Goal: Information Seeking & Learning: Understand process/instructions

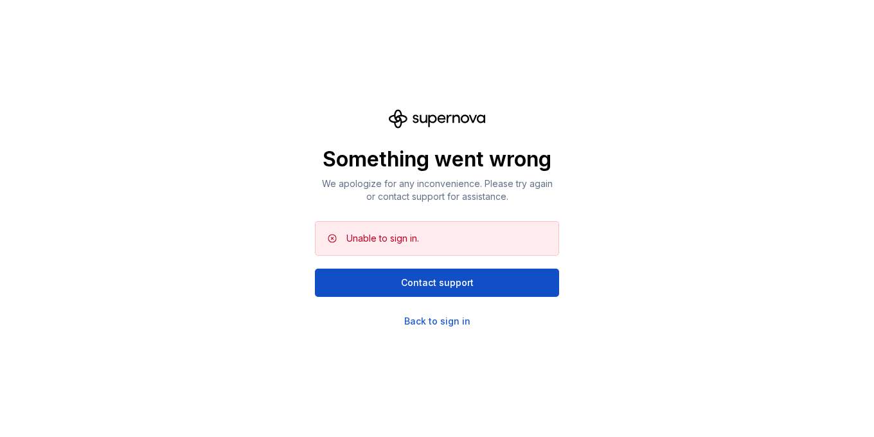
click at [434, 329] on div "Something went wrong We apologize for any inconvenience. Please try again or co…" at bounding box center [437, 218] width 874 height 437
click at [434, 323] on div "Back to sign in" at bounding box center [437, 321] width 66 height 13
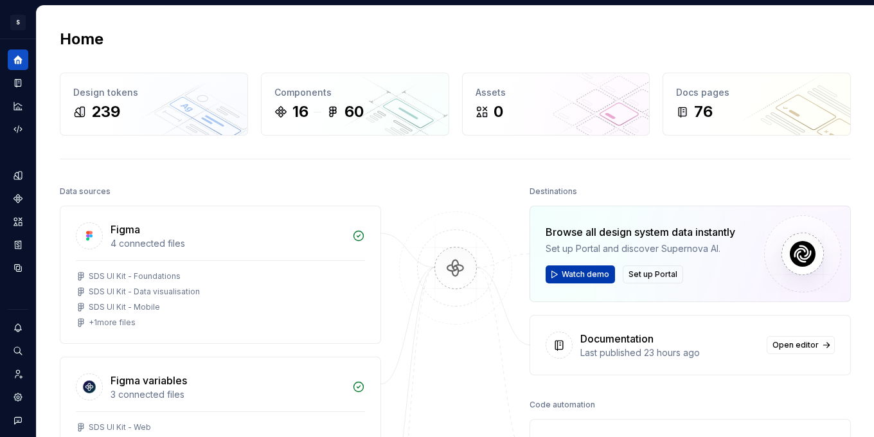
click at [601, 271] on span "Watch demo" at bounding box center [586, 274] width 48 height 10
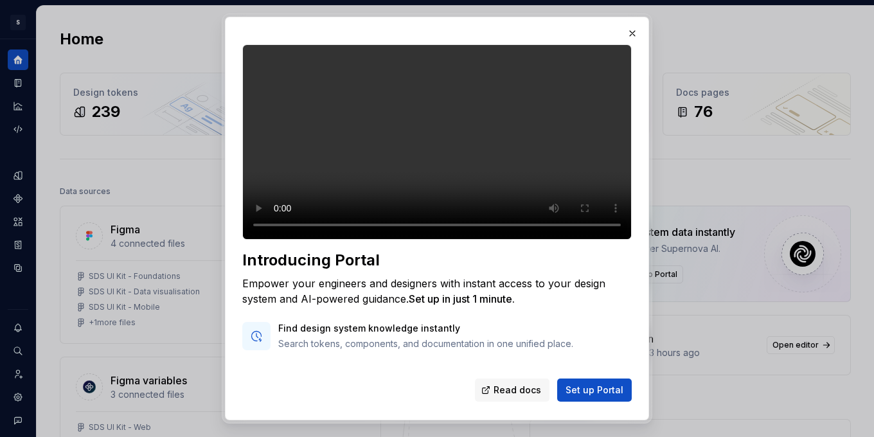
scroll to position [129, 0]
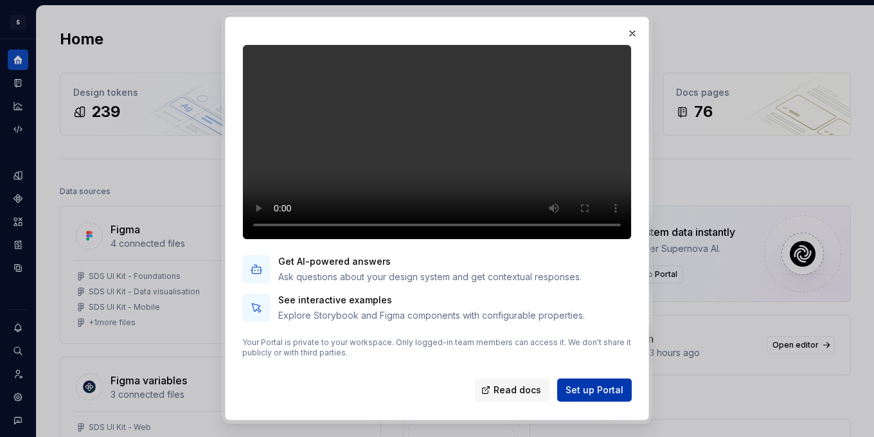
click at [582, 387] on span "Set up Portal" at bounding box center [595, 390] width 58 height 13
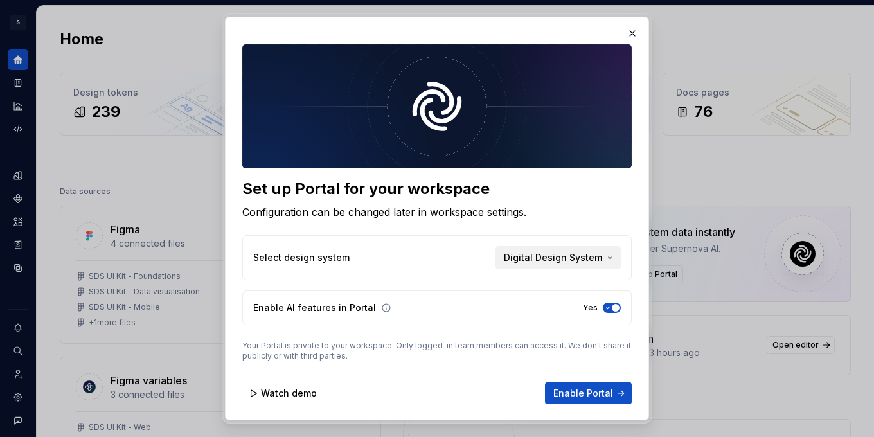
click at [559, 257] on span "Digital Design System" at bounding box center [553, 257] width 98 height 13
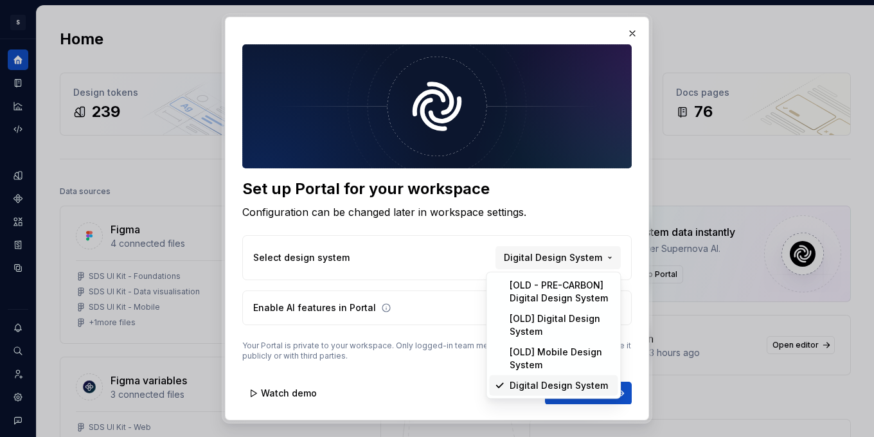
click at [543, 385] on div "Digital Design System" at bounding box center [559, 385] width 98 height 13
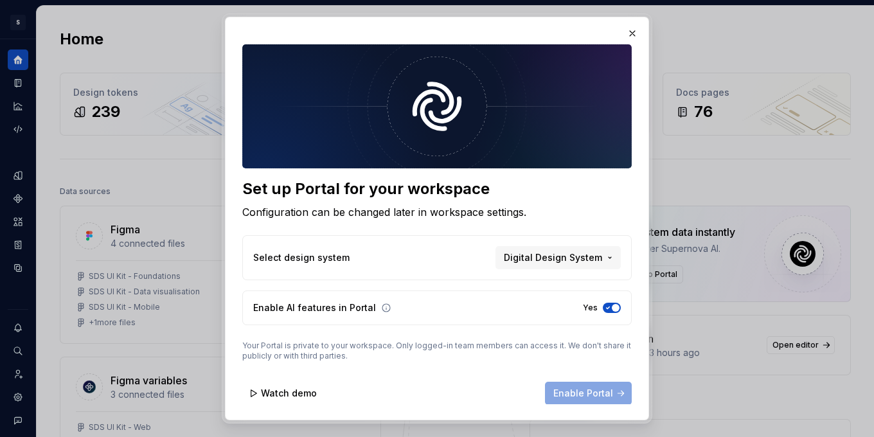
scroll to position [3, 0]
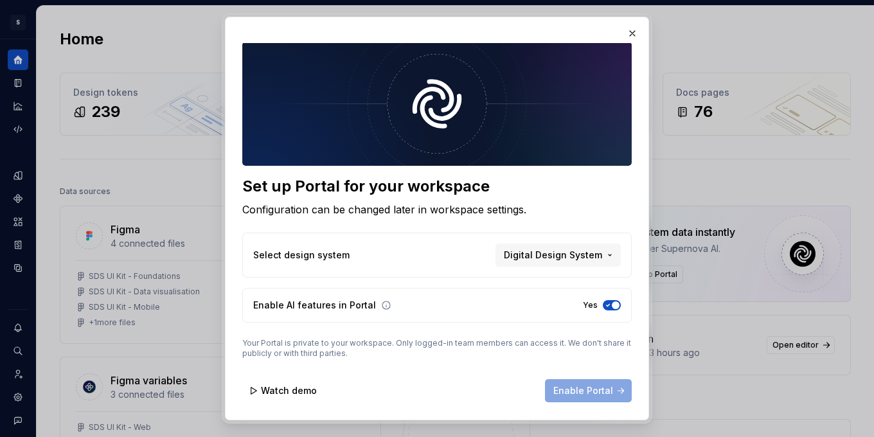
click at [573, 346] on p "Your Portal is private to your workspace. Only logged-in team members can acces…" at bounding box center [436, 348] width 389 height 21
click at [256, 387] on button "Watch demo" at bounding box center [283, 390] width 83 height 23
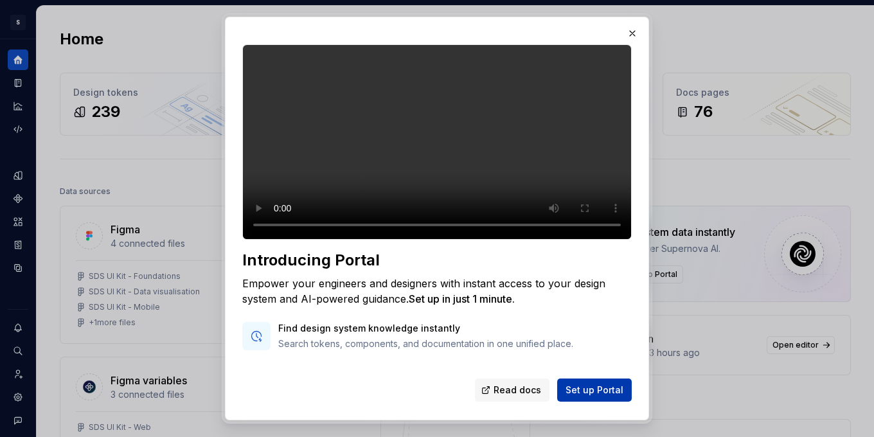
click at [580, 389] on span "Set up Portal" at bounding box center [595, 390] width 58 height 13
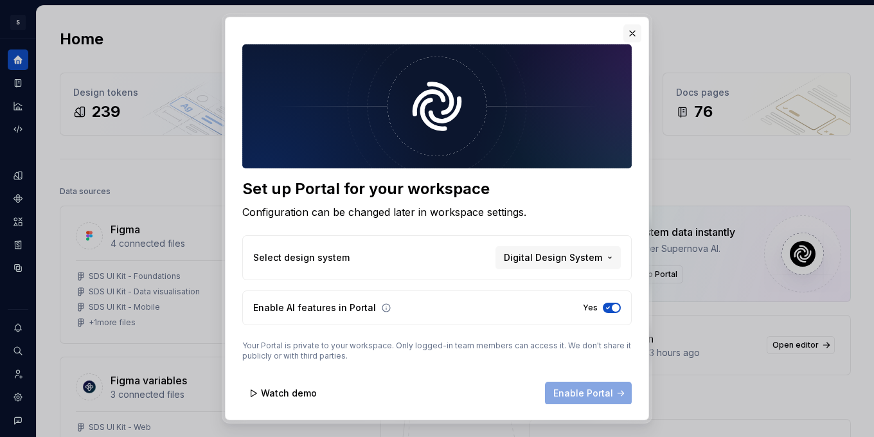
click at [634, 29] on button "button" at bounding box center [632, 33] width 18 height 18
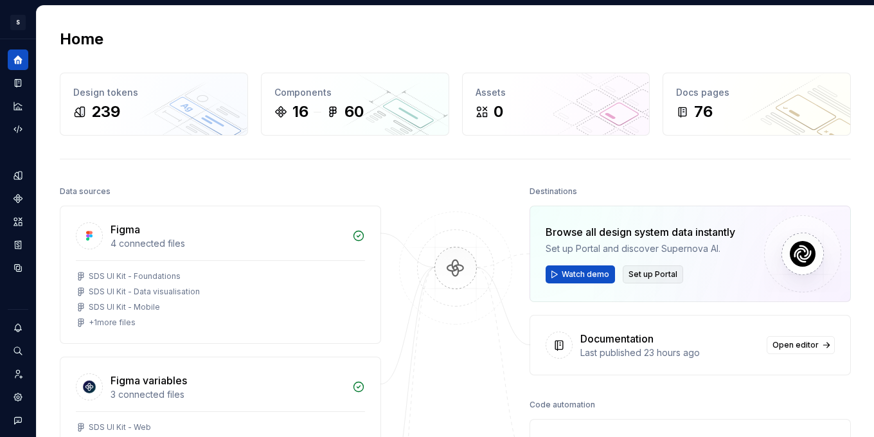
click at [657, 275] on span "Set up Portal" at bounding box center [652, 274] width 49 height 10
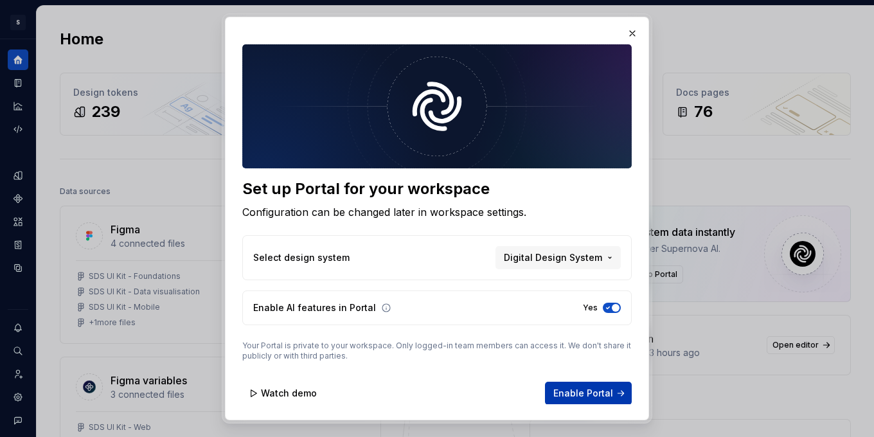
click at [594, 393] on span "Enable Portal" at bounding box center [583, 393] width 60 height 13
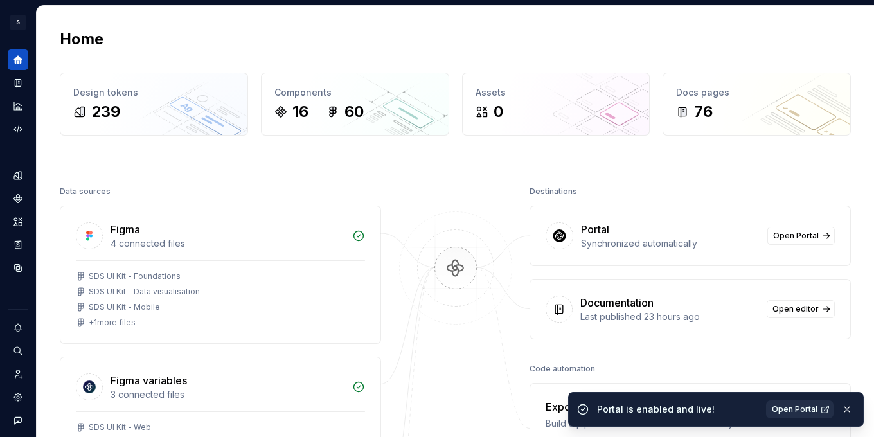
click at [790, 405] on span "Open Portal" at bounding box center [795, 409] width 46 height 10
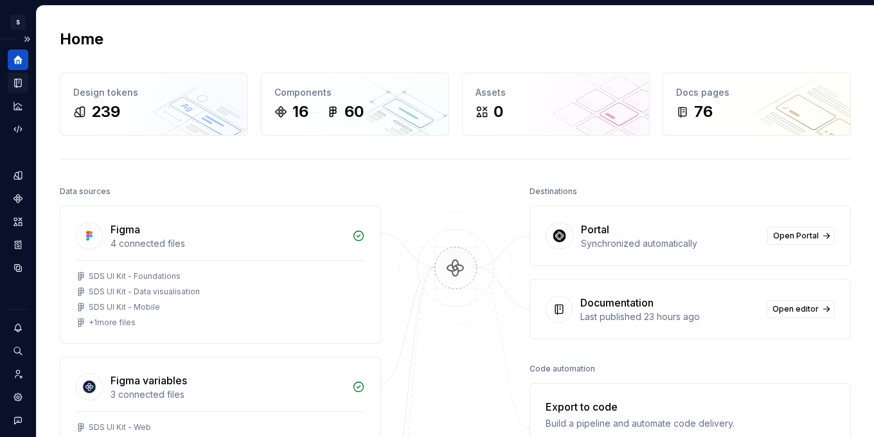
click at [28, 80] on div "Documentation" at bounding box center [18, 83] width 21 height 21
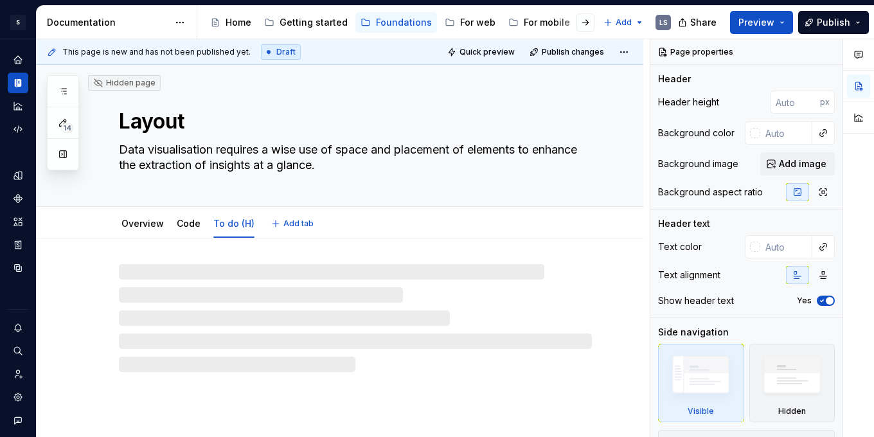
type textarea "*"
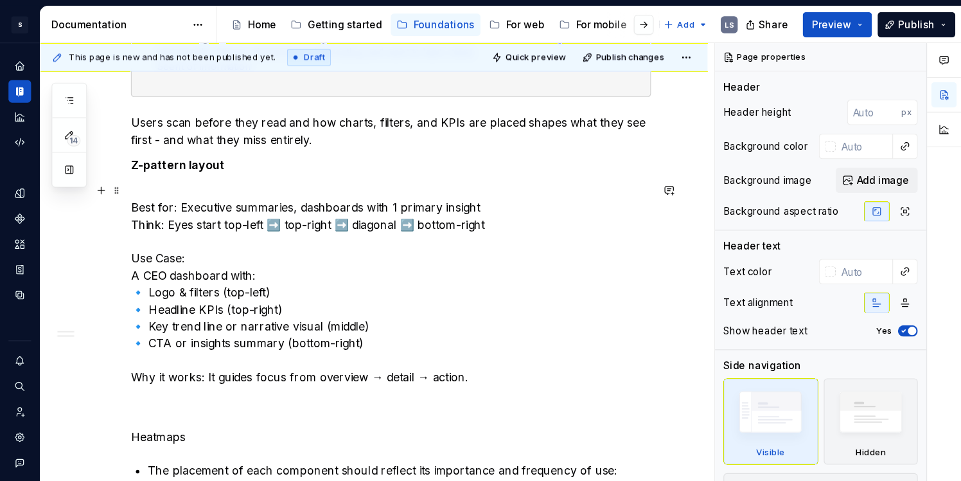
scroll to position [407, 0]
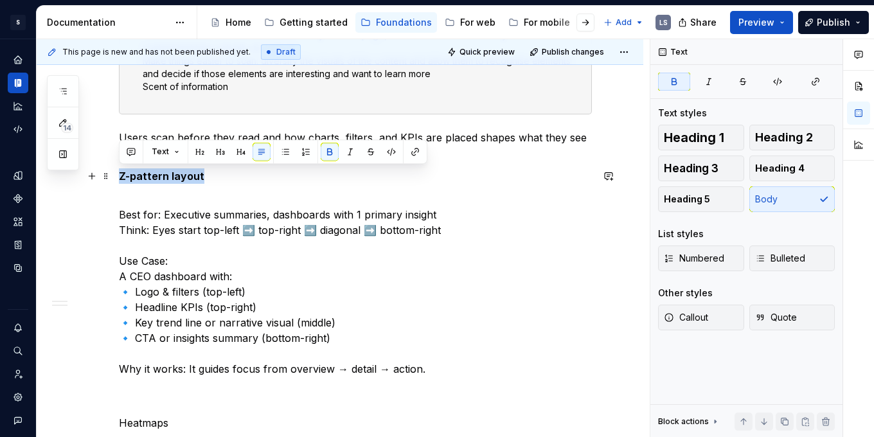
drag, startPoint x: 206, startPoint y: 177, endPoint x: 120, endPoint y: 177, distance: 86.1
click at [120, 177] on p "Z-pattern layout" at bounding box center [355, 175] width 473 height 15
copy strong "Z-pattern layout"
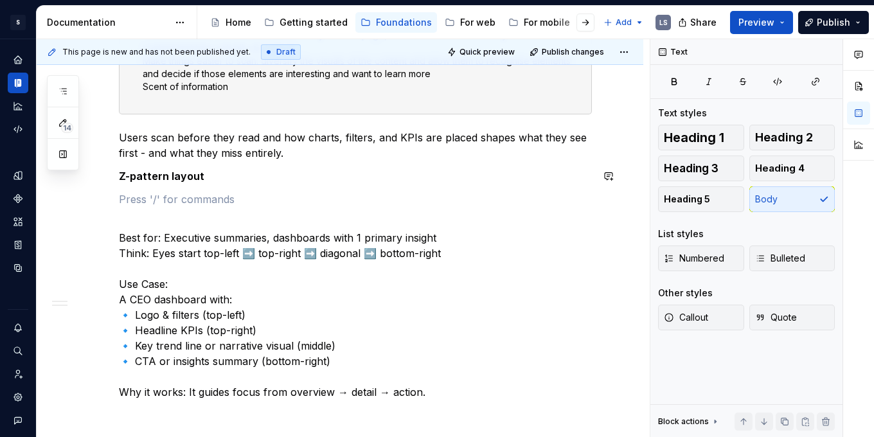
paste div
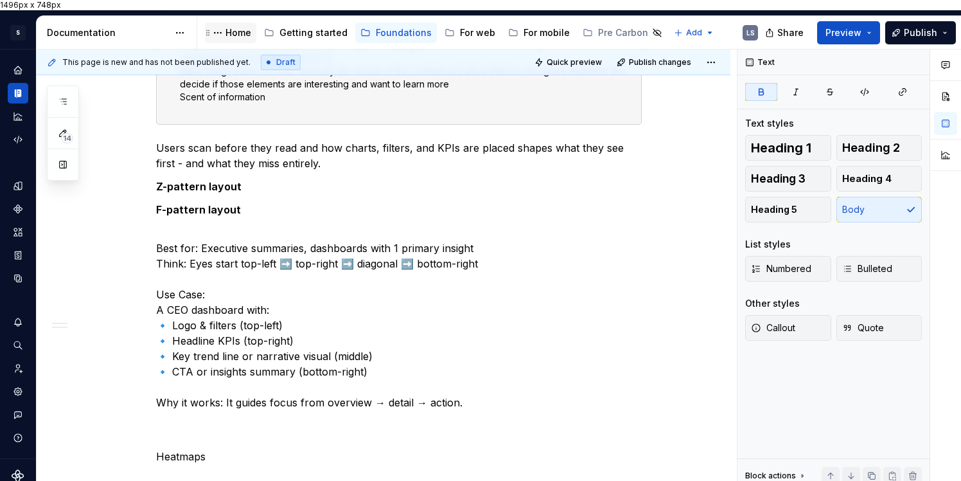
scroll to position [407, 0]
click at [267, 178] on p "Z-pattern layout" at bounding box center [399, 185] width 486 height 15
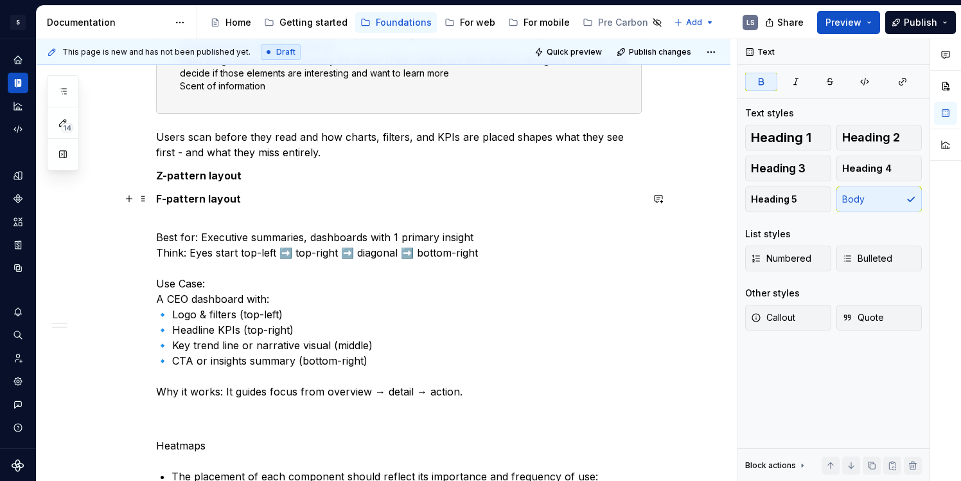
click at [257, 201] on p "F-pattern layout" at bounding box center [399, 198] width 486 height 15
click at [361, 289] on p "Best for: Executive summaries, dashboards with 1 primary insight Think: Eyes st…" at bounding box center [399, 314] width 486 height 200
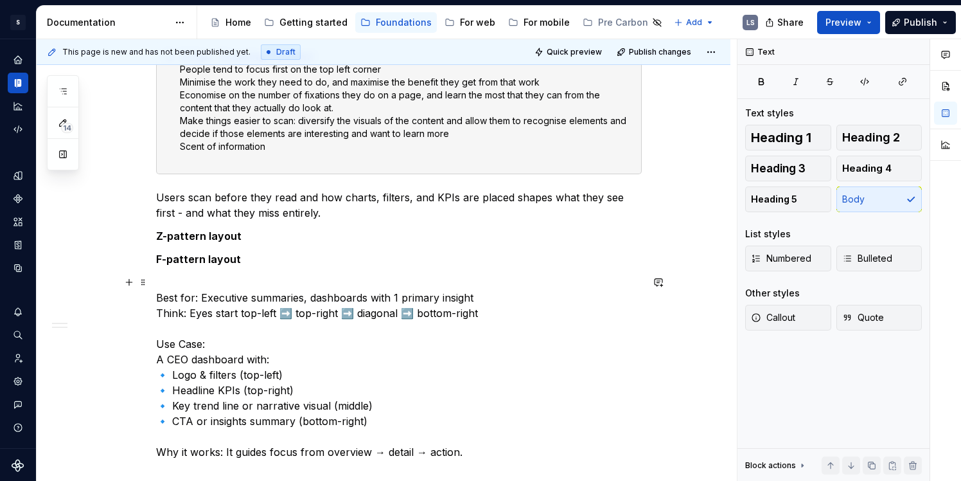
scroll to position [344, 0]
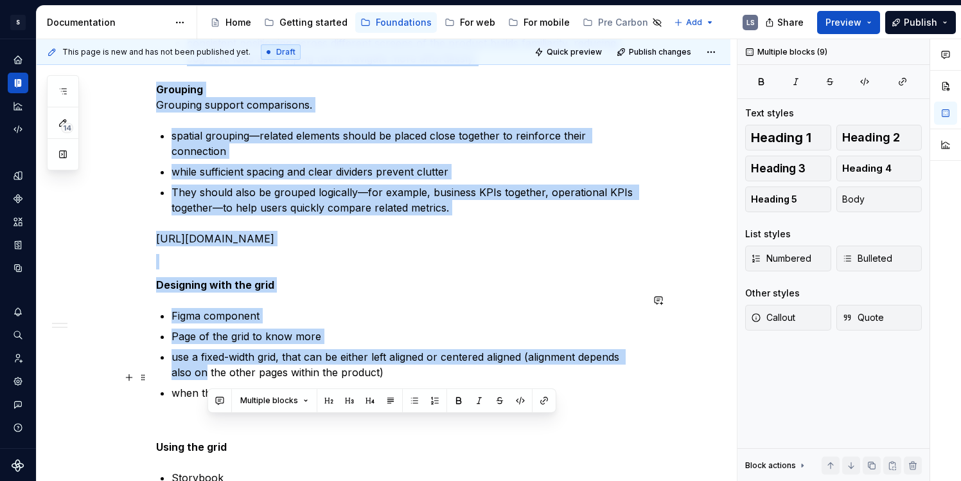
drag, startPoint x: 466, startPoint y: 459, endPoint x: 215, endPoint y: 352, distance: 272.4
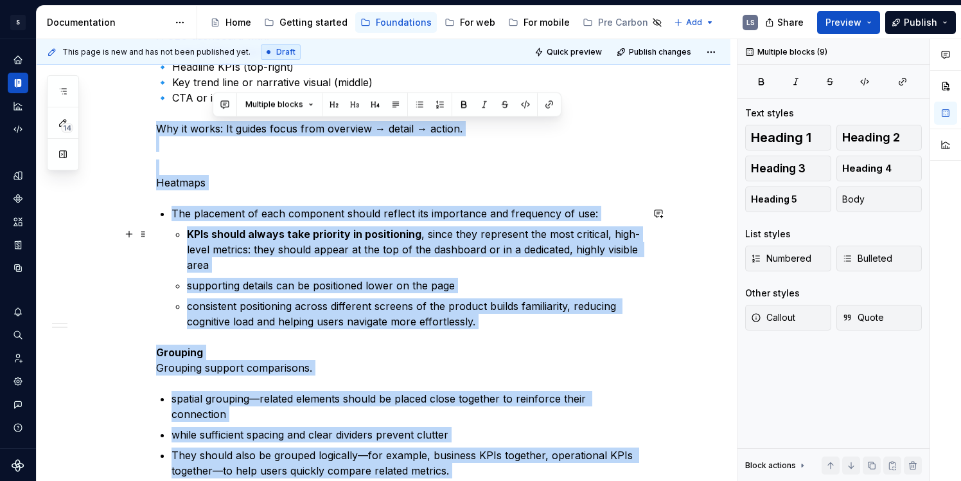
click at [219, 265] on p "KPIs should always take priority in positioning , since they represent the most…" at bounding box center [414, 249] width 455 height 46
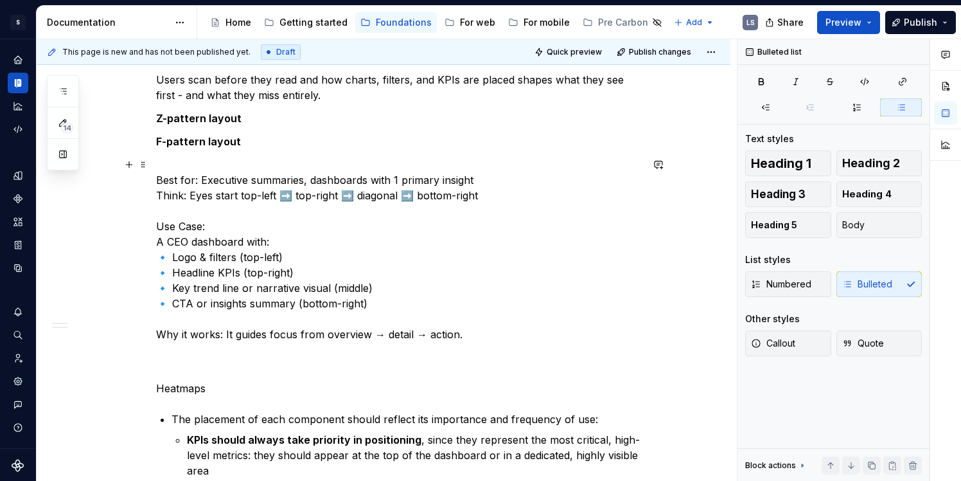
scroll to position [460, 0]
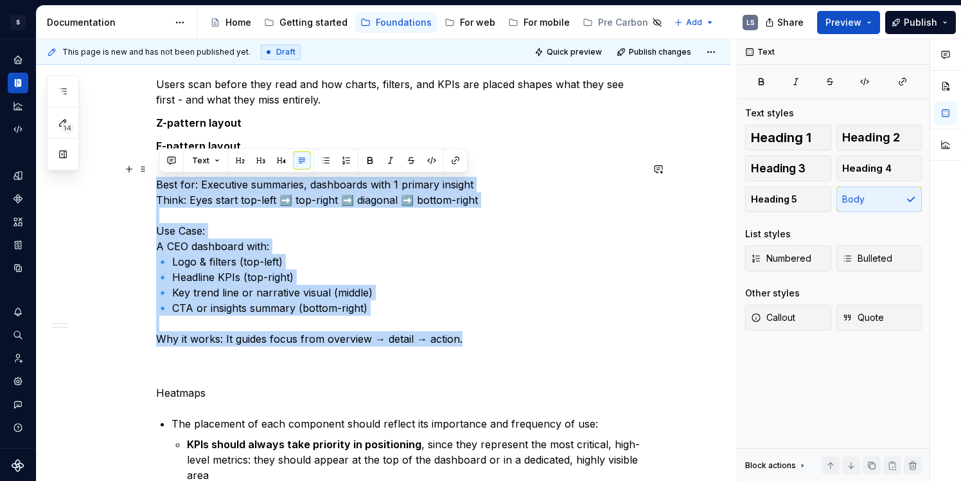
drag, startPoint x: 161, startPoint y: 186, endPoint x: 489, endPoint y: 343, distance: 363.3
click at [489, 343] on p "Best for: Executive summaries, dashboards with 1 primary insight Think: Eyes st…" at bounding box center [399, 261] width 486 height 200
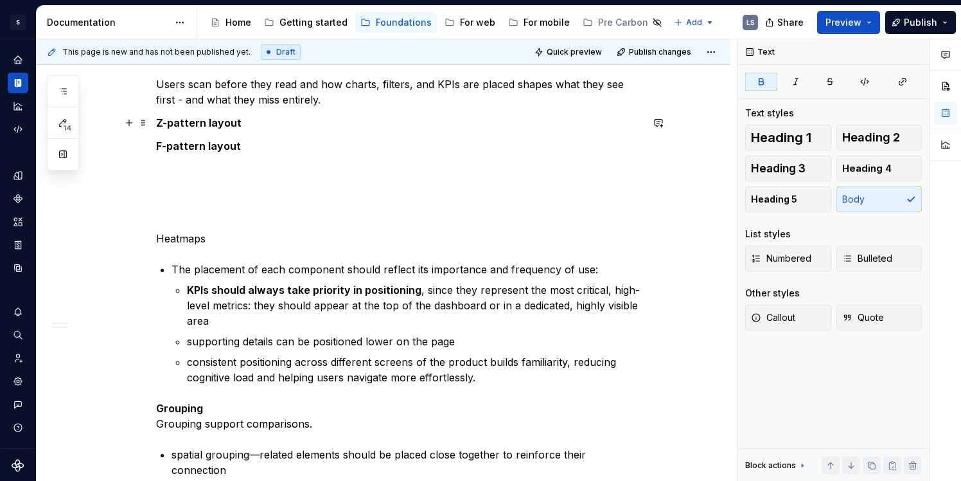
click at [277, 128] on p "Z-pattern layout" at bounding box center [399, 122] width 486 height 15
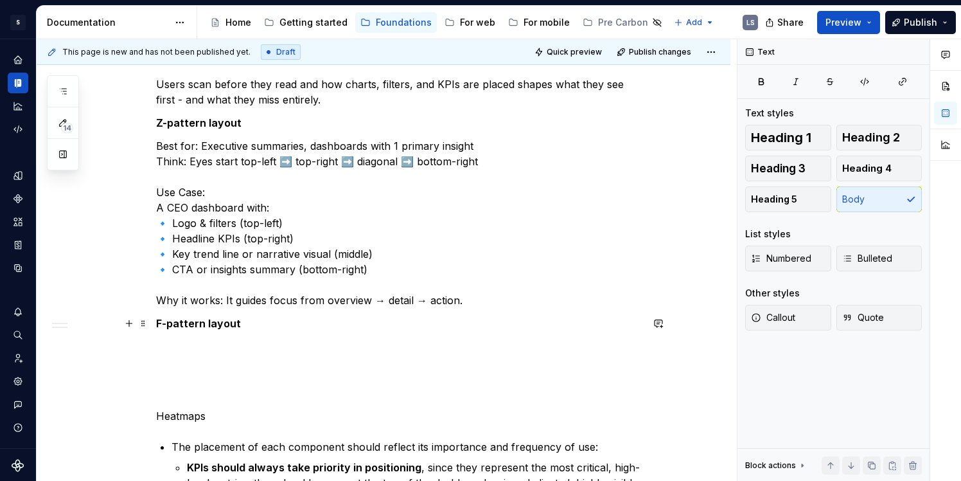
click at [308, 317] on p "F-pattern layout" at bounding box center [399, 323] width 486 height 15
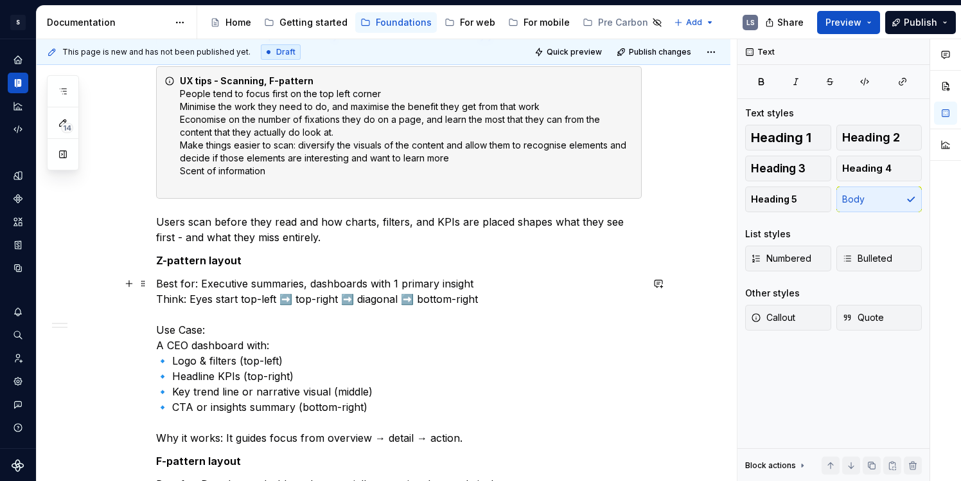
scroll to position [320, 0]
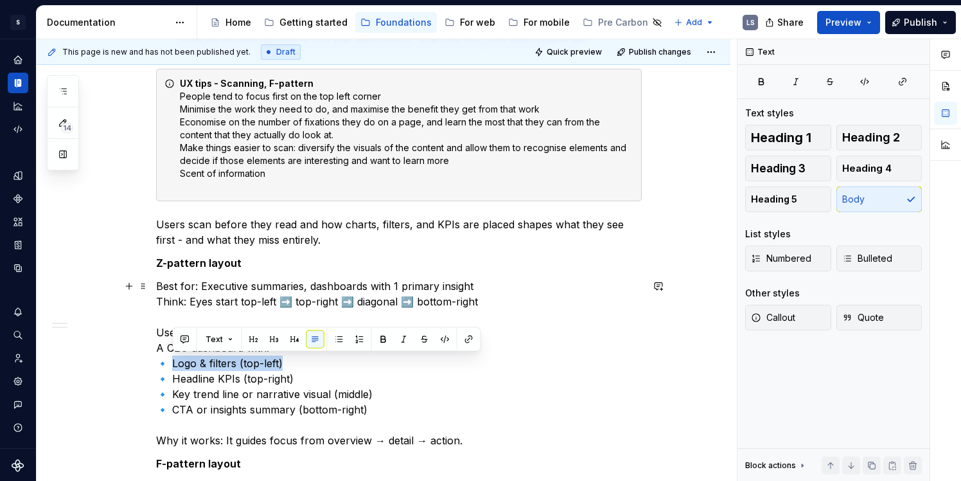
drag, startPoint x: 174, startPoint y: 364, endPoint x: 314, endPoint y: 366, distance: 140.7
click at [314, 366] on p "Best for: Executive summaries, dashboards with 1 primary insight Think: Eyes st…" at bounding box center [399, 363] width 486 height 170
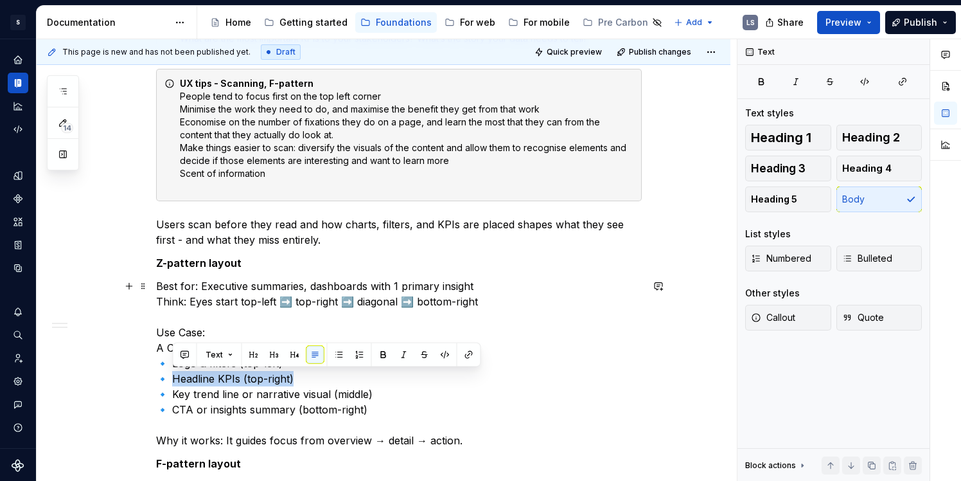
drag, startPoint x: 301, startPoint y: 383, endPoint x: 175, endPoint y: 375, distance: 126.9
click at [175, 375] on p "Best for: Executive summaries, dashboards with 1 primary insight Think: Eyes st…" at bounding box center [399, 363] width 486 height 170
click at [174, 415] on p "Best for: Executive summaries, dashboards with 1 primary insight Think: Eyes st…" at bounding box center [399, 363] width 486 height 170
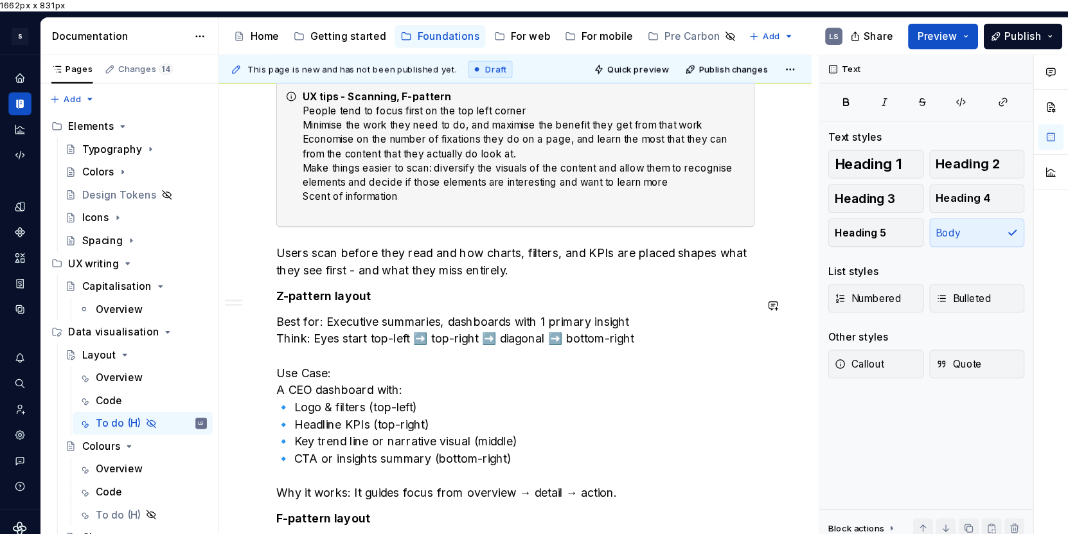
scroll to position [340, 0]
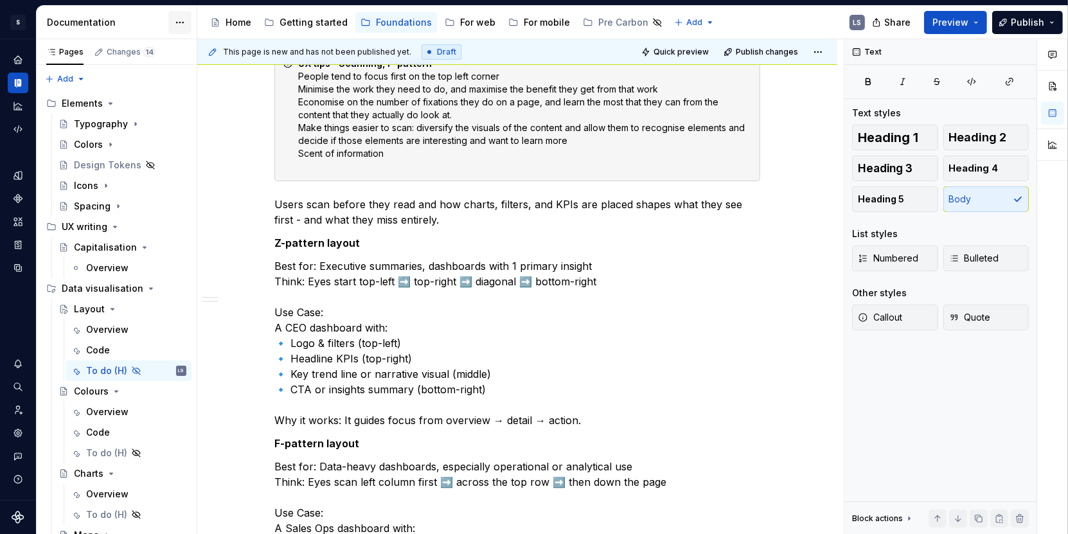
click at [183, 25] on html "1662px x 831px S Digital Design System LS Design system data Documentation Acce…" at bounding box center [534, 267] width 1068 height 534
click at [206, 170] on html "1662px x 831px S Digital Design System LS Design system data Documentation Acce…" at bounding box center [534, 267] width 1068 height 534
click at [186, 51] on button "button" at bounding box center [183, 52] width 18 height 18
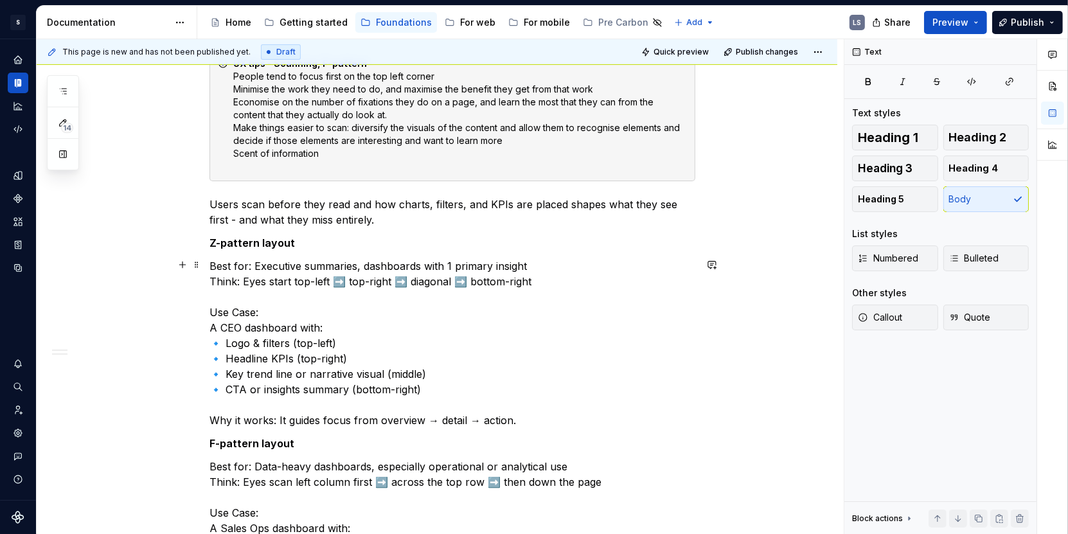
click at [303, 423] on p "Best for: Executive summaries, dashboards with 1 primary insight Think: Eyes st…" at bounding box center [452, 343] width 486 height 170
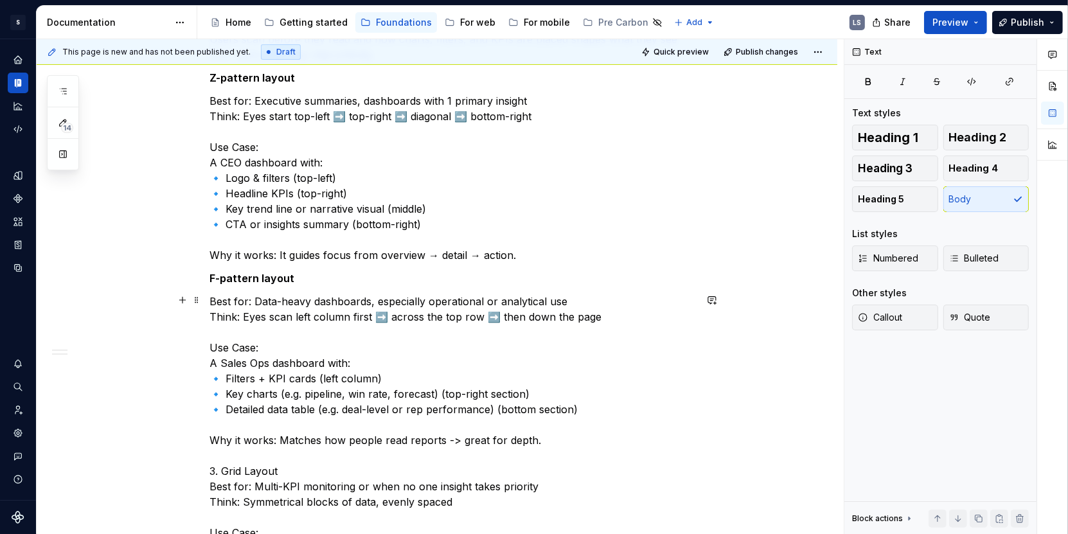
scroll to position [546, 0]
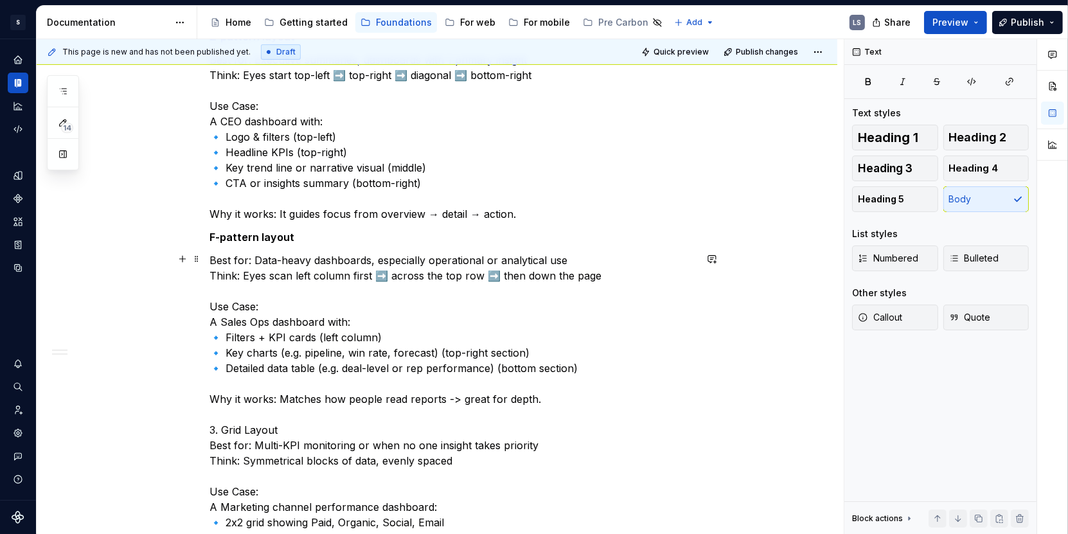
click at [305, 337] on p "Best for: Data-heavy dashboards, especially operational or analytical use Think…" at bounding box center [452, 492] width 486 height 478
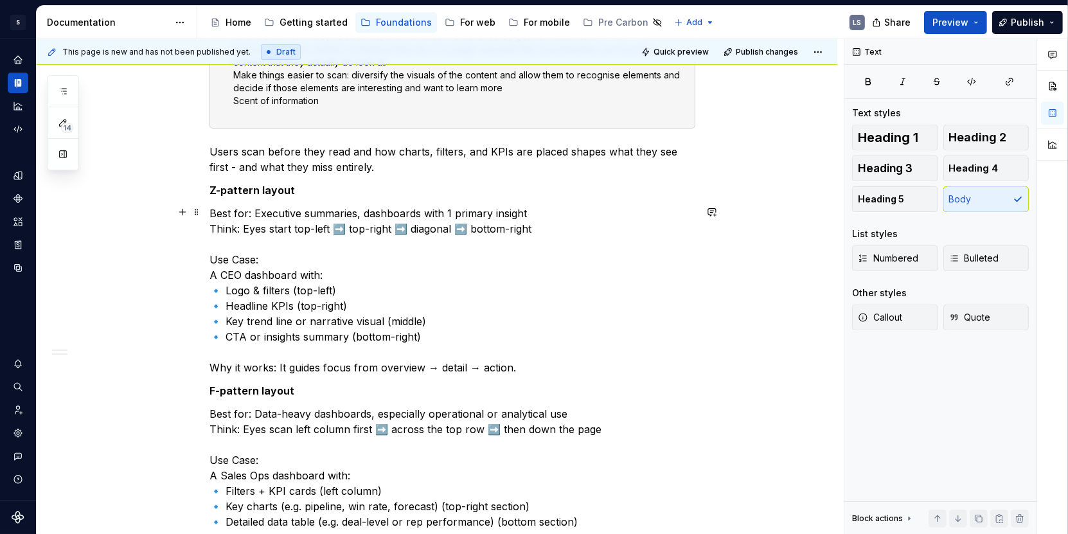
scroll to position [330, 0]
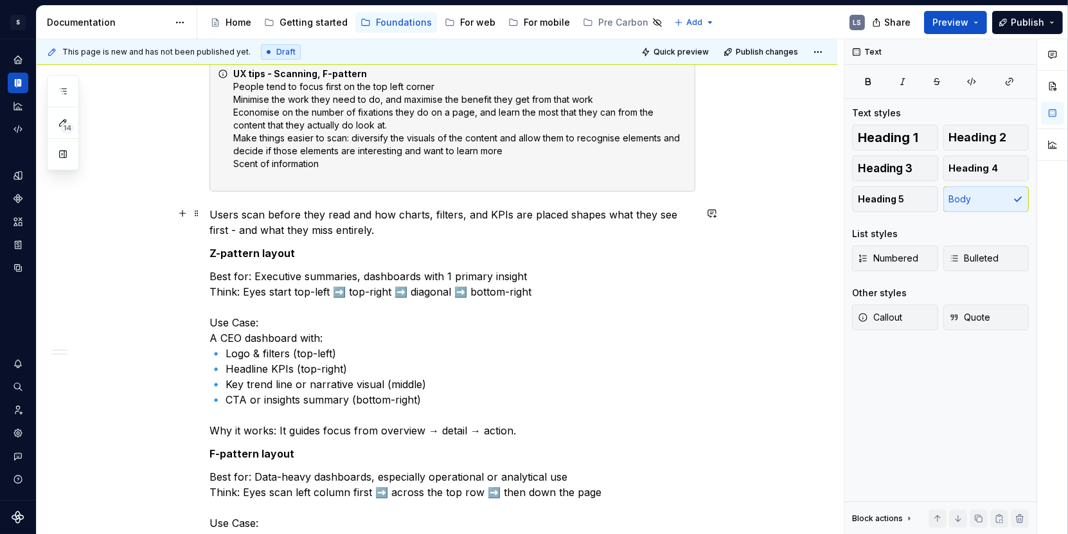
click at [366, 226] on p "Users scan before they read and how charts, filters, and KPIs are placed shapes…" at bounding box center [452, 222] width 486 height 31
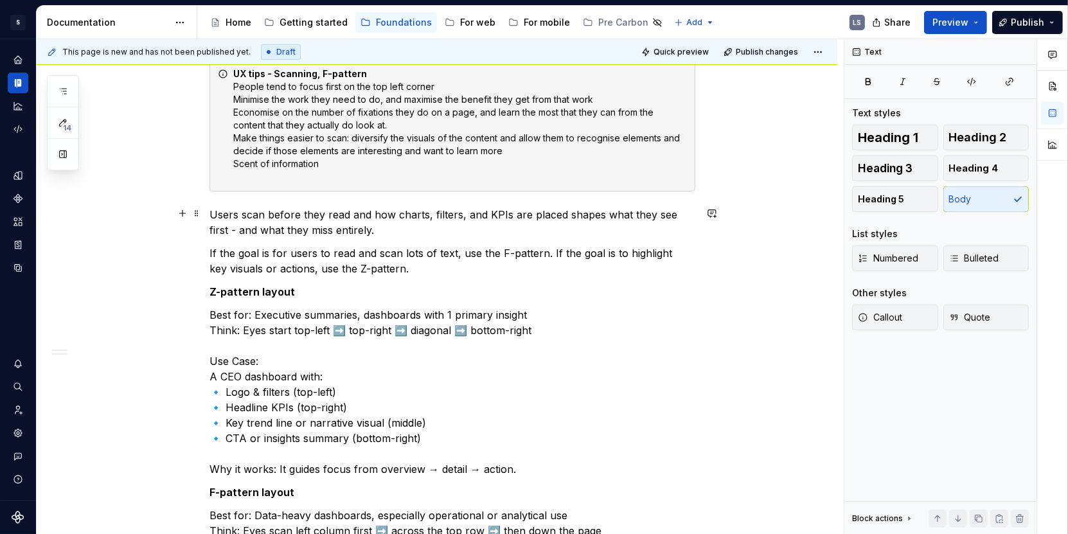
click at [489, 213] on p "Users scan before they read and how charts, filters, and KPIs are placed shapes…" at bounding box center [452, 222] width 486 height 31
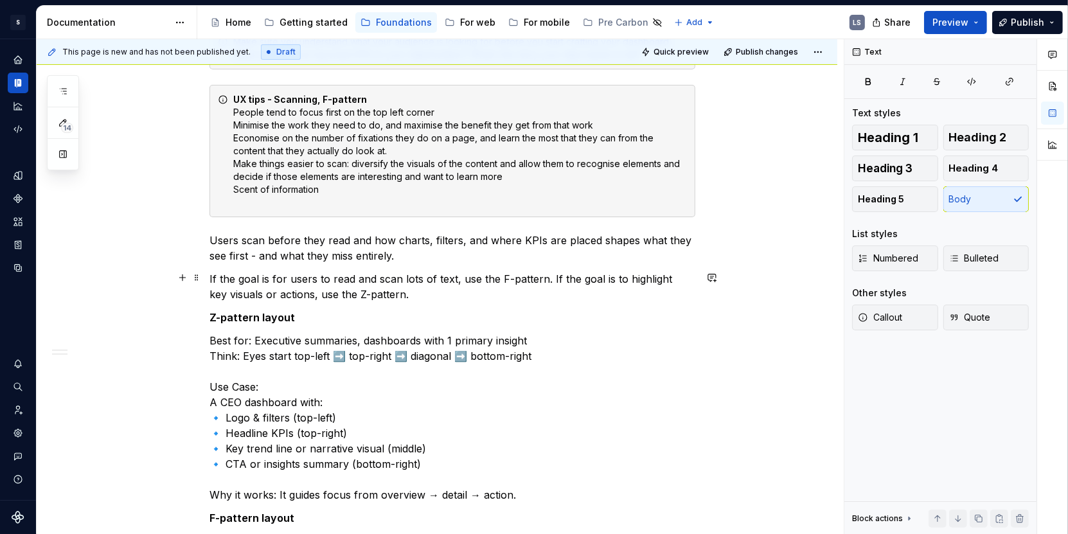
scroll to position [303, 0]
drag, startPoint x: 422, startPoint y: 253, endPoint x: 373, endPoint y: 260, distance: 48.7
click at [370, 260] on p "Users scan before they read and how charts, filters, and where KPIs are placed …" at bounding box center [452, 249] width 486 height 31
drag, startPoint x: 356, startPoint y: 238, endPoint x: 419, endPoint y: 243, distance: 63.2
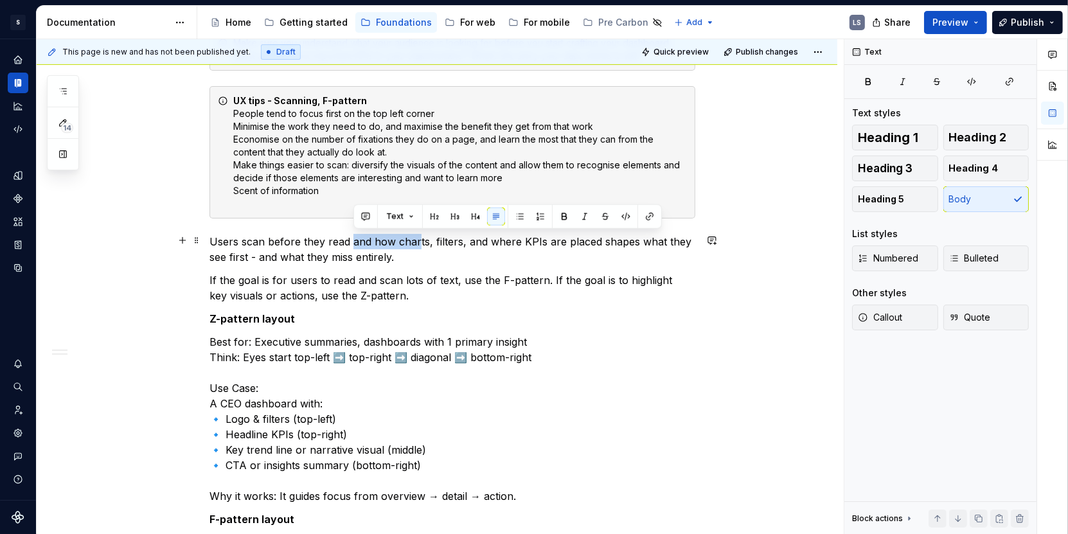
click at [419, 243] on p "Users scan before they read and how charts, filters, and where KPIs are placed …" at bounding box center [452, 249] width 486 height 31
click at [418, 253] on p "Users scan before they read and how charts, filters, and where KPIs are placed …" at bounding box center [452, 249] width 486 height 31
click at [509, 242] on p "Users scan before they read and how charts, filters, and where KPIs are placed …" at bounding box center [452, 249] width 486 height 31
click at [224, 259] on p "Users scan before they read and how charts, filters, and KPIs are placed shapes…" at bounding box center [452, 249] width 486 height 31
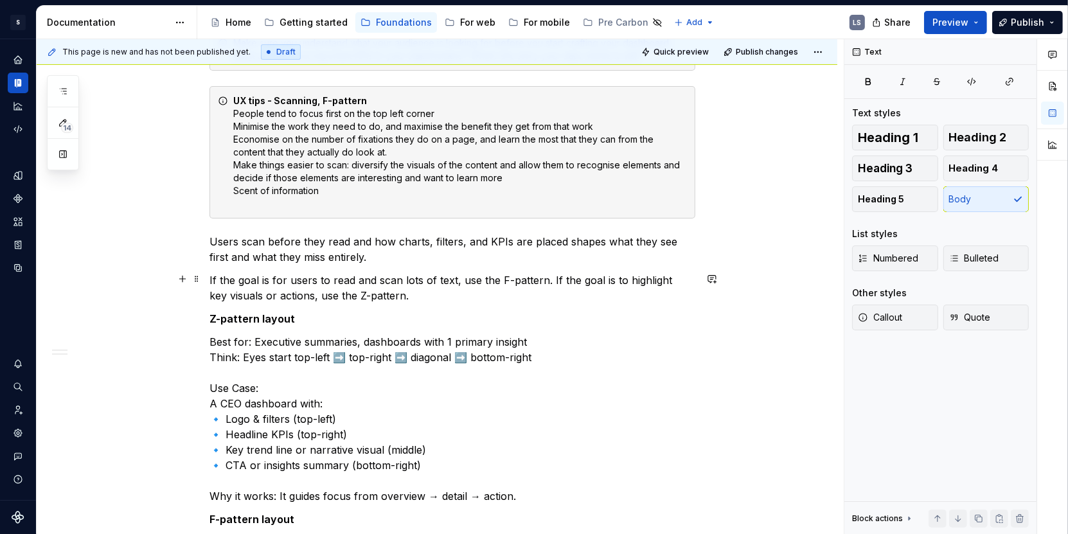
click at [212, 283] on p "If the goal is for users to read and scan lots of text, use the F-pattern. If t…" at bounding box center [452, 287] width 486 height 31
click at [356, 257] on p "Users scan before they read and how charts, filters, and KPIs are placed shapes…" at bounding box center [452, 249] width 486 height 31
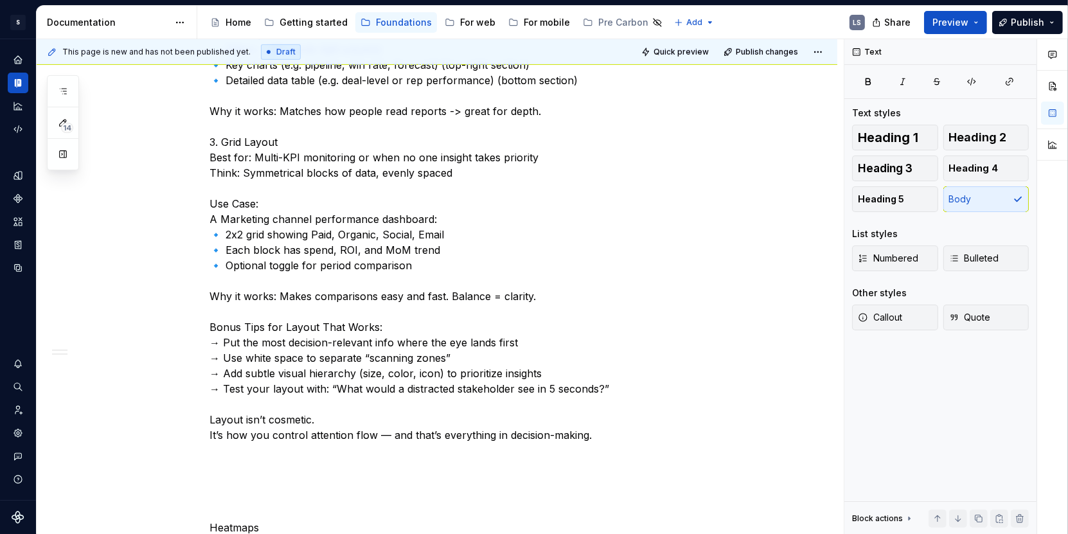
scroll to position [904, 0]
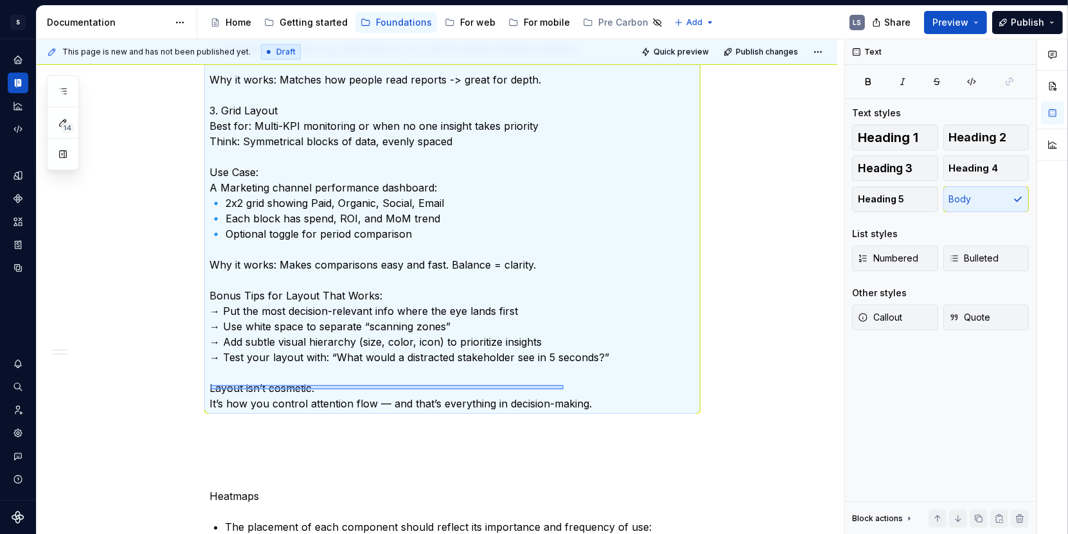
drag, startPoint x: 211, startPoint y: 386, endPoint x: 614, endPoint y: 392, distance: 403.6
click at [614, 393] on div "This page is new and has not been published yet. Draft Quick preview Publish ch…" at bounding box center [440, 286] width 807 height 495
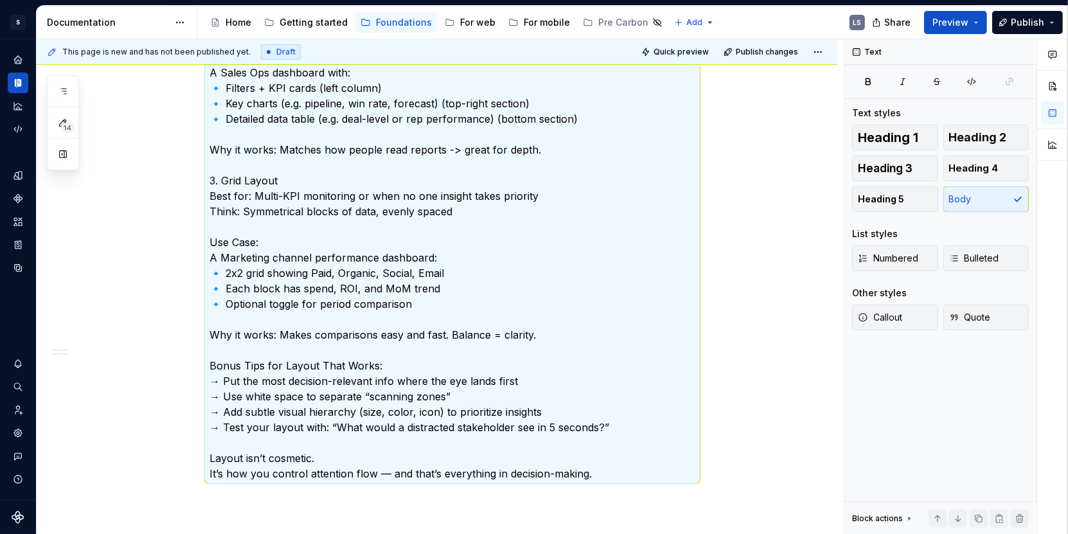
scroll to position [796, 0]
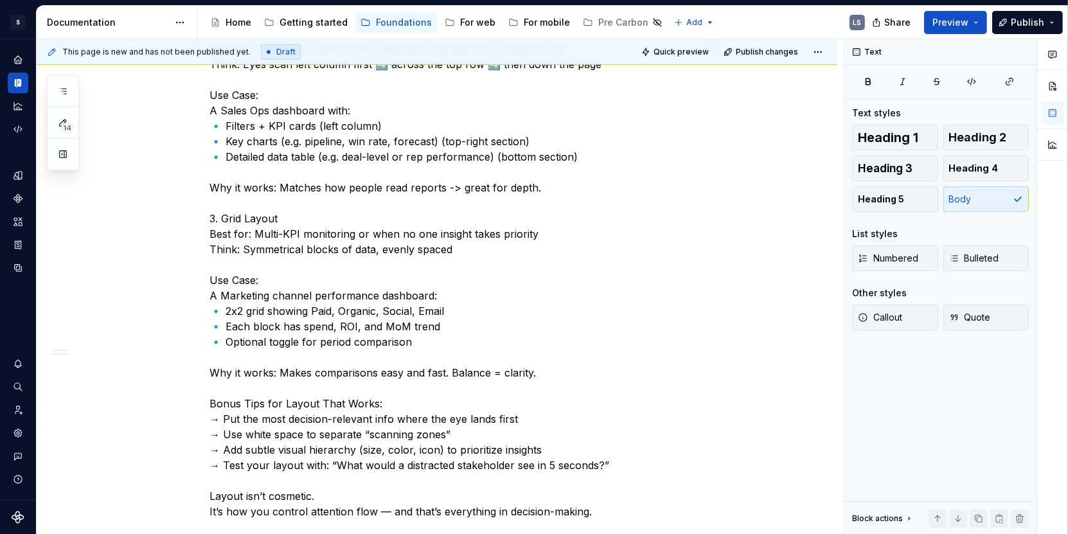
click at [220, 436] on p "Best for: Data-heavy dashboards, especially operational or analytical use Think…" at bounding box center [452, 280] width 486 height 478
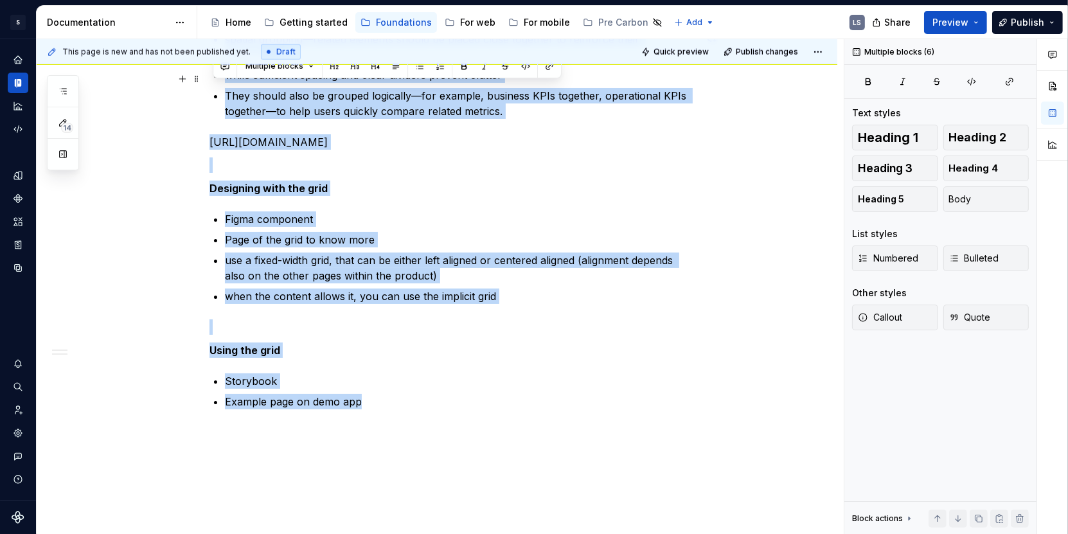
scroll to position [1610, 0]
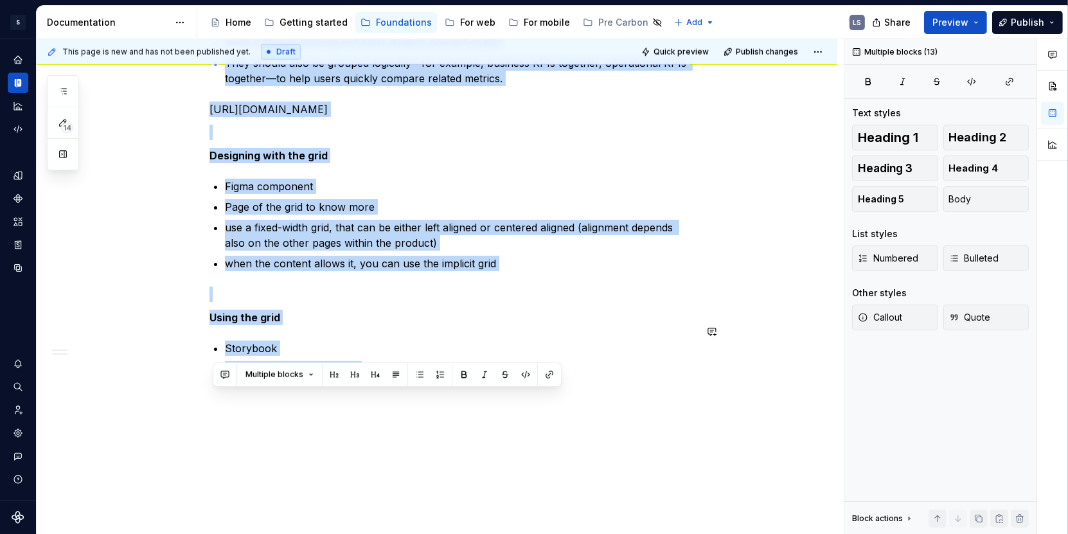
drag, startPoint x: 213, startPoint y: 491, endPoint x: 329, endPoint y: 362, distance: 173.3
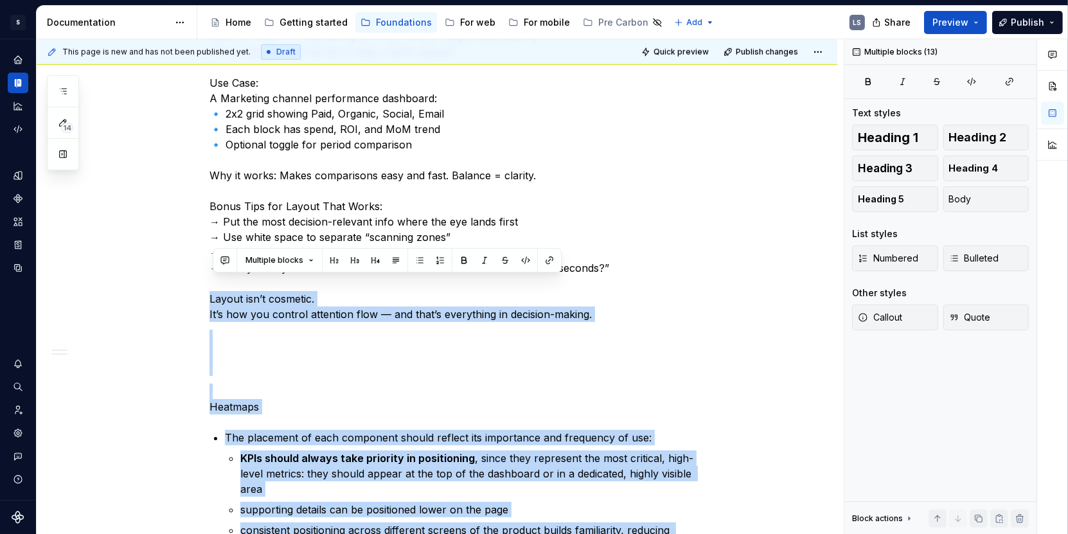
scroll to position [973, 0]
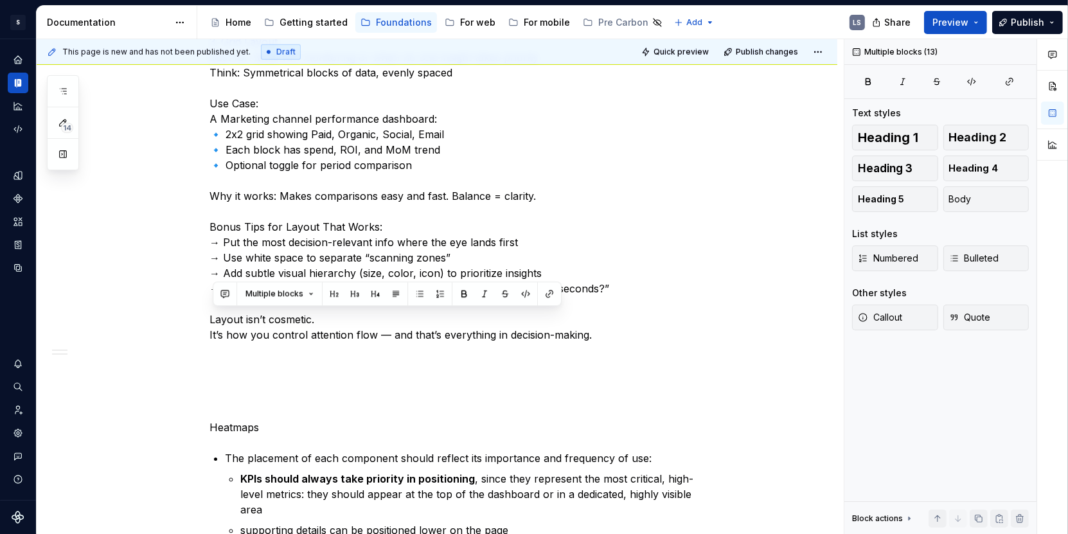
click at [314, 333] on p "Best for: Data-heavy dashboards, especially operational or analytical use Think…" at bounding box center [452, 103] width 486 height 478
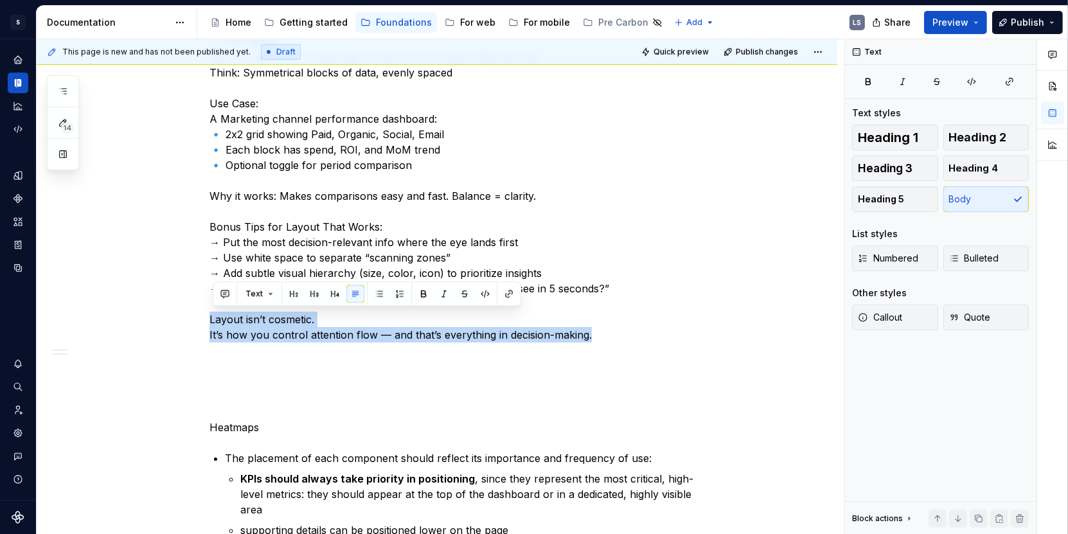
drag, startPoint x: 598, startPoint y: 333, endPoint x: 211, endPoint y: 321, distance: 386.4
click at [211, 321] on div "Elements positioning Make sure you understand what your audience is looking for…" at bounding box center [437, 226] width 801 height 1923
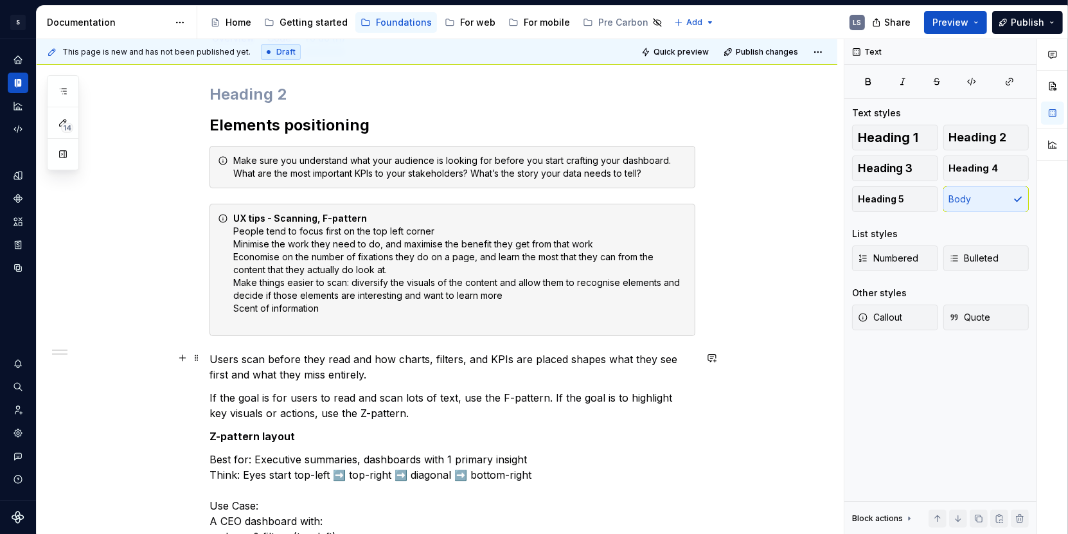
scroll to position [174, 0]
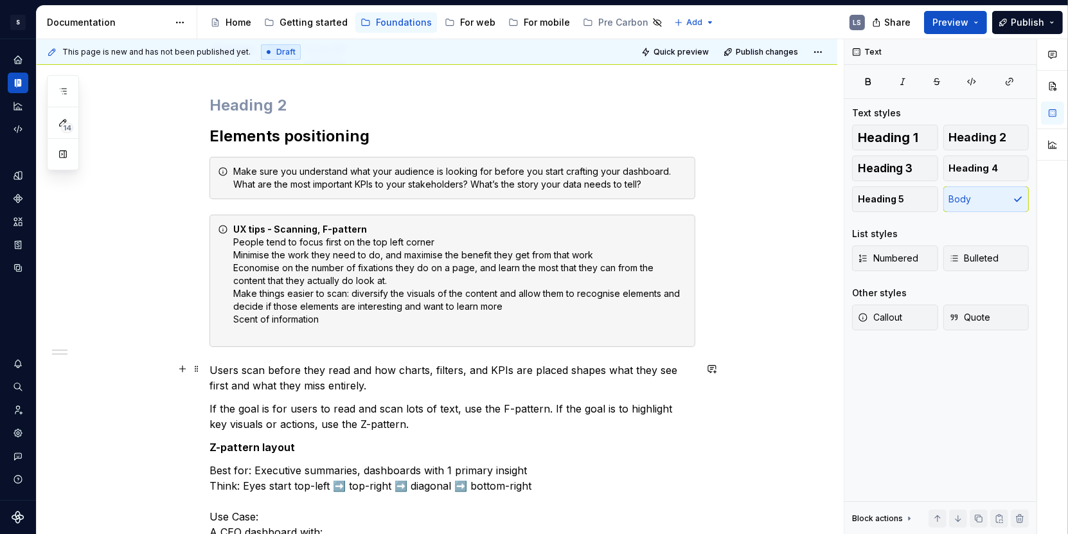
click at [367, 387] on p "Users scan before they read and how charts, filters, and KPIs are placed shapes…" at bounding box center [452, 377] width 486 height 31
click at [409, 418] on p "If the goal is for users to read and scan lots of text, use the F-pattern. If t…" at bounding box center [452, 416] width 486 height 31
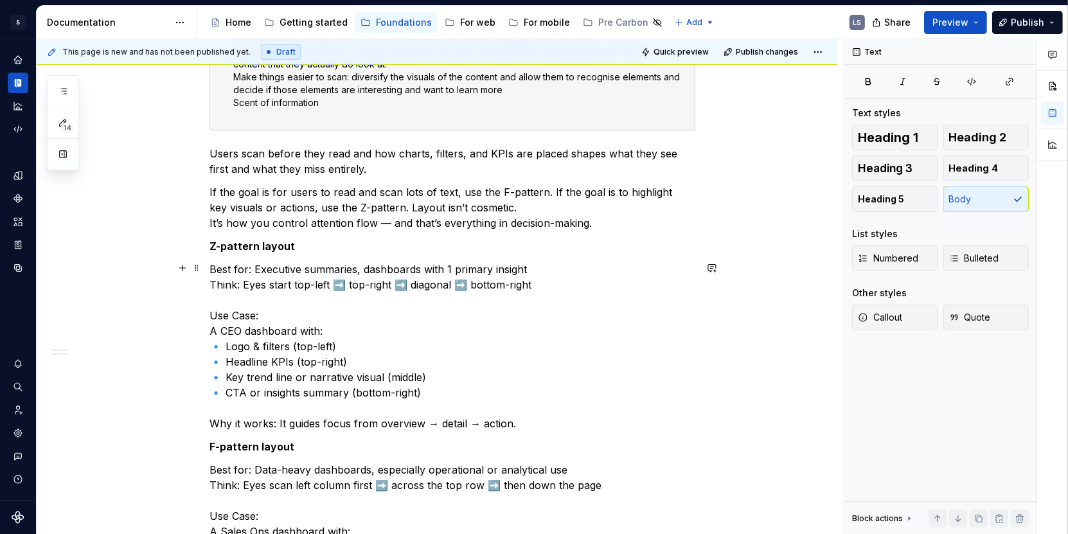
scroll to position [389, 0]
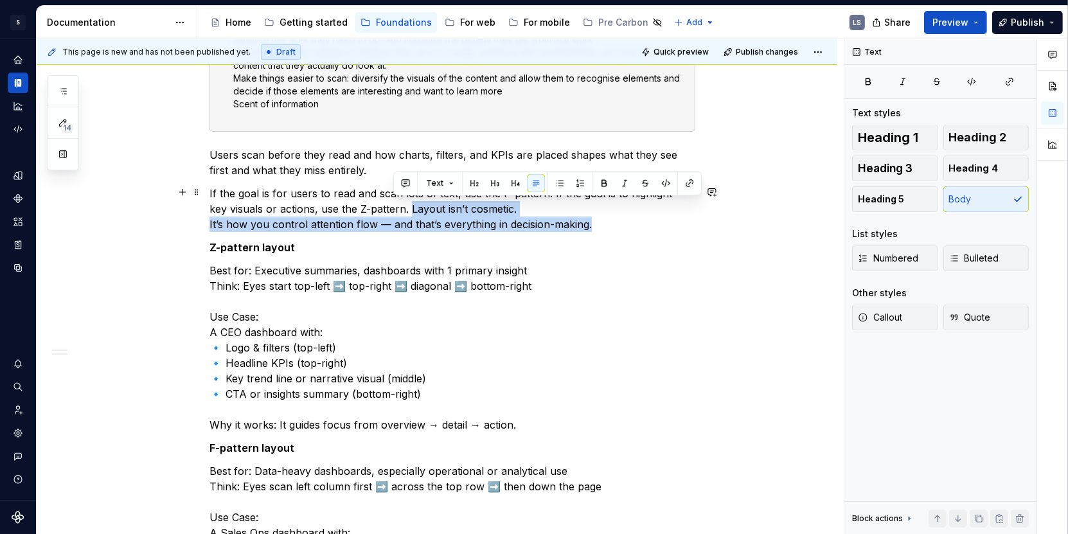
drag, startPoint x: 393, startPoint y: 210, endPoint x: 603, endPoint y: 220, distance: 209.7
click at [603, 220] on p "If the goal is for users to read and scan lots of text, use the F-pattern. If t…" at bounding box center [452, 209] width 486 height 46
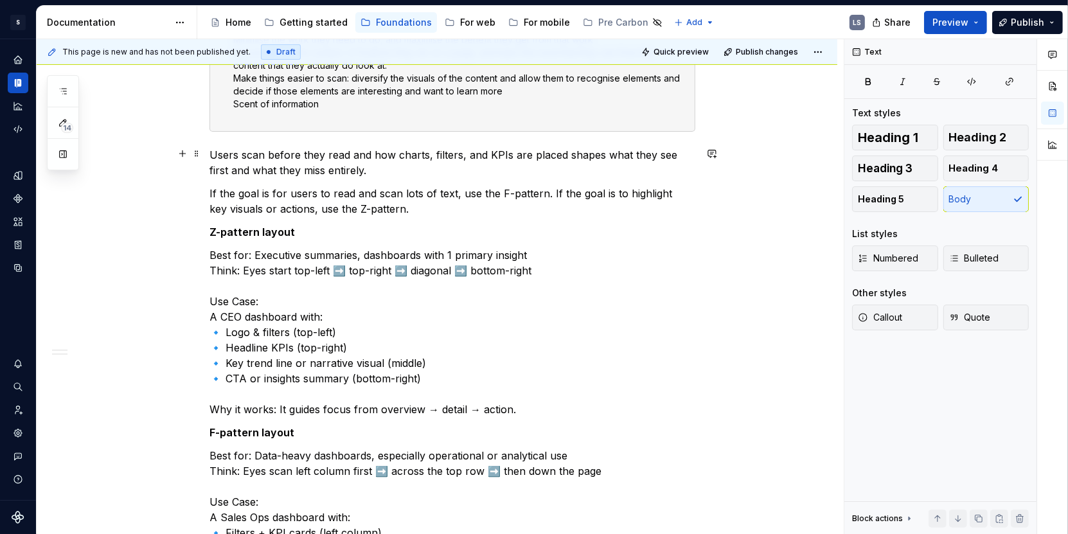
click at [391, 169] on p "Users scan before they read and how charts, filters, and KPIs are placed shapes…" at bounding box center [452, 162] width 486 height 31
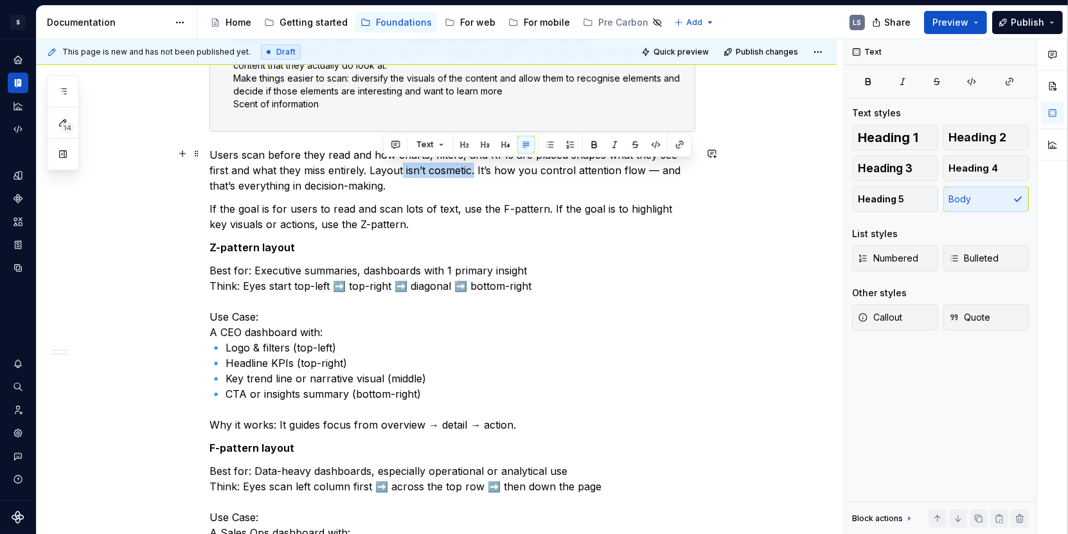
drag, startPoint x: 385, startPoint y: 167, endPoint x: 456, endPoint y: 166, distance: 70.7
click at [456, 166] on p "Users scan before they read and how charts, filters, and KPIs are placed shapes…" at bounding box center [452, 170] width 486 height 46
click at [402, 182] on p "Users scan before they read and how charts, filters, and KPIs are placed shapes…" at bounding box center [452, 170] width 486 height 46
click at [439, 215] on p "If the goal is for users to read and scan lots of text, use the F-pattern. If t…" at bounding box center [452, 216] width 486 height 31
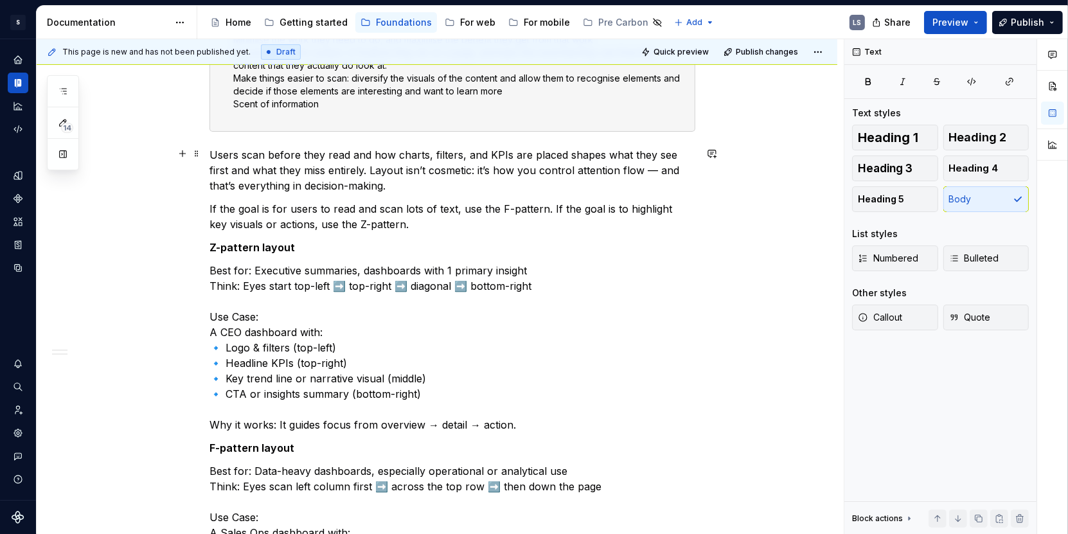
click at [389, 188] on p "Users scan before they read and how charts, filters, and KPIs are placed shapes…" at bounding box center [452, 170] width 486 height 46
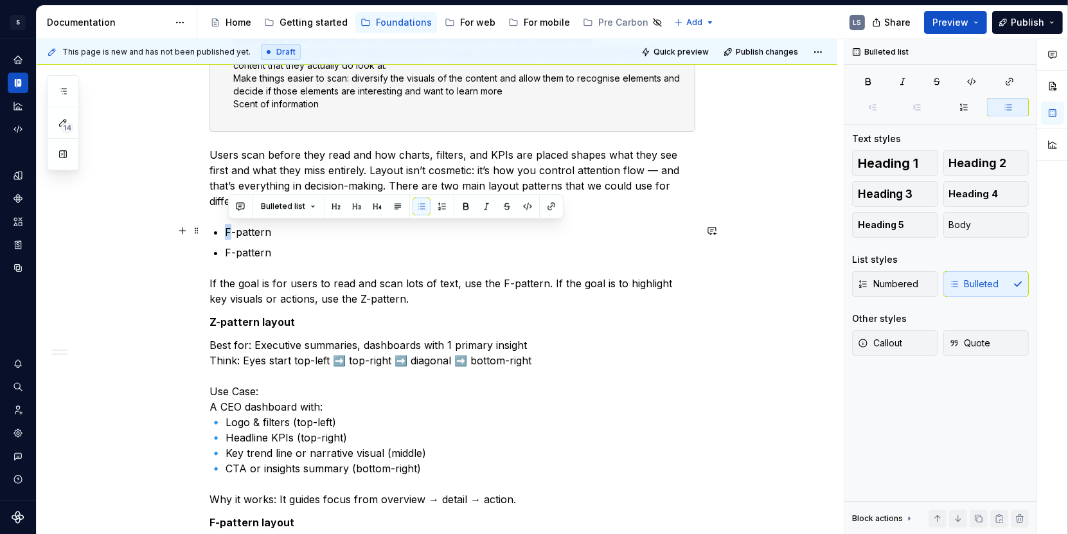
click at [228, 224] on p "F-pattern" at bounding box center [460, 231] width 470 height 15
drag, startPoint x: 294, startPoint y: 227, endPoint x: 222, endPoint y: 227, distance: 72.6
click at [225, 227] on li "Z-pattern" at bounding box center [460, 231] width 470 height 15
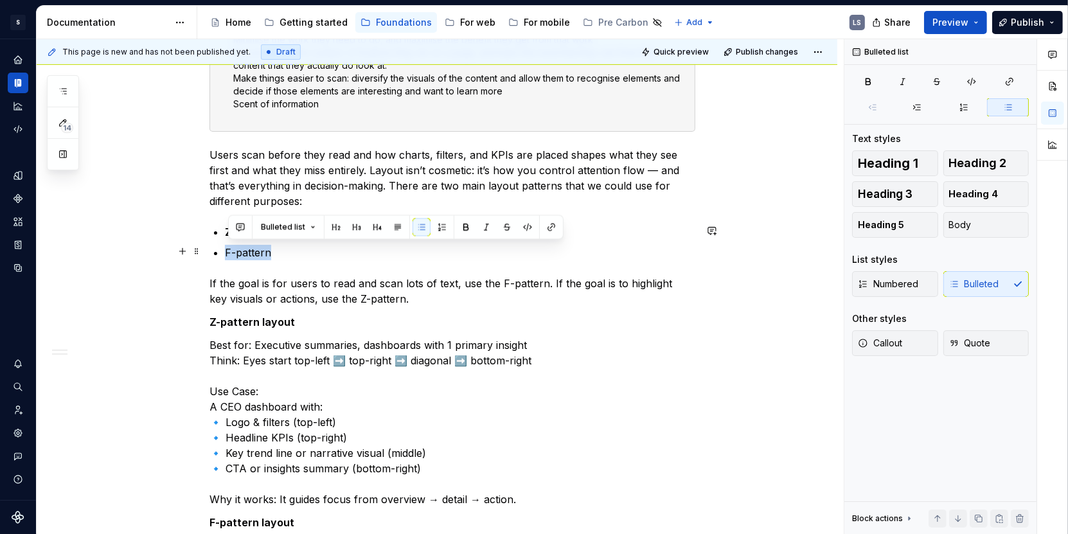
drag, startPoint x: 280, startPoint y: 254, endPoint x: 226, endPoint y: 254, distance: 54.0
click at [293, 255] on p "F-pattern" at bounding box center [460, 252] width 470 height 15
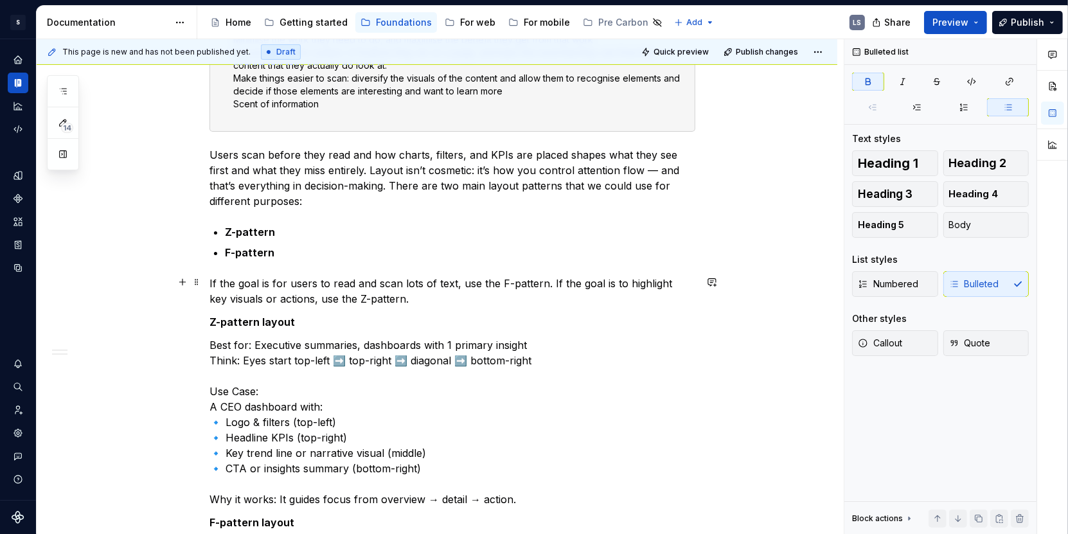
click at [432, 292] on p "If the goal is for users to read and scan lots of text, use the F-pattern. If t…" at bounding box center [452, 291] width 486 height 31
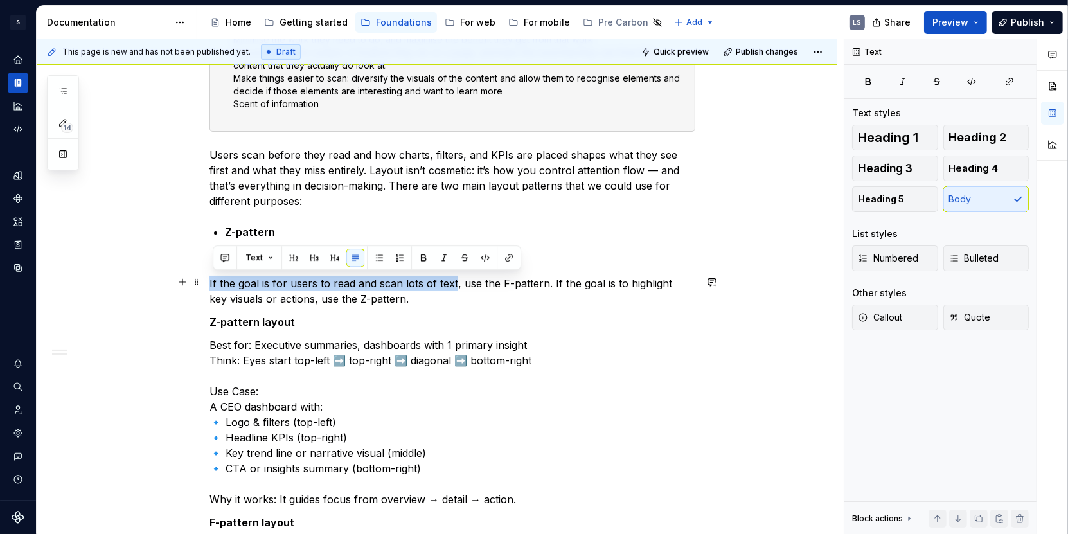
drag, startPoint x: 213, startPoint y: 280, endPoint x: 456, endPoint y: 281, distance: 243.6
click at [456, 281] on p "If the goal is for users to read and scan lots of text, use the F-pattern. If t…" at bounding box center [452, 291] width 486 height 31
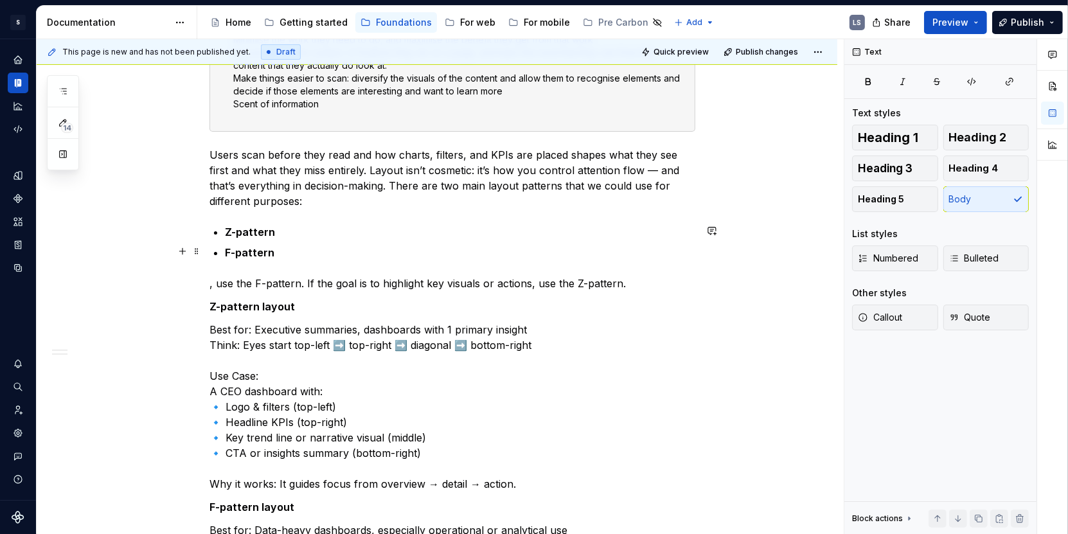
click at [284, 253] on p "F-pattern" at bounding box center [460, 252] width 470 height 15
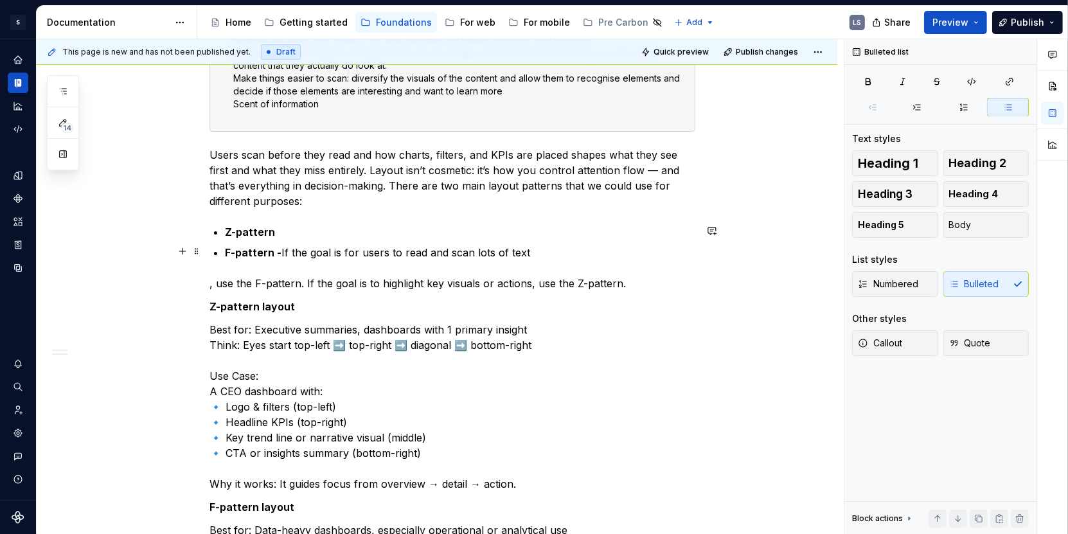
click at [288, 249] on p "F-pattern - If the goal is for users to read and scan lots of text" at bounding box center [460, 252] width 470 height 15
click at [315, 251] on p "F-pattern - if the goal is for users to read and scan lots of text" at bounding box center [460, 252] width 470 height 15
click at [353, 254] on p "F-pattern - if the goal is for users to read and scan lots of text" at bounding box center [460, 252] width 470 height 15
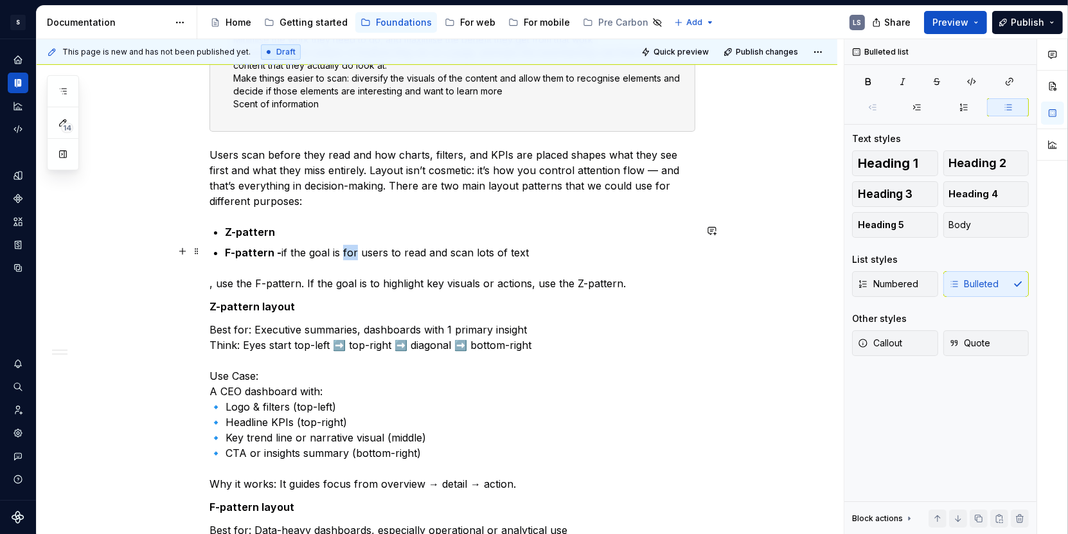
click at [353, 254] on p "F-pattern - if the goal is for users to read and scan lots of text" at bounding box center [460, 252] width 470 height 15
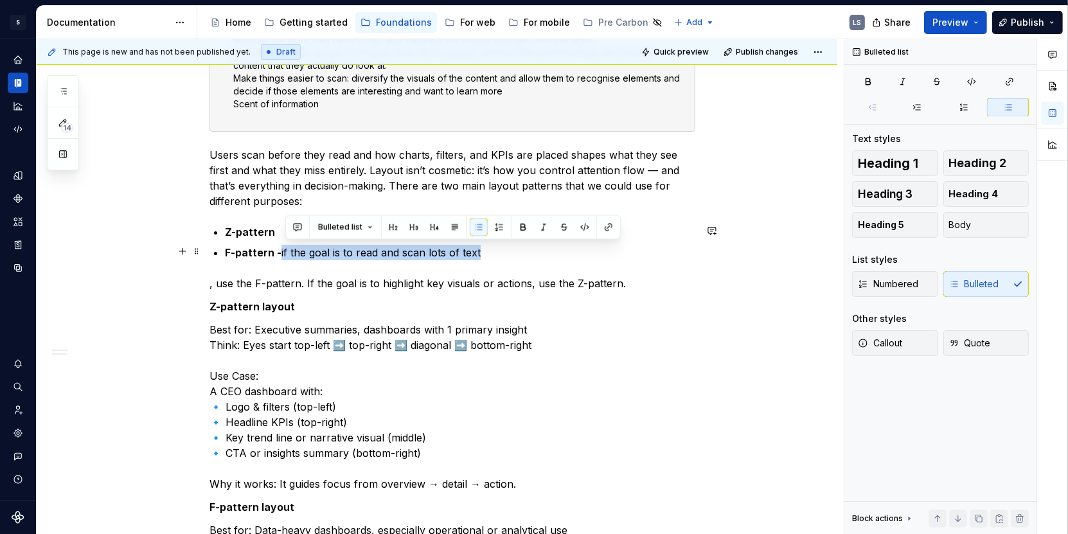
drag, startPoint x: 286, startPoint y: 249, endPoint x: 486, endPoint y: 251, distance: 199.9
click at [486, 251] on p "F-pattern - if the goal is to read and scan lots of text" at bounding box center [460, 252] width 470 height 15
copy p "if the goal is to read and scan lots of text"
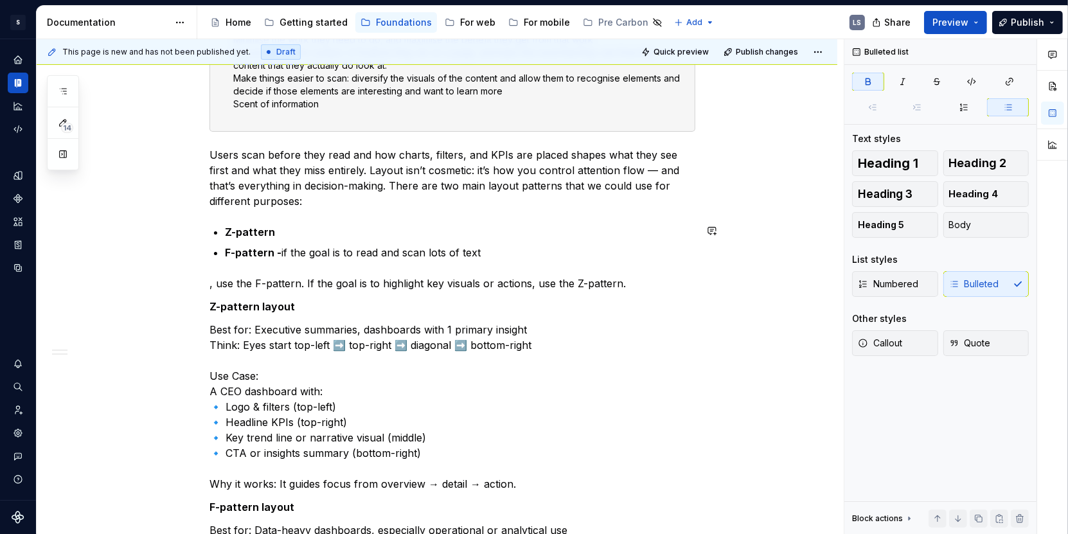
click at [267, 235] on strong "Z-pattern" at bounding box center [250, 232] width 50 height 13
click at [289, 233] on p "Z-pattern" at bounding box center [460, 231] width 470 height 15
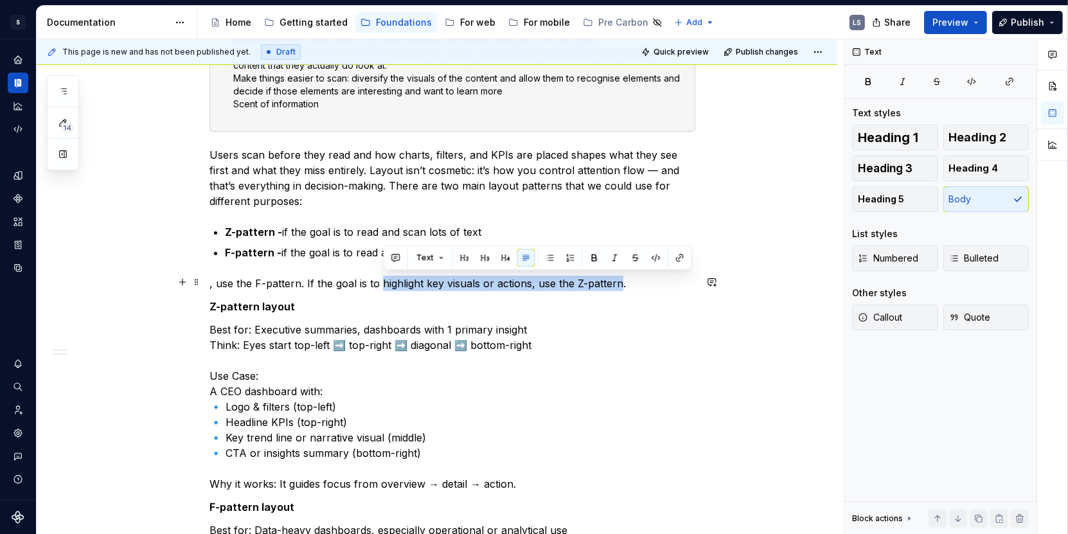
drag, startPoint x: 385, startPoint y: 280, endPoint x: 622, endPoint y: 284, distance: 237.2
click at [622, 284] on p ", use the F-pattern. If the goal is to highlight key visuals or actions, use th…" at bounding box center [452, 283] width 486 height 15
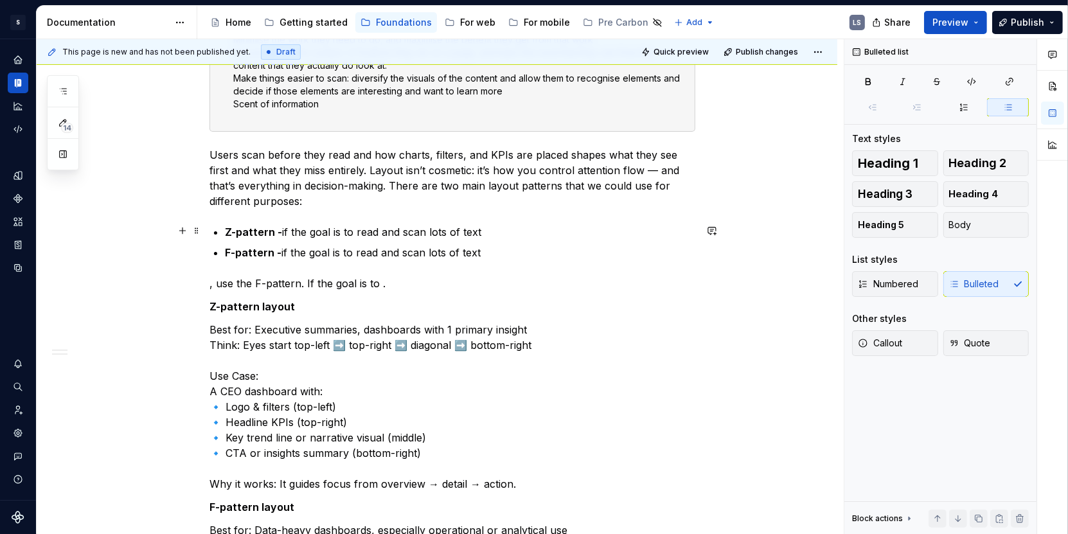
drag, startPoint x: 362, startPoint y: 227, endPoint x: 490, endPoint y: 229, distance: 127.9
click at [490, 229] on p "Z-pattern - if the goal is to read and scan lots of text" at bounding box center [460, 231] width 470 height 15
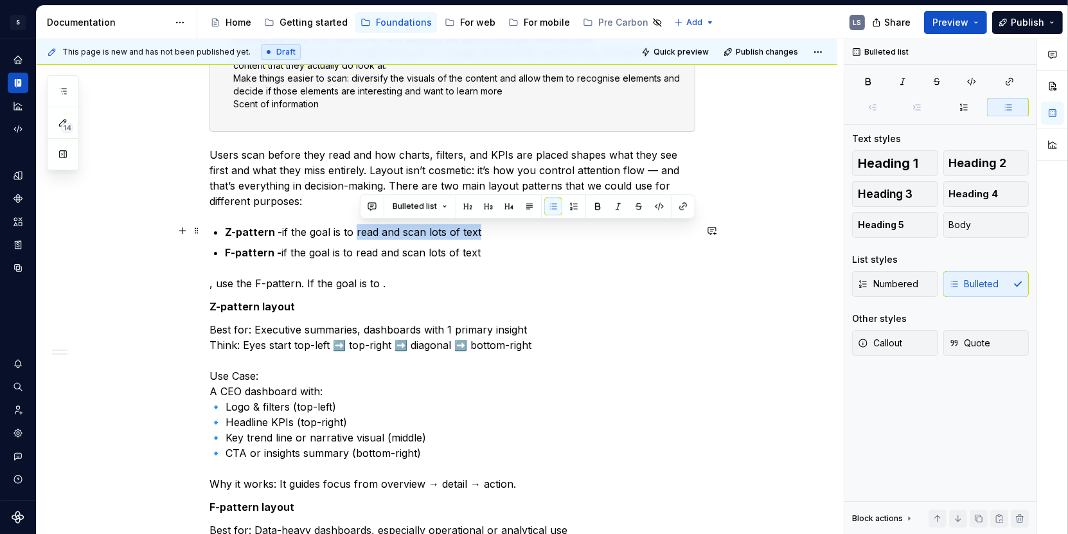
drag, startPoint x: 490, startPoint y: 229, endPoint x: 359, endPoint y: 230, distance: 131.1
click at [359, 230] on p "Z-pattern - if the goal is to read and scan lots of text" at bounding box center [460, 231] width 470 height 15
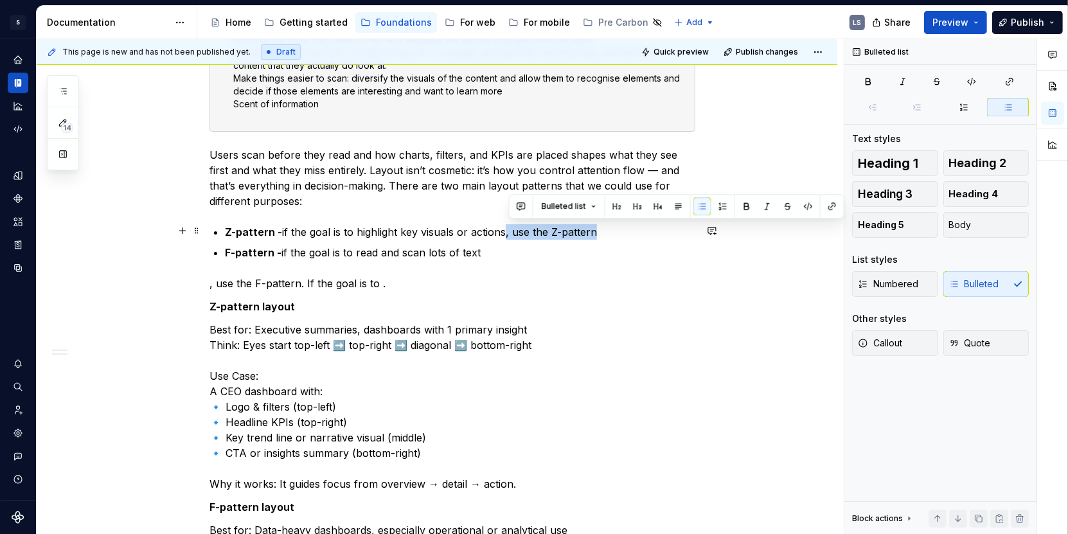
drag, startPoint x: 508, startPoint y: 233, endPoint x: 624, endPoint y: 232, distance: 115.7
click at [624, 232] on p "Z-pattern - if the goal is to highlight key visuals or actions, use the Z-patte…" at bounding box center [460, 231] width 470 height 15
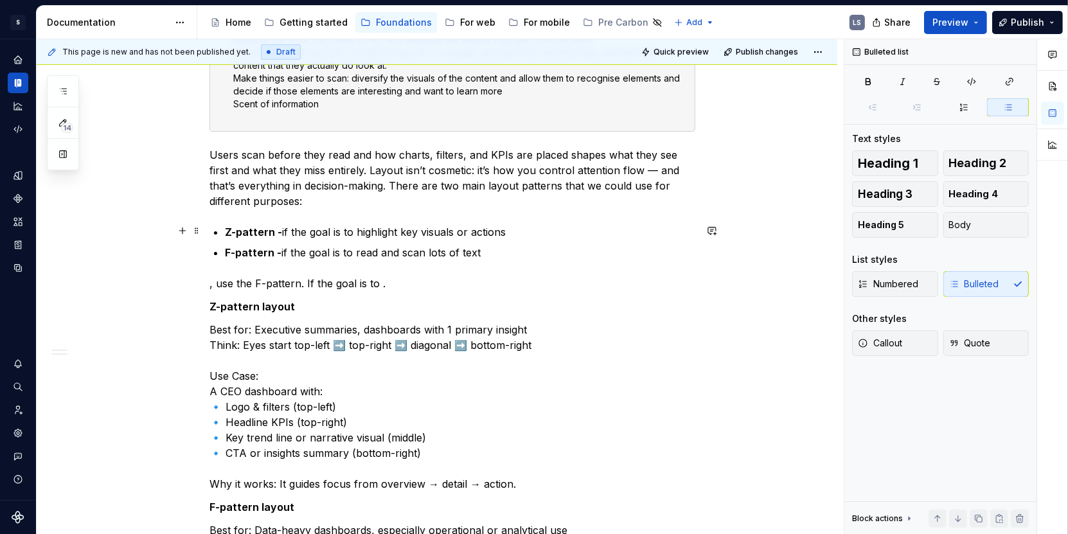
click at [428, 229] on p "Z-pattern - if the goal is to highlight key visuals or actions" at bounding box center [460, 231] width 470 height 15
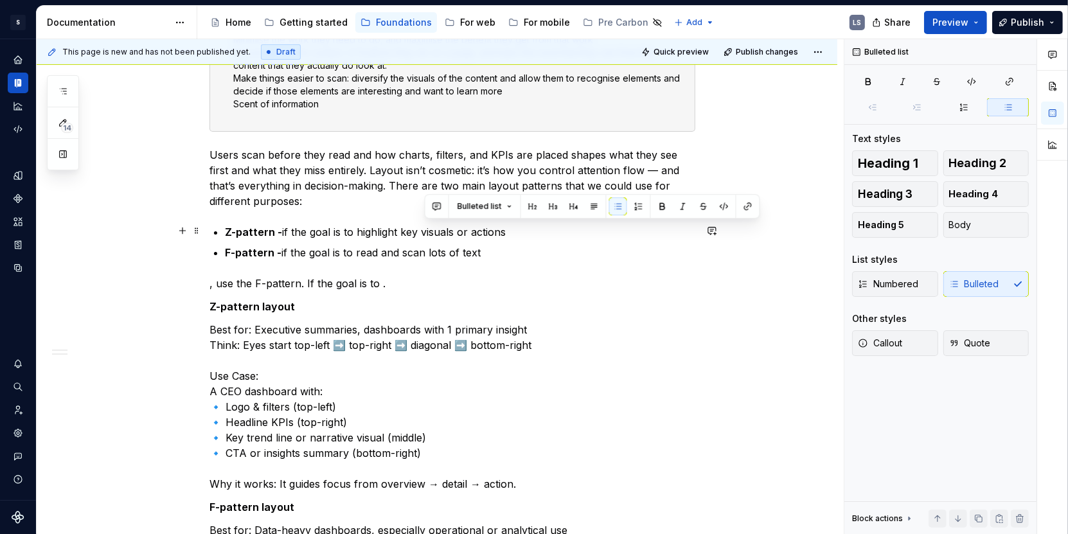
click at [480, 227] on p "Z-pattern - if the goal is to highlight key visuals or actions" at bounding box center [460, 231] width 470 height 15
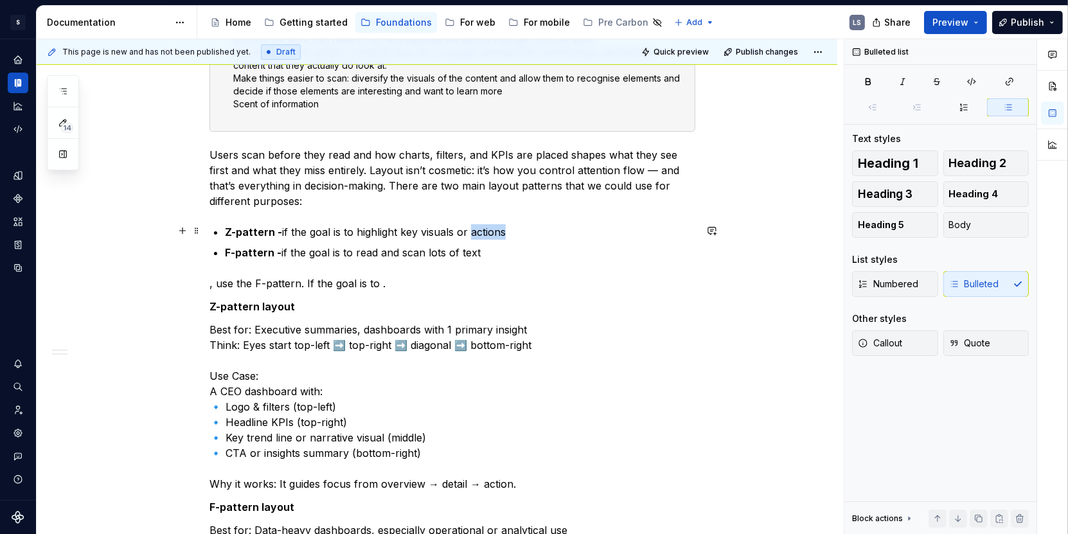
click at [480, 227] on p "Z-pattern - if the goal is to highlight key visuals or actions" at bounding box center [460, 231] width 470 height 15
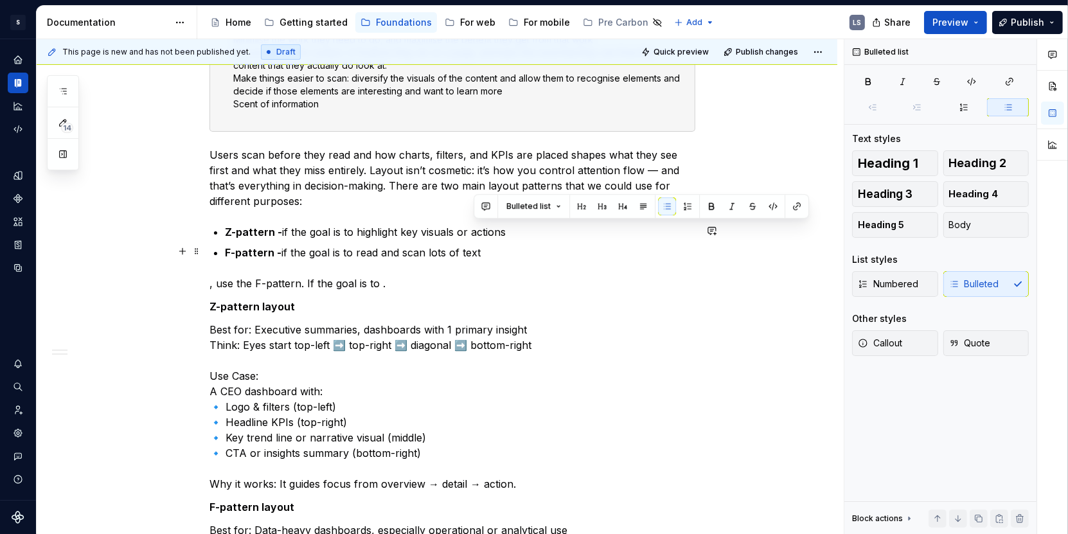
click at [503, 247] on p "F-pattern - if the goal is to read and scan lots of text" at bounding box center [460, 252] width 470 height 15
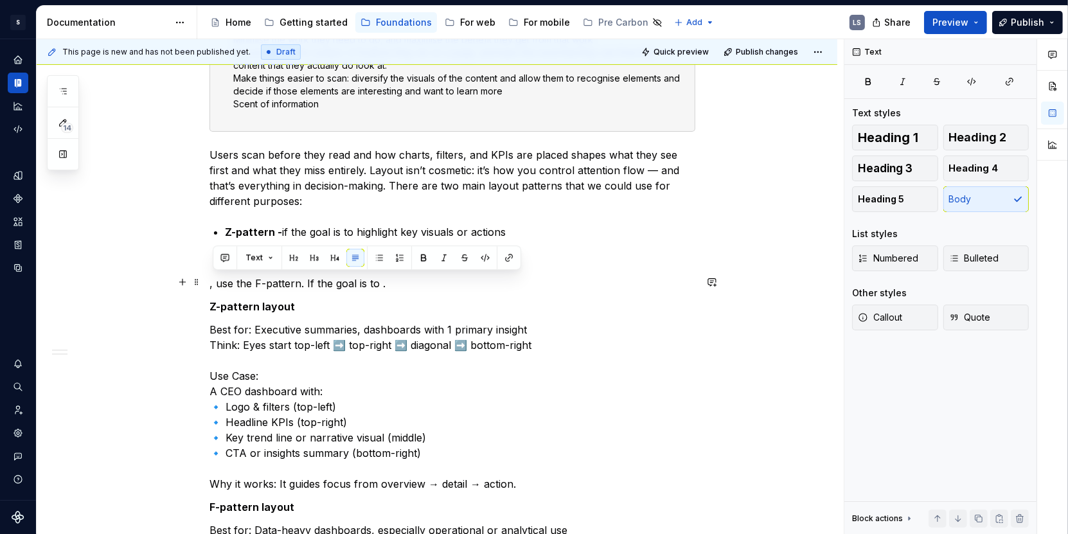
drag, startPoint x: 391, startPoint y: 281, endPoint x: 211, endPoint y: 282, distance: 180.6
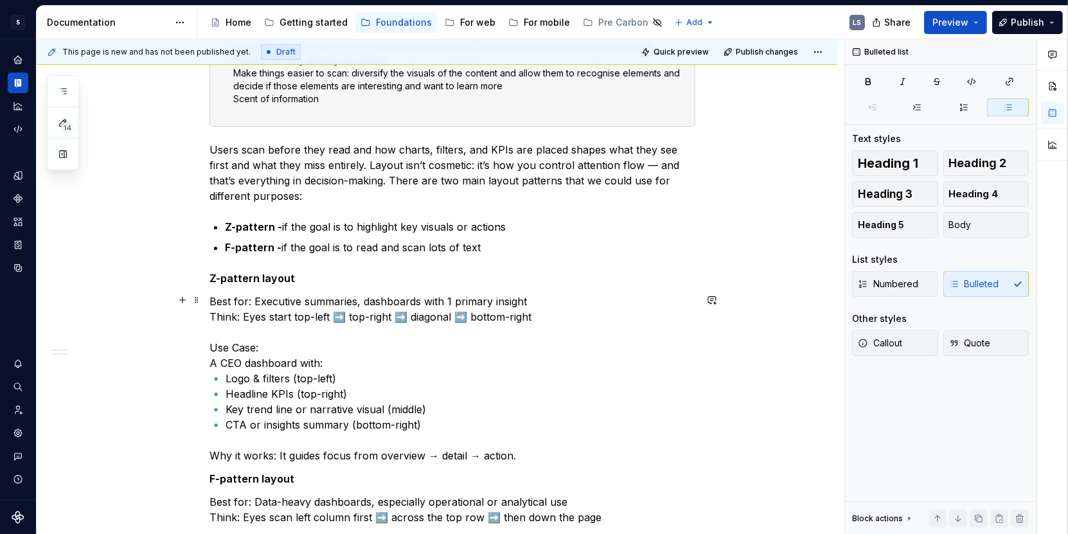
scroll to position [386, 0]
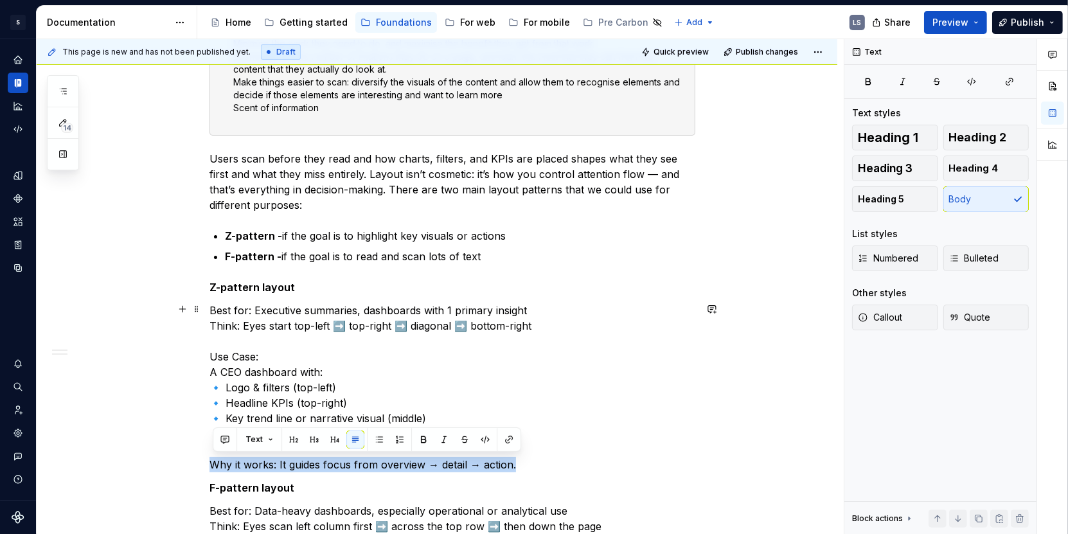
drag, startPoint x: 215, startPoint y: 462, endPoint x: 522, endPoint y: 467, distance: 307.9
click at [522, 436] on p "Best for: Executive summaries, dashboards with 1 primary insight Think: Eyes st…" at bounding box center [452, 388] width 486 height 170
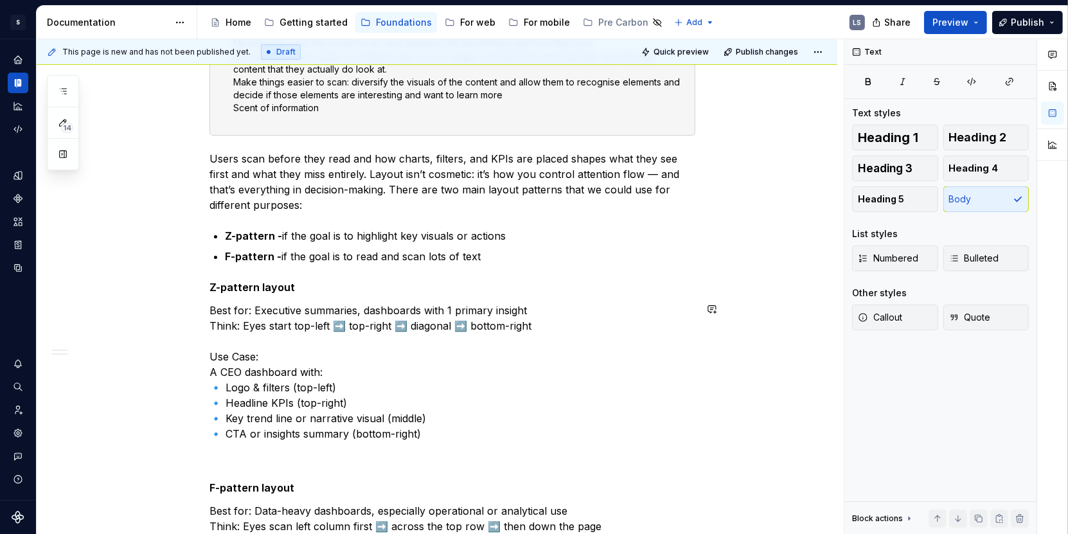
click at [319, 290] on p "Z-pattern layout" at bounding box center [452, 287] width 486 height 15
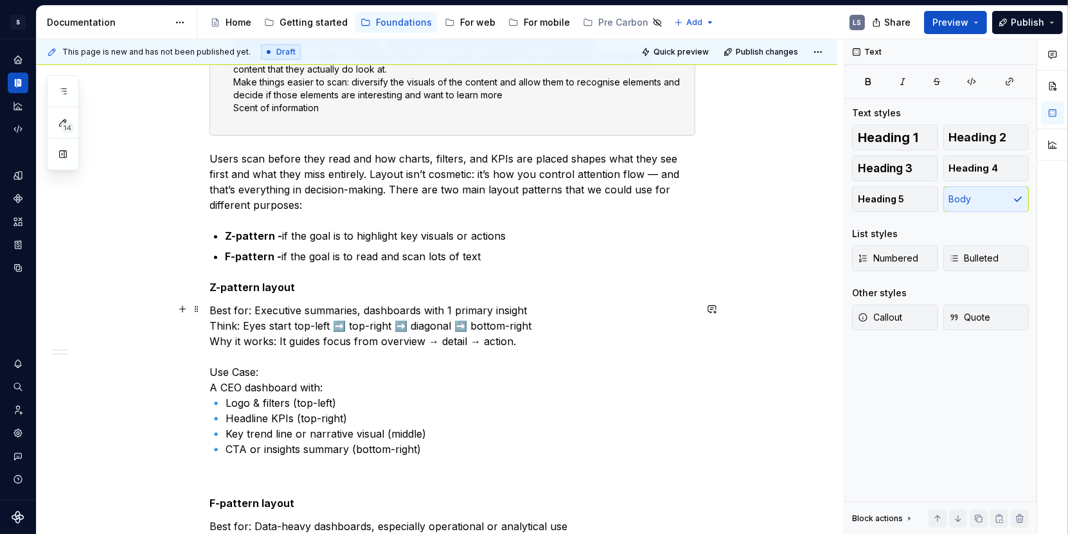
click at [414, 351] on p "Best for: Executive summaries, dashboards with 1 primary insight Think: Eyes st…" at bounding box center [452, 395] width 486 height 185
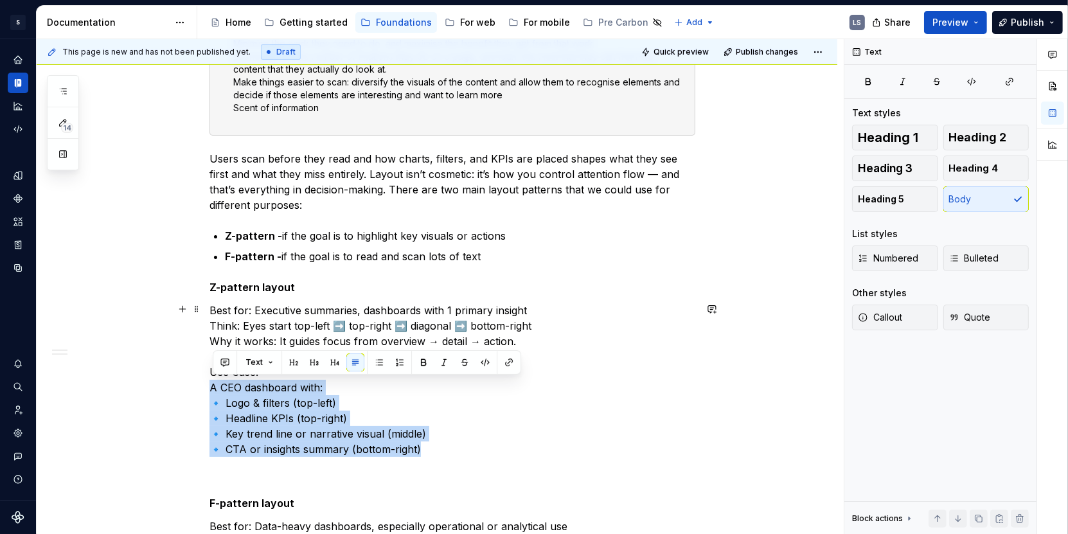
drag, startPoint x: 439, startPoint y: 447, endPoint x: 204, endPoint y: 382, distance: 243.8
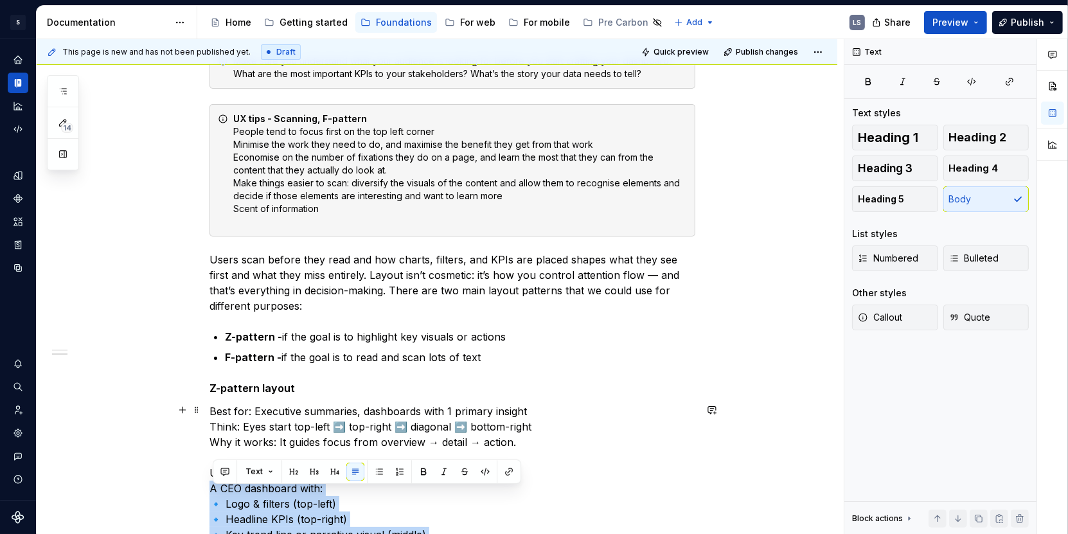
scroll to position [266, 0]
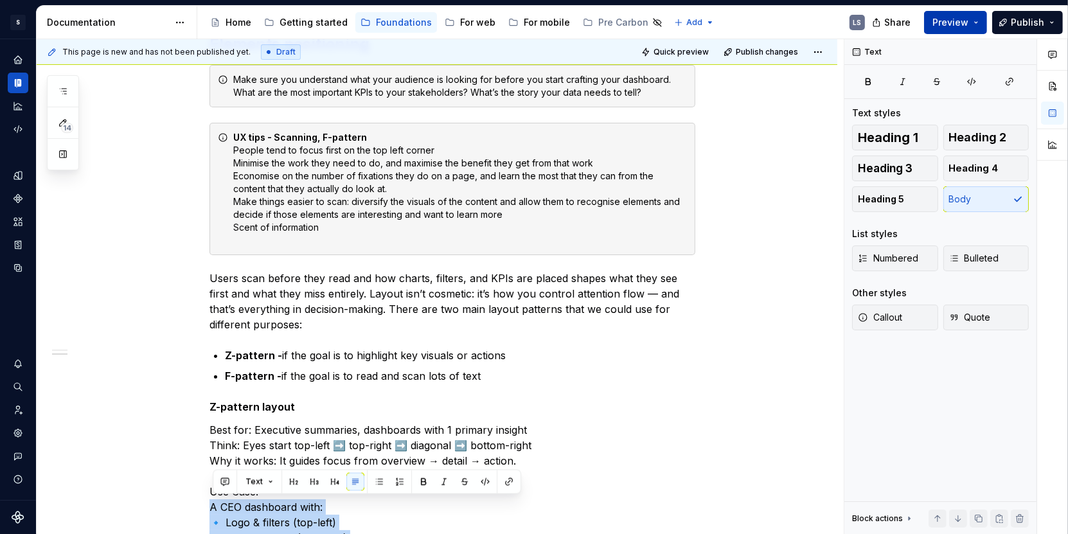
click at [873, 21] on span "Preview" at bounding box center [950, 22] width 36 height 13
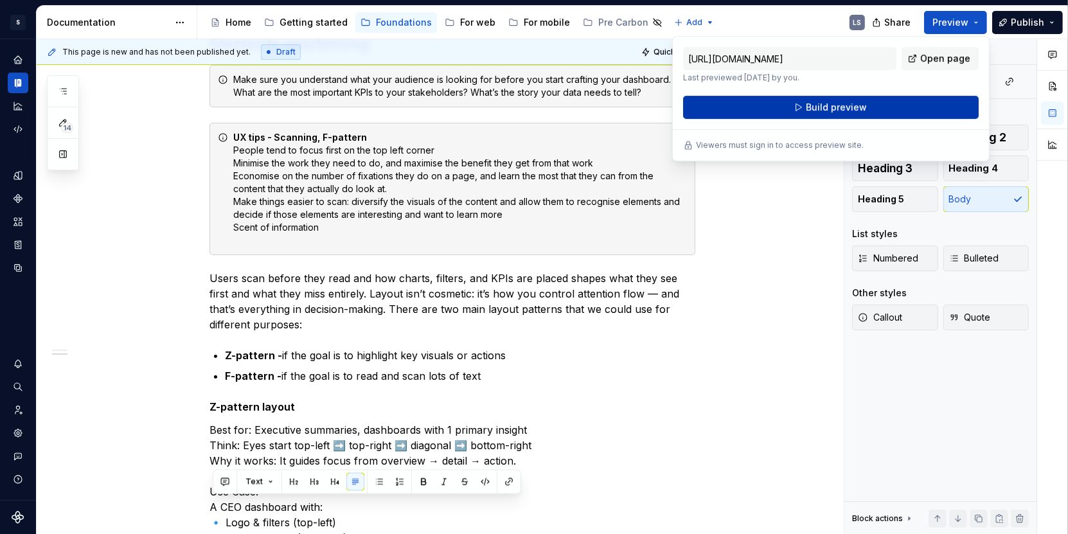
click at [857, 103] on span "Build preview" at bounding box center [836, 107] width 61 height 13
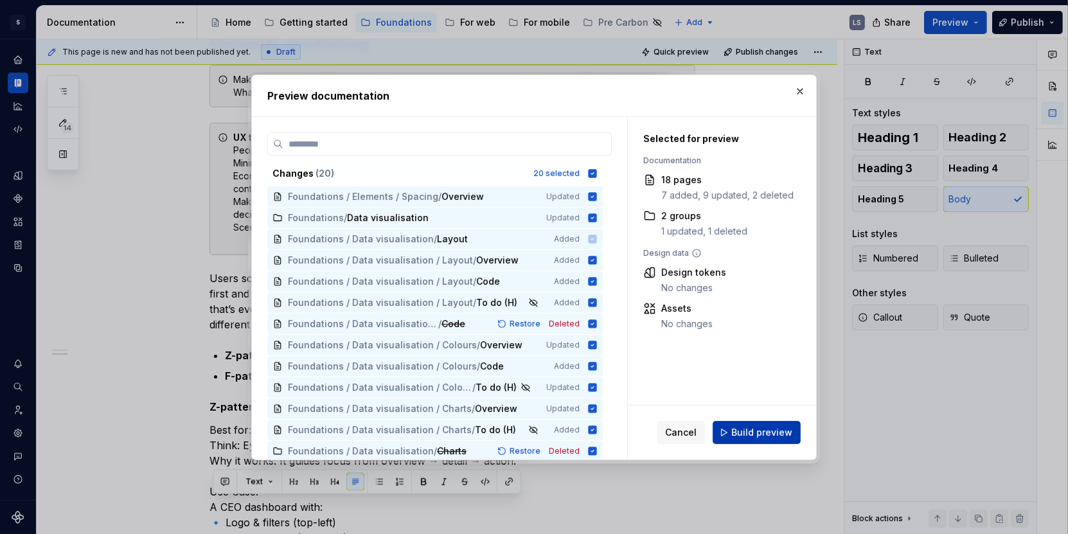
click at [738, 432] on span "Build preview" at bounding box center [761, 432] width 61 height 13
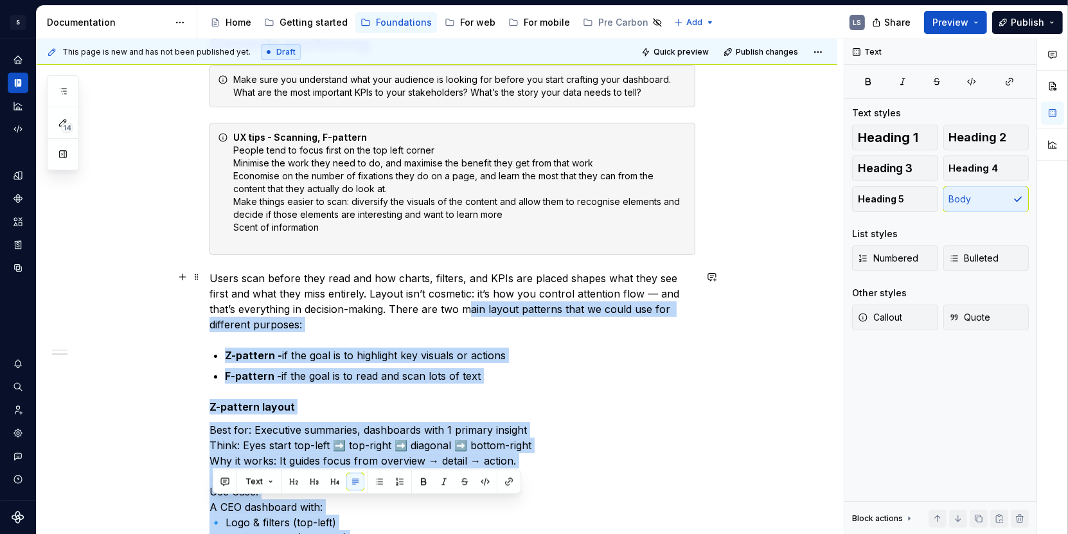
click at [446, 303] on p "Users scan before they read and how charts, filters, and KPIs are placed shapes…" at bounding box center [452, 302] width 486 height 62
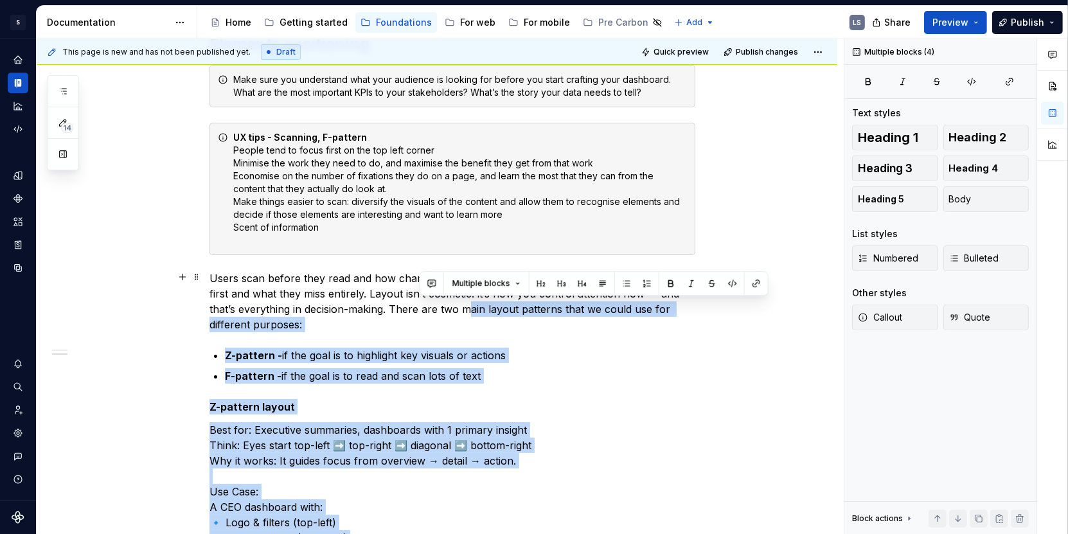
click at [446, 303] on p "Users scan before they read and how charts, filters, and KPIs are placed shapes…" at bounding box center [452, 302] width 486 height 62
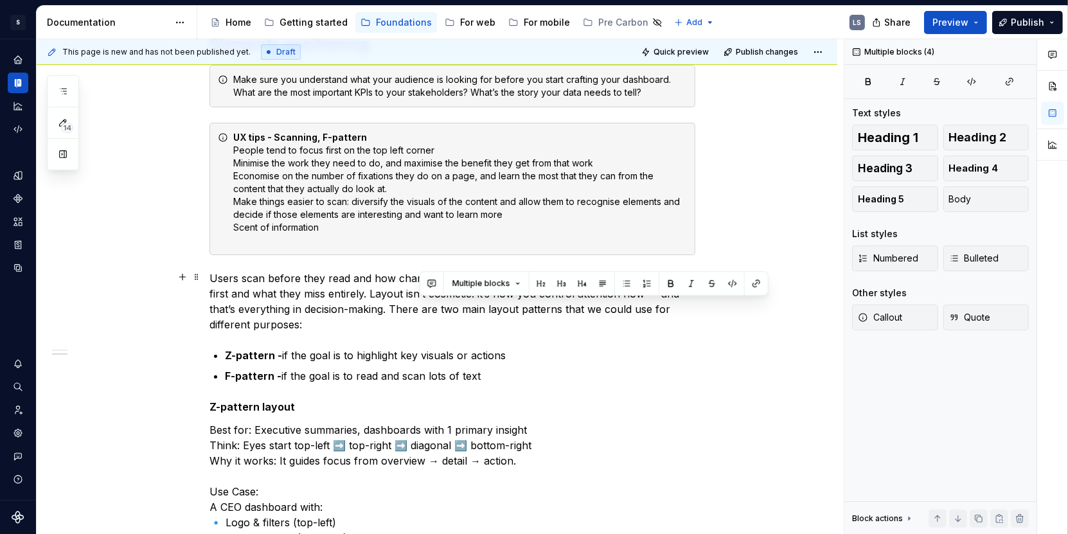
click at [450, 325] on p "Users scan before they read and how charts, filters, and KPIs are placed shapes…" at bounding box center [452, 302] width 486 height 62
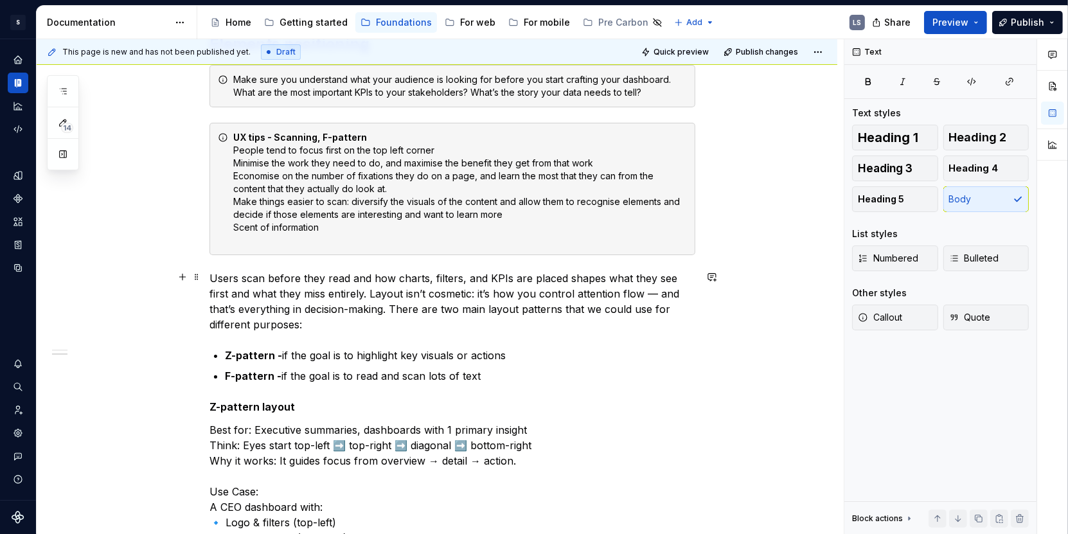
click at [364, 306] on p "Users scan before they read and how charts, filters, and KPIs are placed shapes…" at bounding box center [452, 302] width 486 height 62
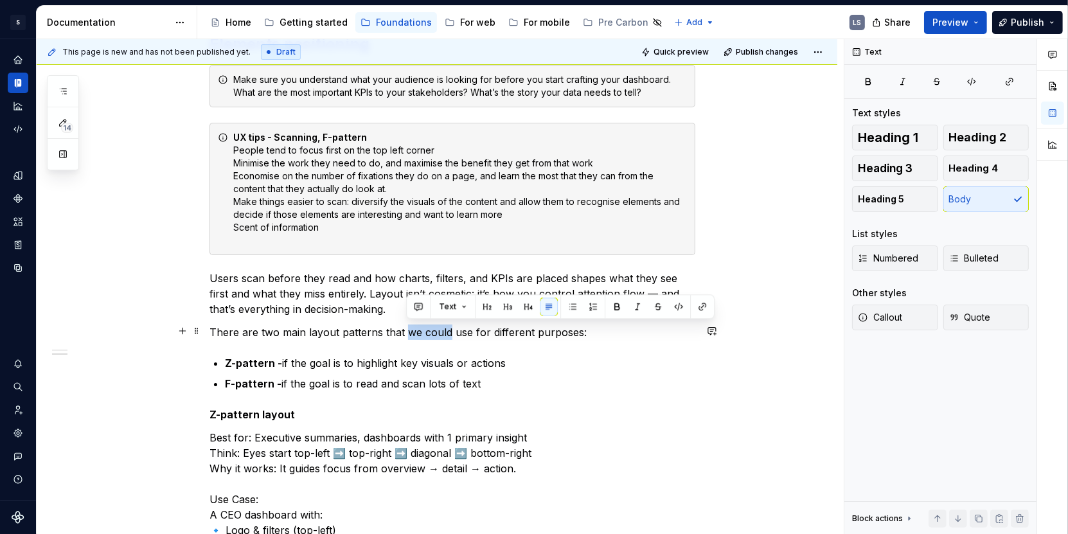
drag, startPoint x: 405, startPoint y: 332, endPoint x: 450, endPoint y: 330, distance: 44.4
click at [450, 330] on p "There are two main layout patterns that we could use for different purposes:" at bounding box center [452, 332] width 486 height 15
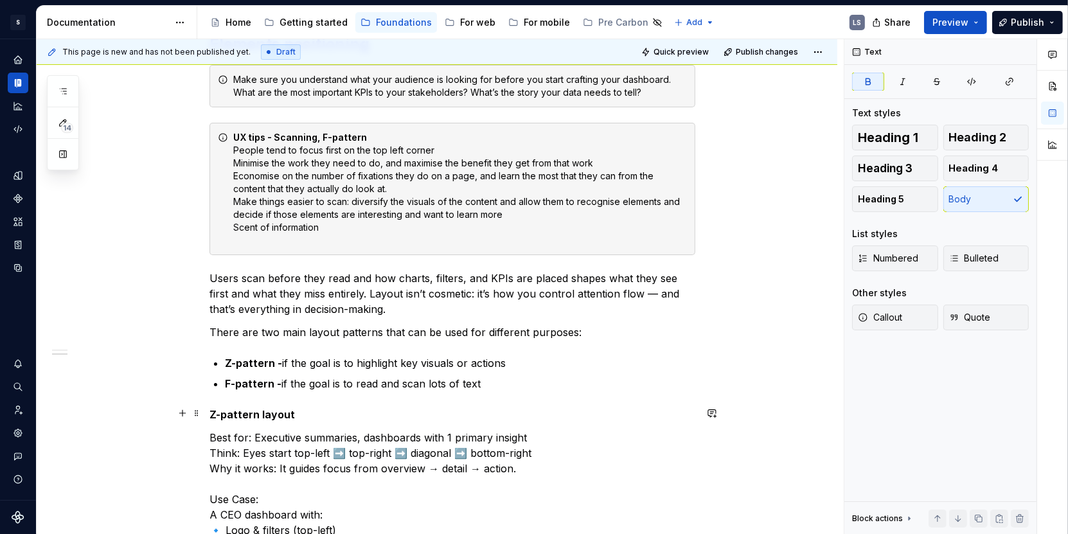
click at [327, 407] on p "Z-pattern layout" at bounding box center [452, 414] width 486 height 15
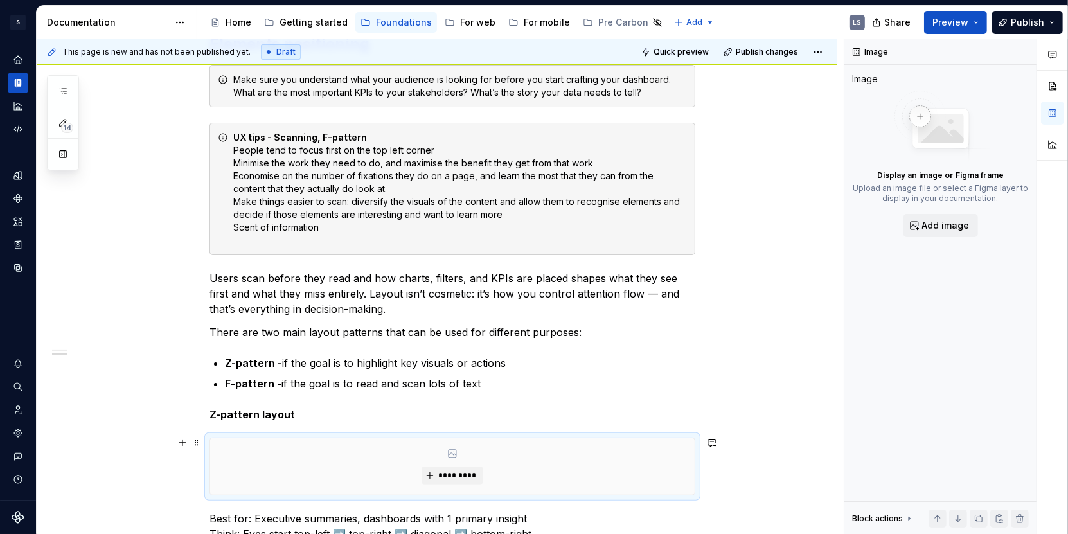
click at [395, 436] on div "*********" at bounding box center [452, 466] width 485 height 57
click at [450, 436] on span "*********" at bounding box center [457, 475] width 39 height 10
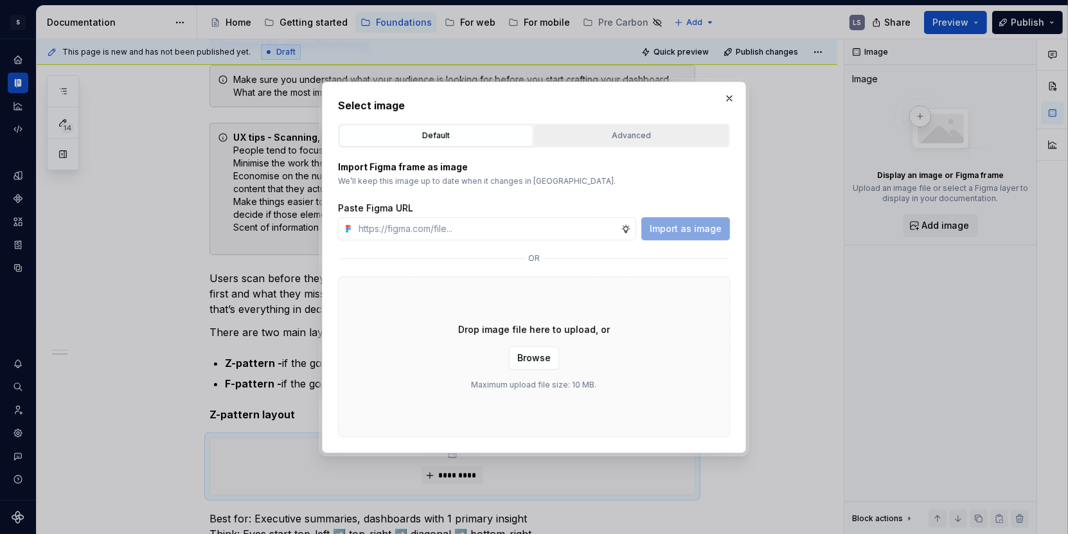
click at [635, 134] on div "Advanced" at bounding box center [631, 135] width 185 height 13
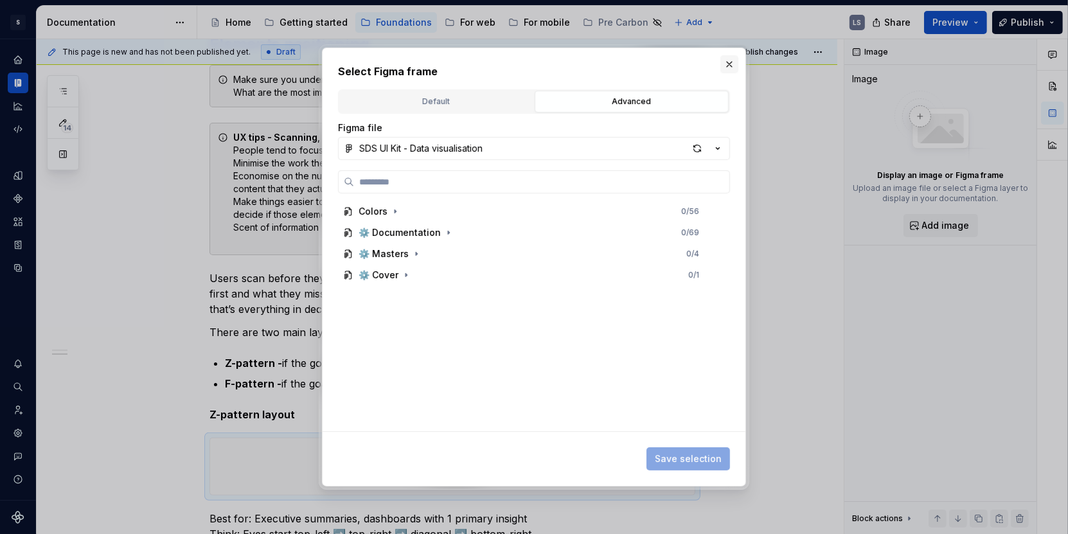
click at [733, 66] on button "button" at bounding box center [729, 64] width 18 height 18
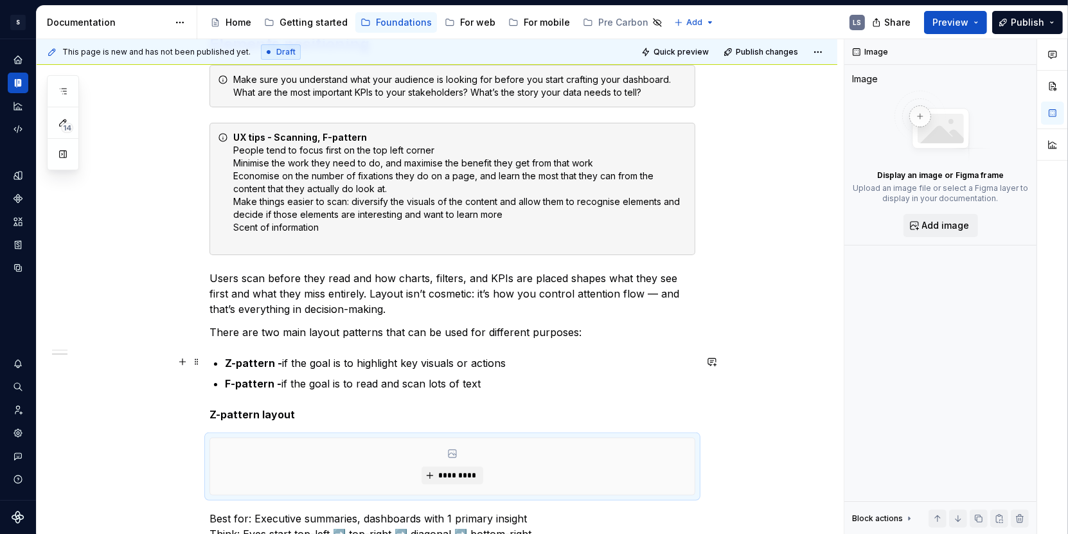
click at [202, 436] on span at bounding box center [196, 443] width 10 height 18
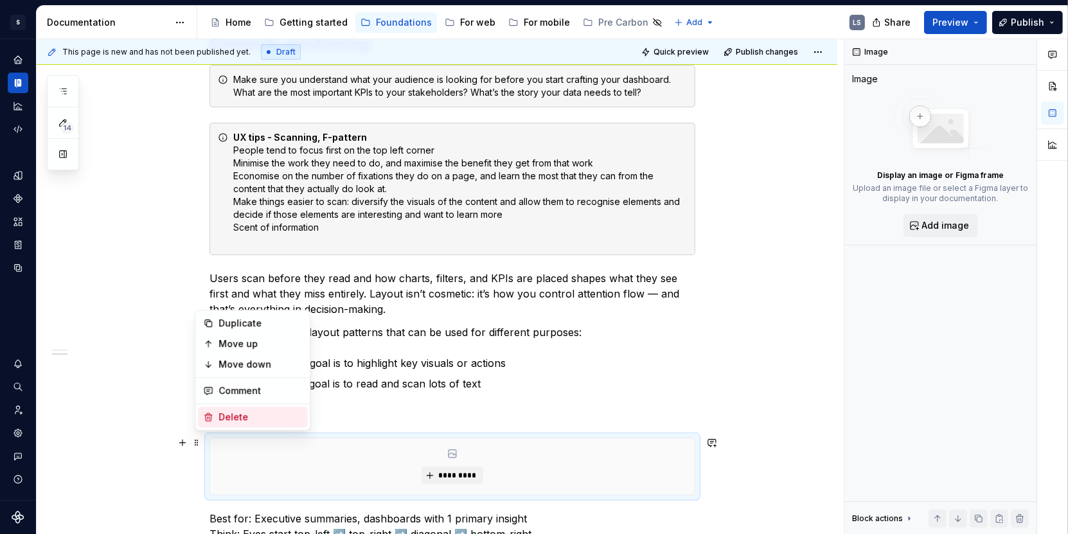
click at [238, 418] on div "Delete" at bounding box center [260, 417] width 84 height 13
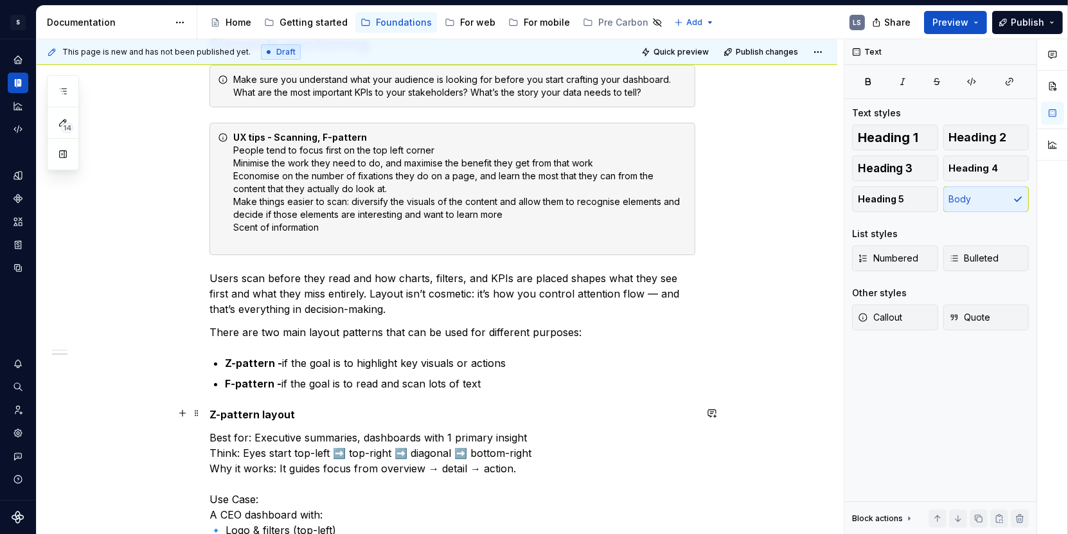
click at [328, 407] on p "Z-pattern layout" at bounding box center [452, 414] width 486 height 15
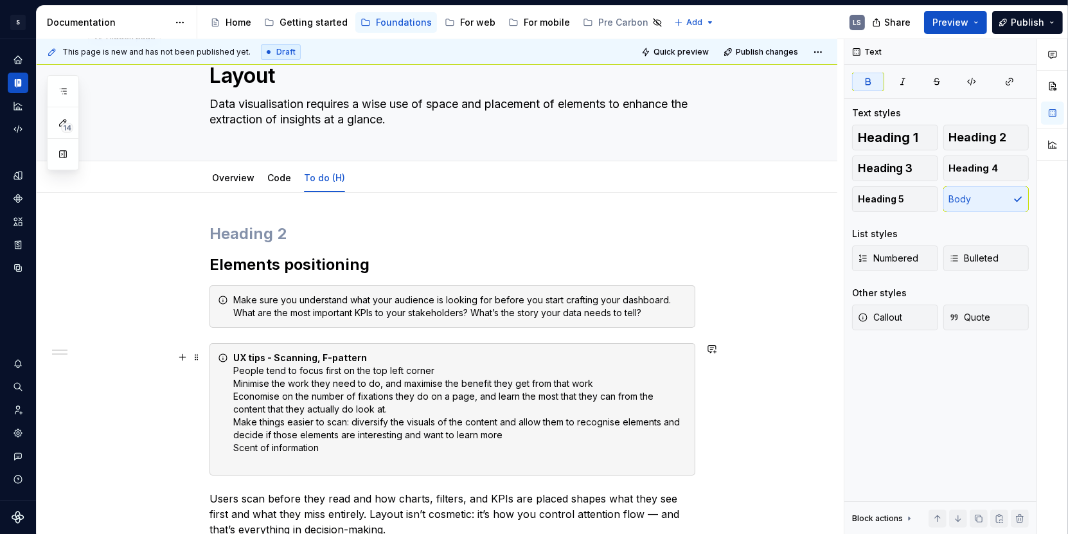
scroll to position [0, 0]
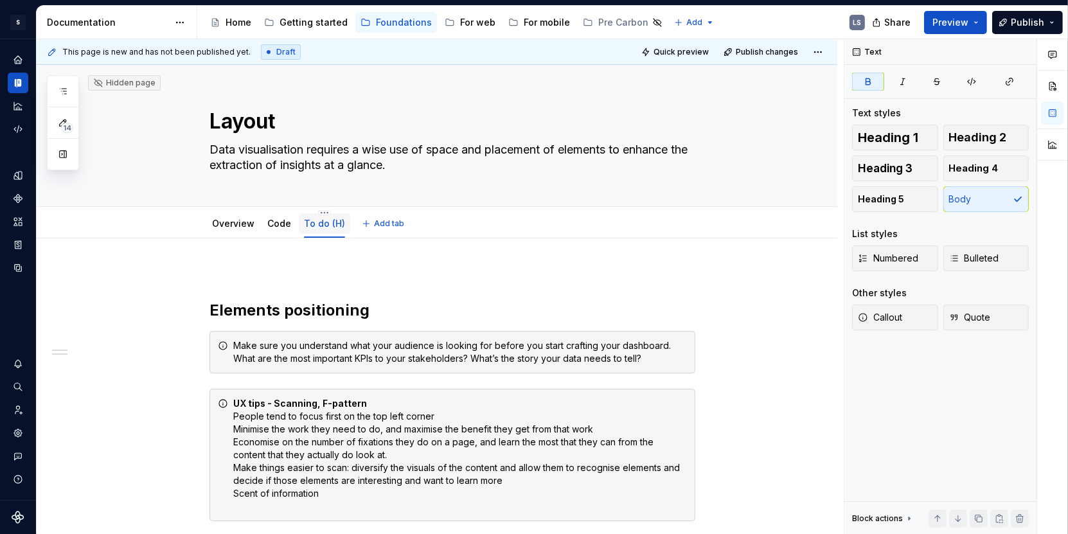
click at [324, 222] on link "To do (H)" at bounding box center [324, 223] width 41 height 11
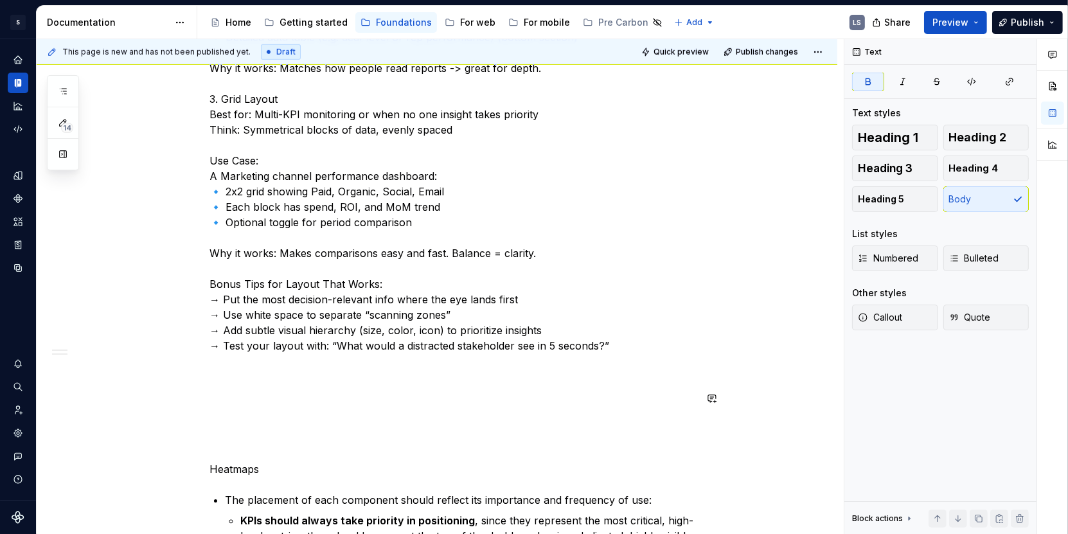
scroll to position [1155, 0]
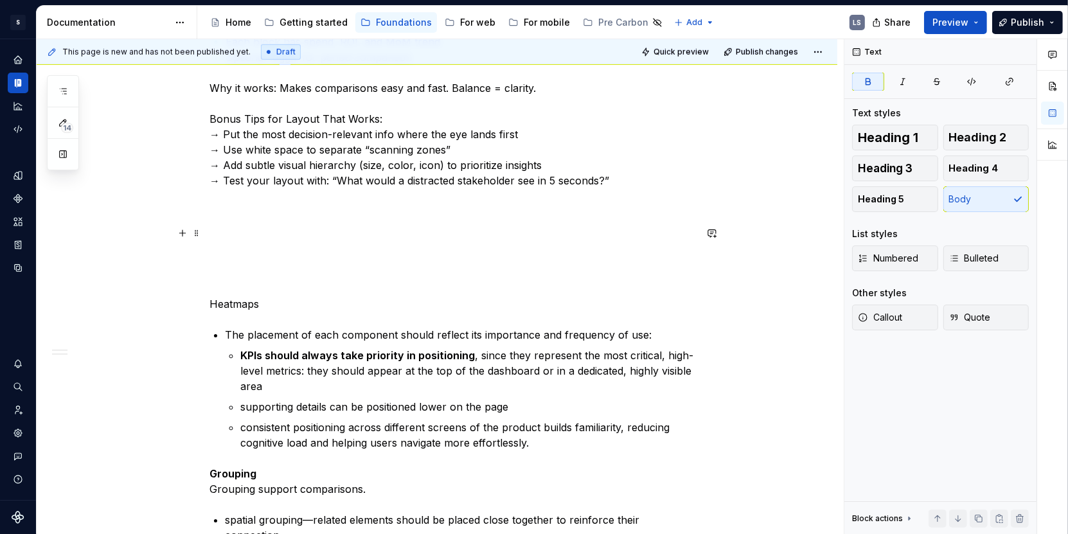
click at [265, 251] on p at bounding box center [452, 250] width 486 height 46
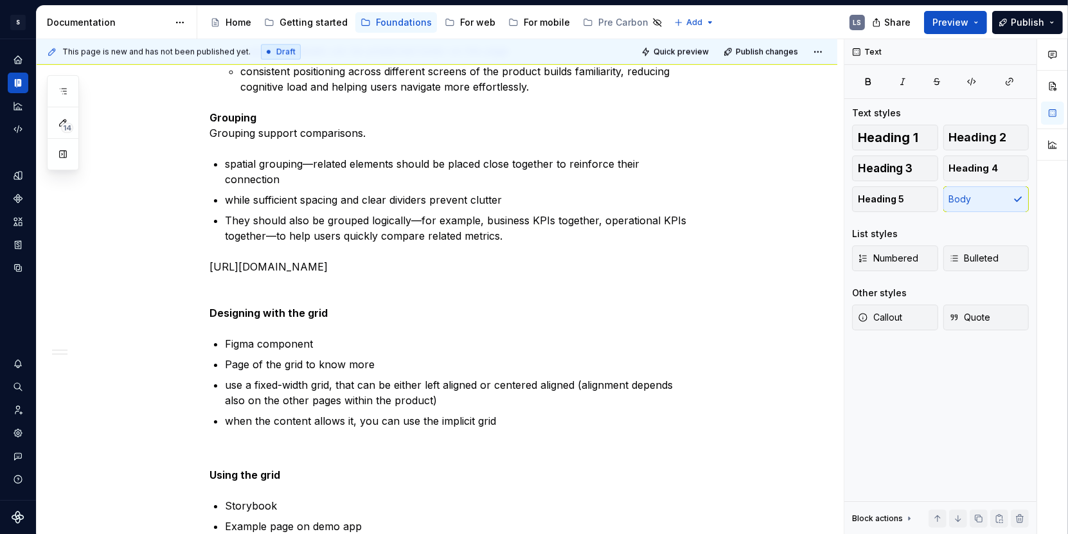
scroll to position [1669, 0]
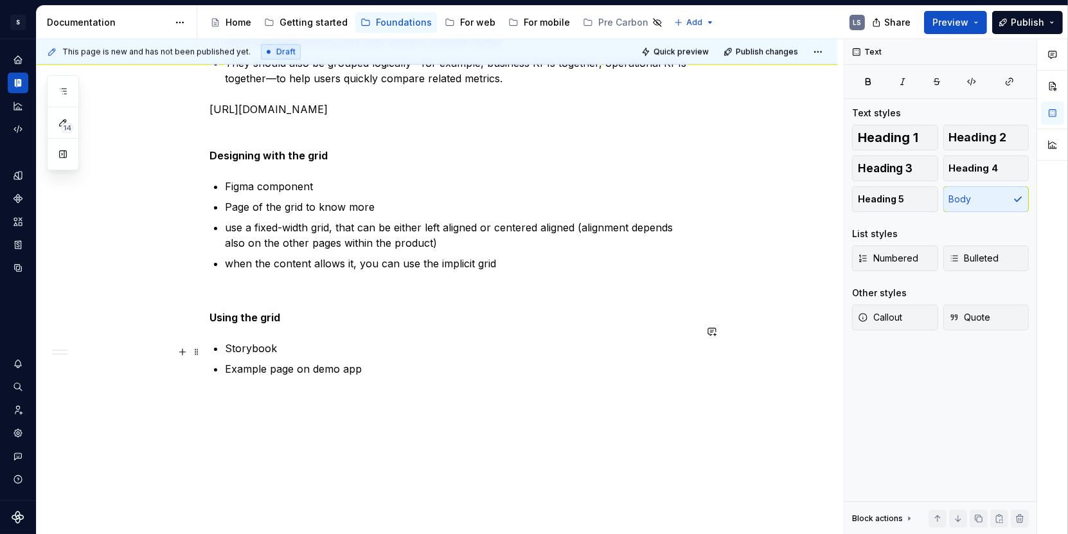
click at [398, 361] on p "Example page on demo app" at bounding box center [460, 368] width 470 height 15
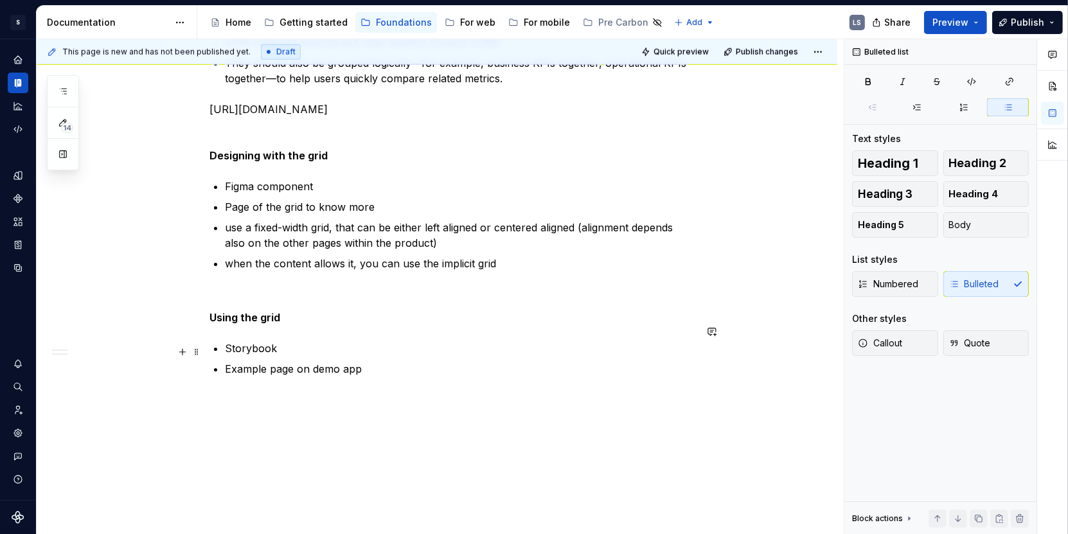
click at [400, 361] on p "Example page on demo app" at bounding box center [460, 368] width 470 height 15
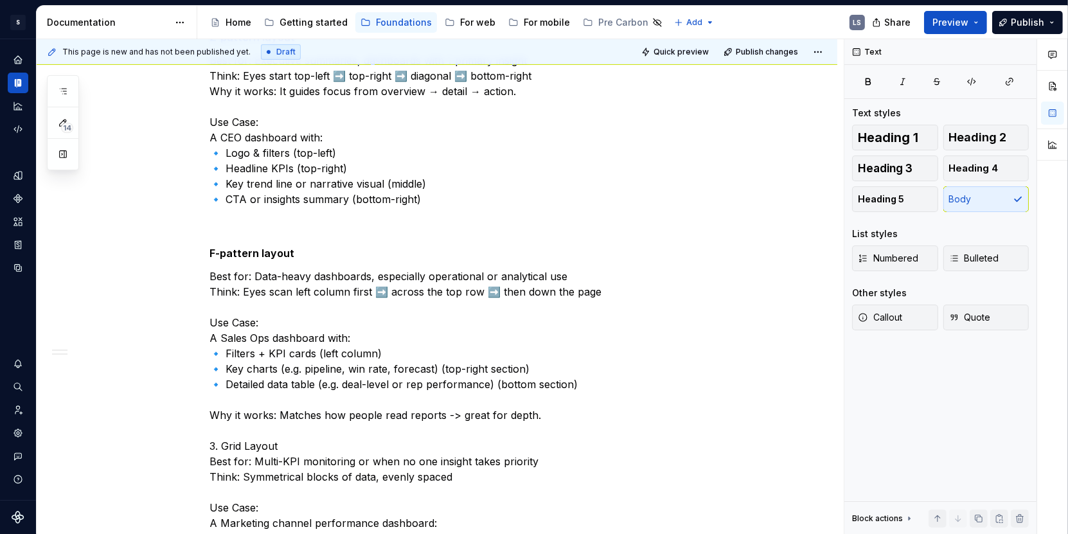
scroll to position [0, 0]
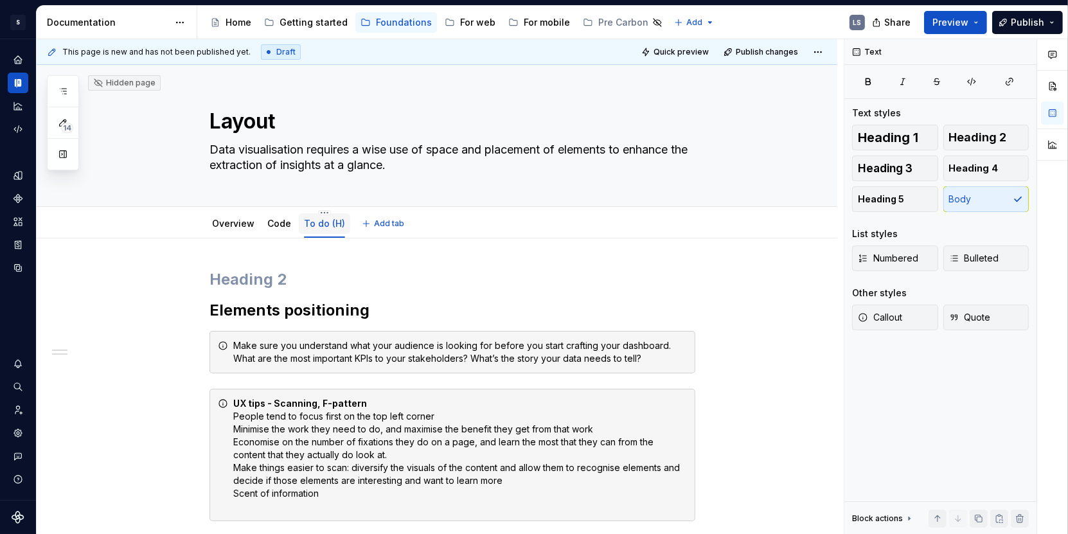
click at [322, 218] on link "To do (H)" at bounding box center [324, 223] width 41 height 11
click at [324, 211] on html "1662px x 831px S Digital Design System LS Design system data Documentation Acce…" at bounding box center [534, 267] width 1068 height 534
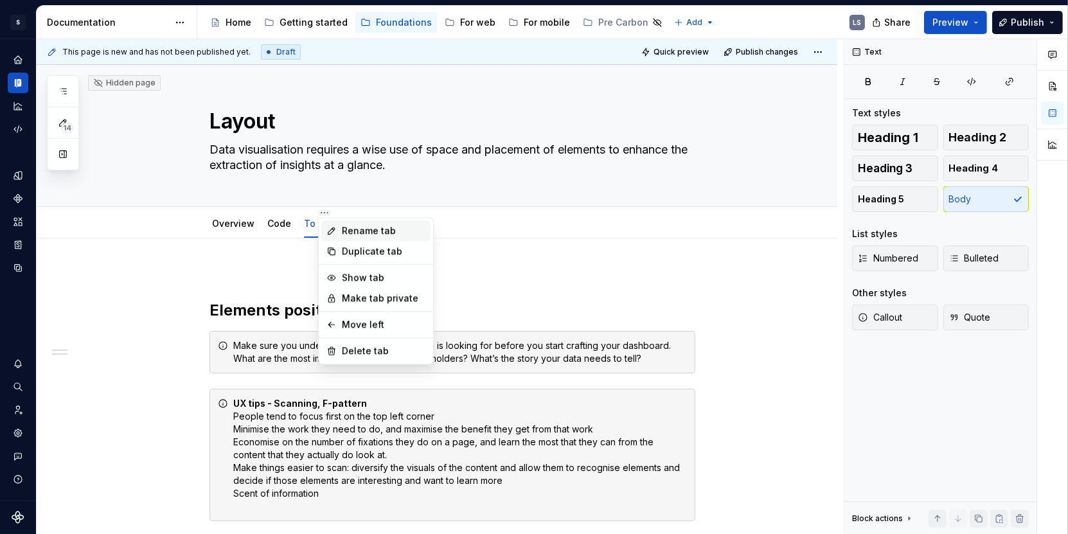
type textarea "*"
click at [355, 231] on div "Rename tab" at bounding box center [384, 230] width 84 height 13
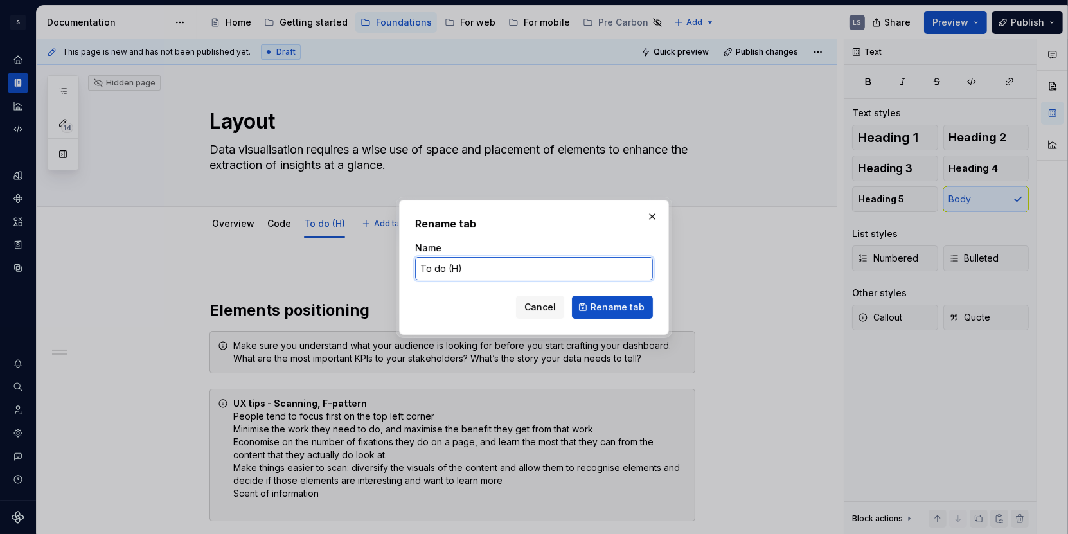
drag, startPoint x: 443, startPoint y: 272, endPoint x: 416, endPoint y: 272, distance: 26.3
click at [417, 272] on input "To do (H)" at bounding box center [534, 268] width 238 height 23
type input "Notes (H)"
click button "Rename tab" at bounding box center [612, 307] width 81 height 23
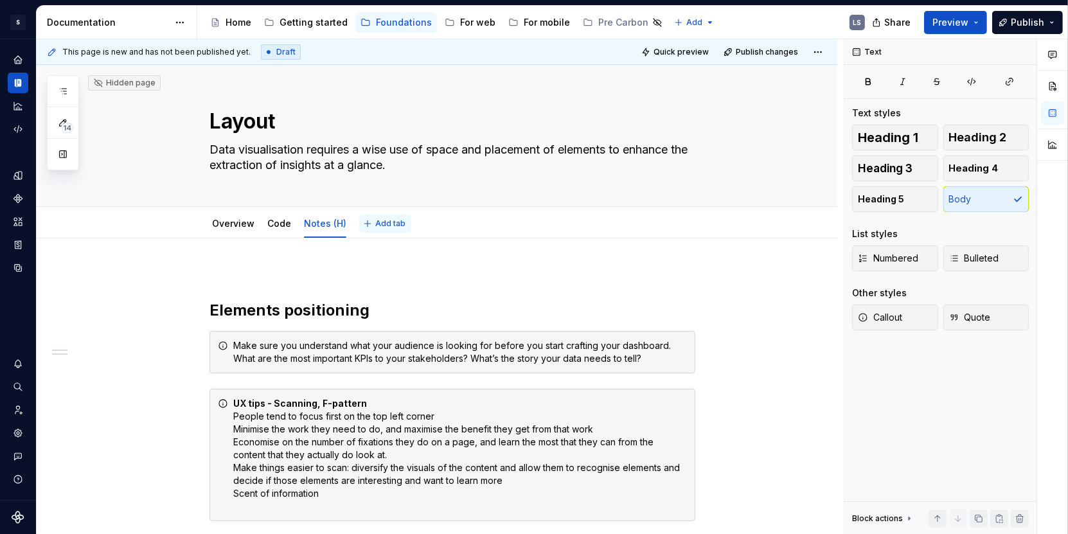
click at [393, 221] on span "Add tab" at bounding box center [390, 223] width 30 height 10
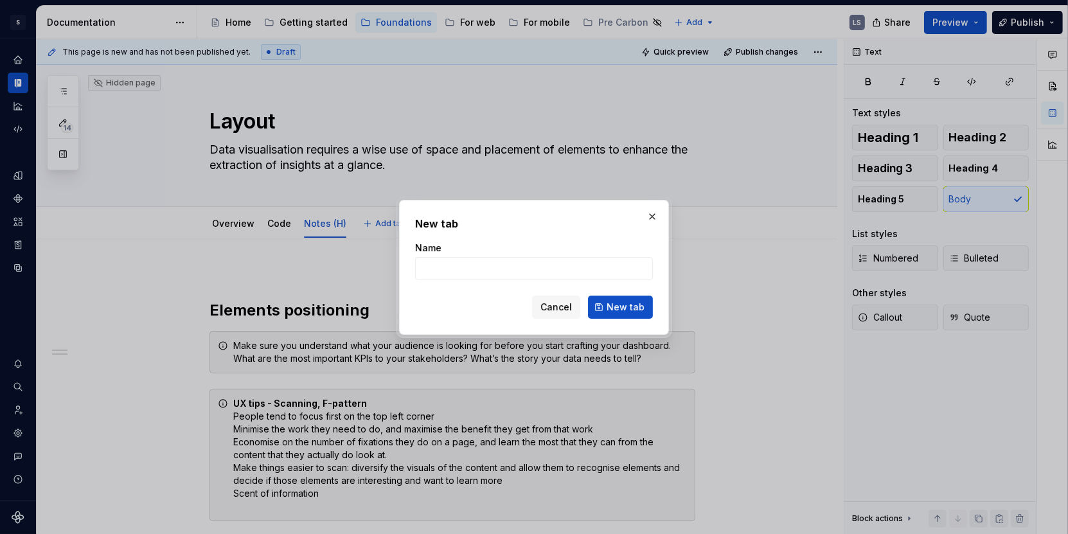
type textarea "*"
type input "To do"
type textarea "*"
type input "To do (H)"
click at [623, 303] on span "New tab" at bounding box center [626, 307] width 38 height 13
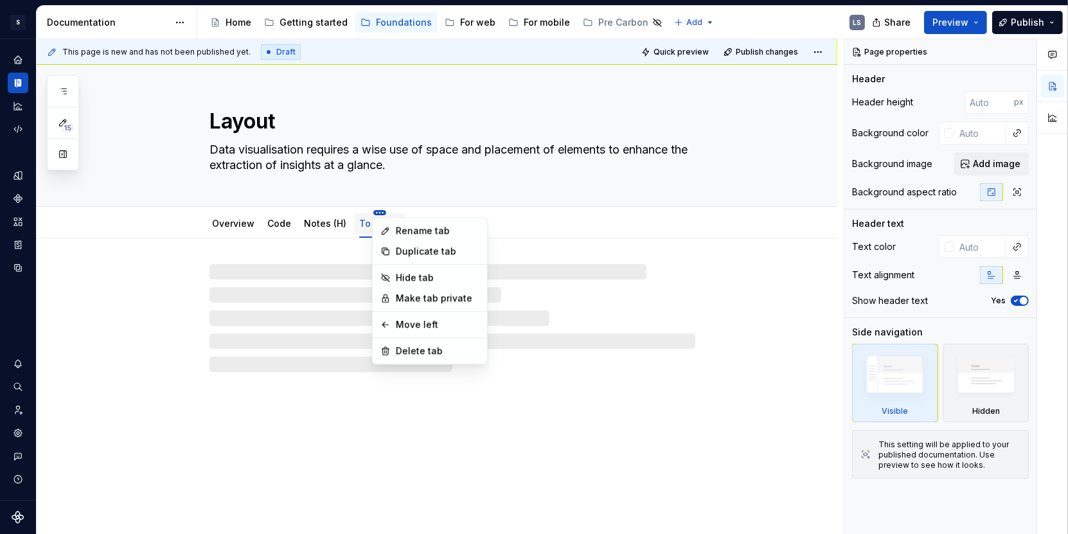
click at [380, 212] on html "1662px x 831px S Digital Design System LS Design system data Documentation Acce…" at bounding box center [534, 267] width 1068 height 534
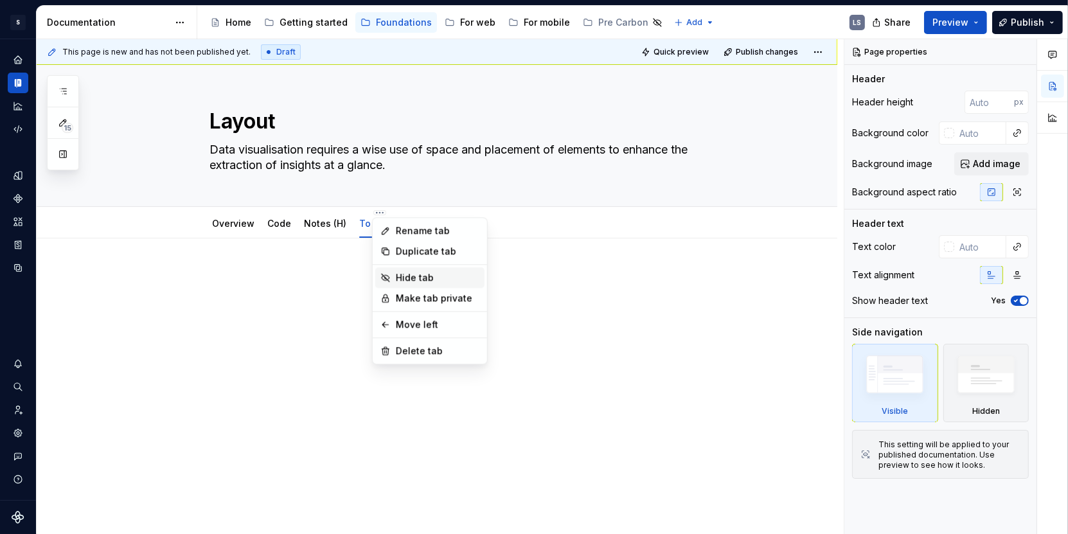
click at [418, 277] on div "Hide tab" at bounding box center [438, 277] width 84 height 13
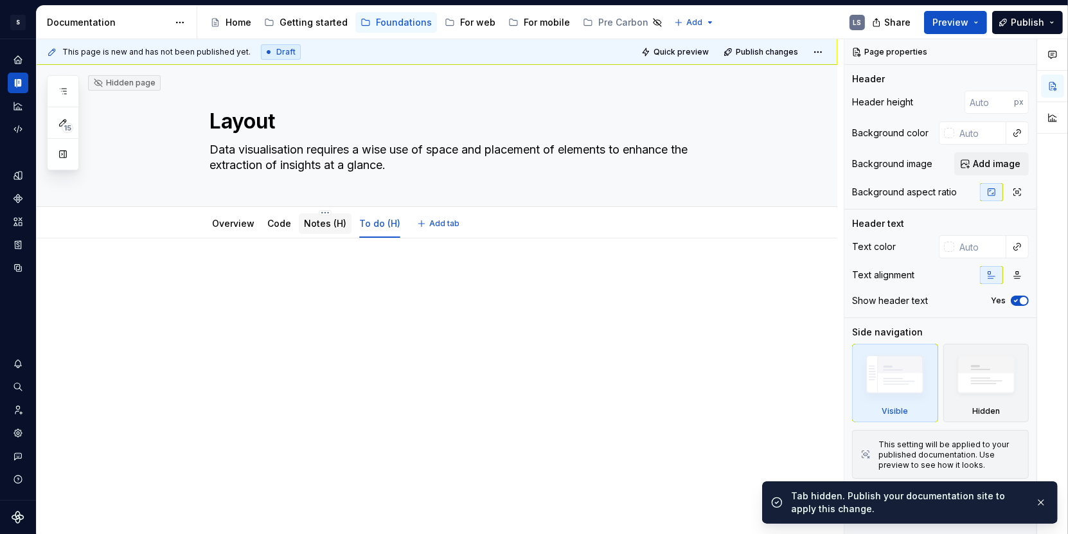
click at [325, 226] on link "Notes (H)" at bounding box center [325, 223] width 42 height 11
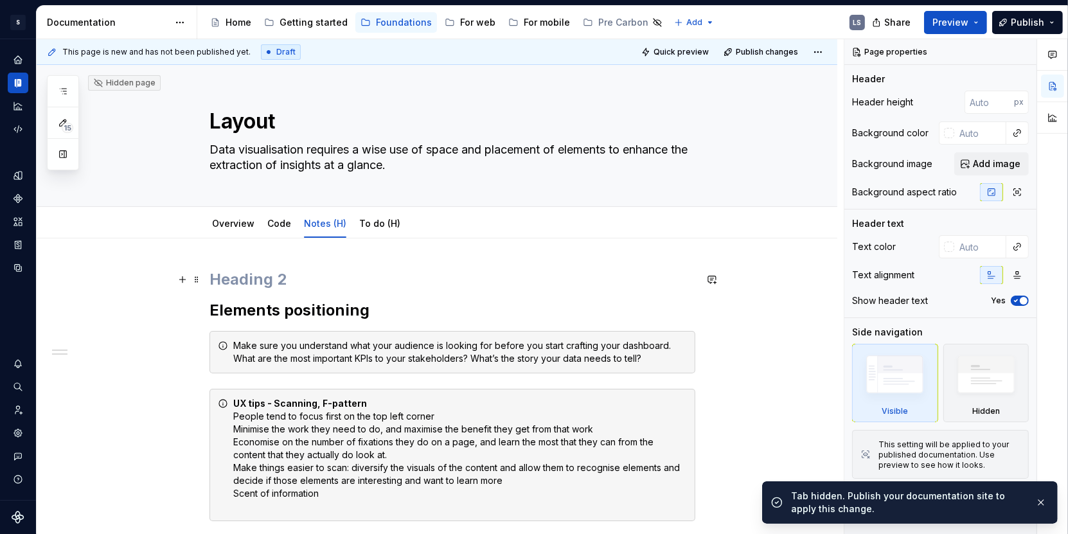
click at [248, 281] on h2 at bounding box center [452, 279] width 486 height 21
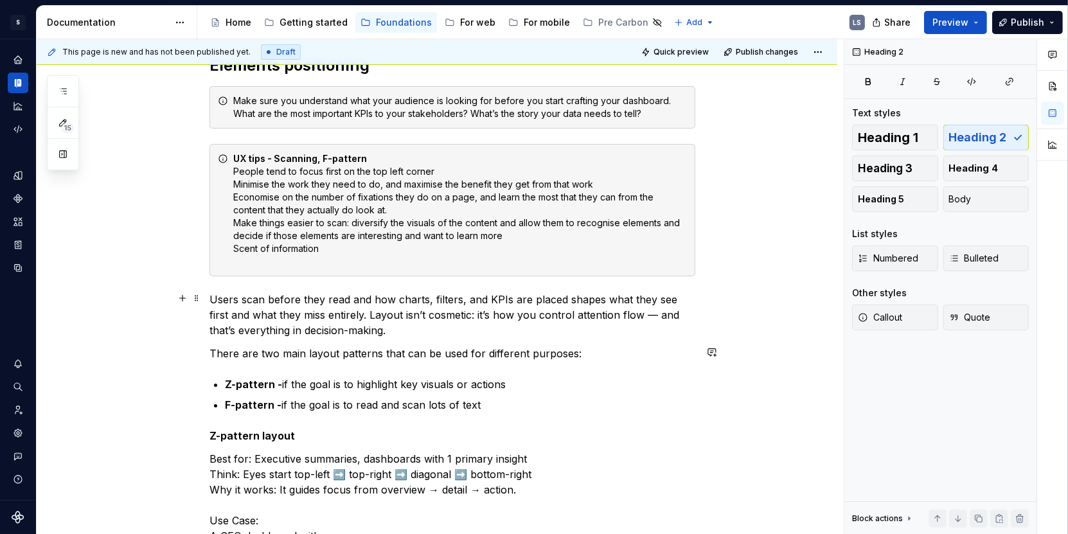
scroll to position [208, 0]
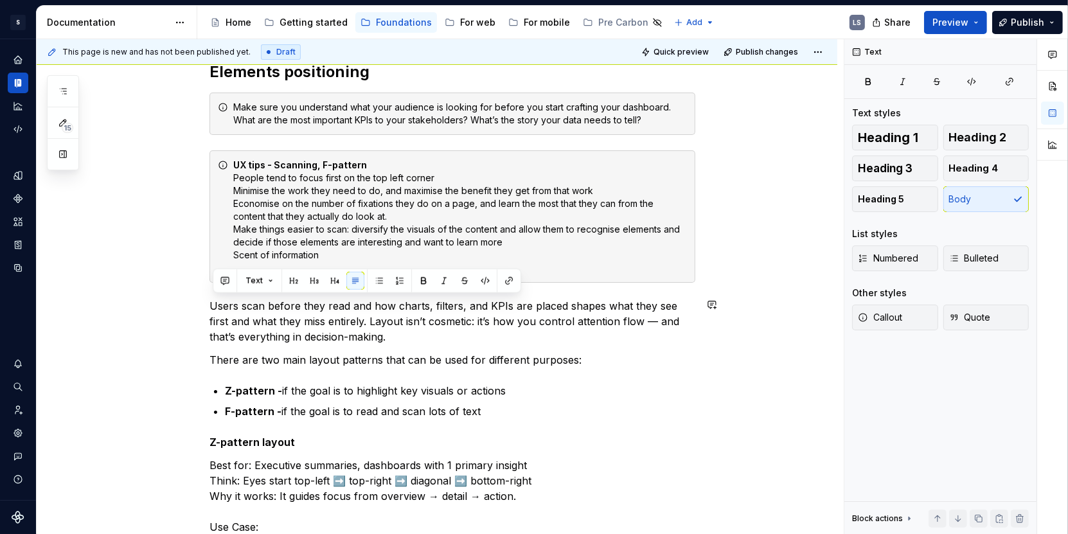
drag, startPoint x: 369, startPoint y: 334, endPoint x: 204, endPoint y: 291, distance: 170.1
click at [225, 315] on p "Users scan before they read and how charts, filters, and KPIs are placed shapes…" at bounding box center [452, 321] width 486 height 46
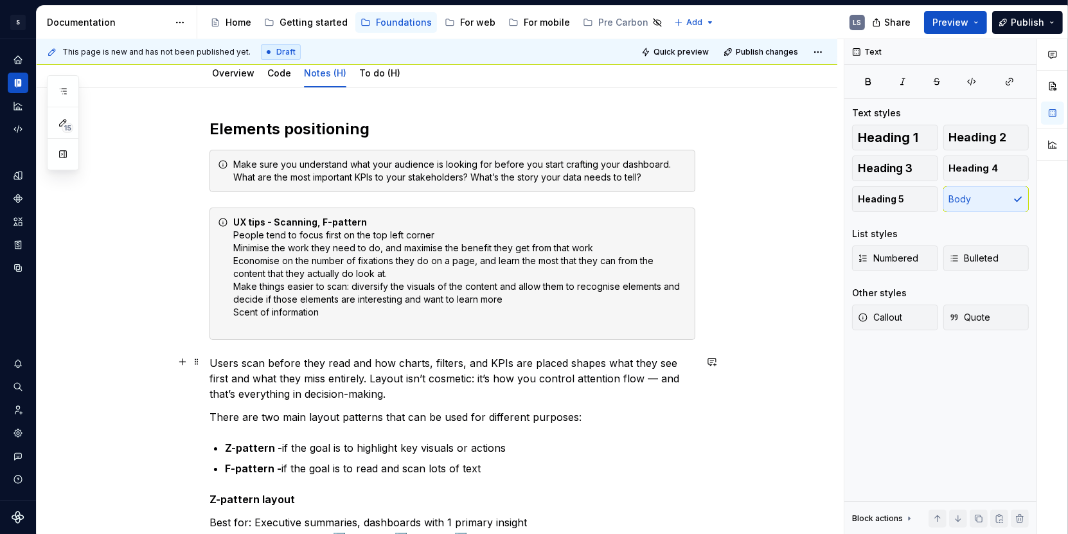
scroll to position [0, 0]
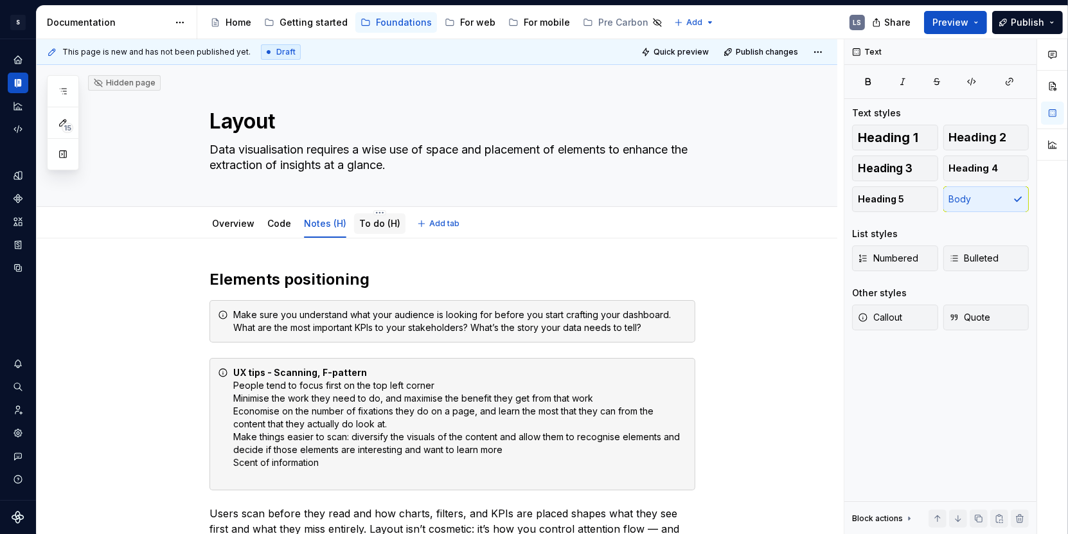
click at [386, 221] on link "To do (H)" at bounding box center [379, 223] width 41 height 11
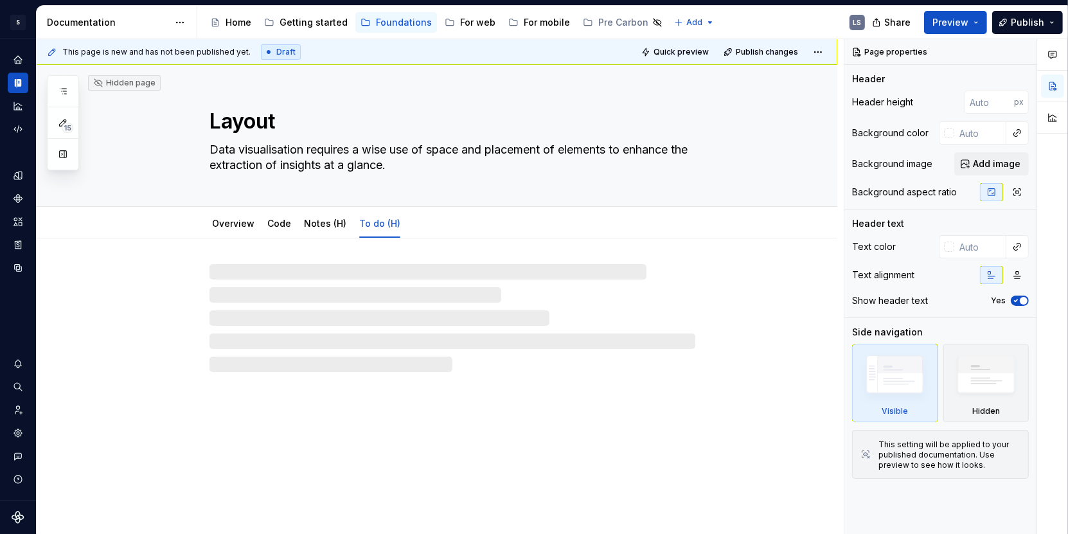
type textarea "*"
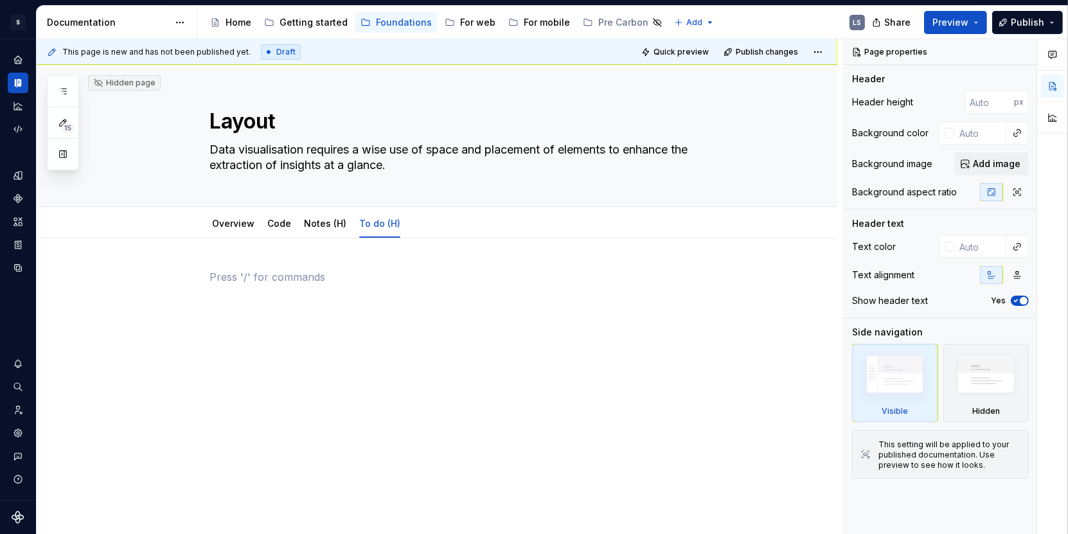
click at [263, 283] on div at bounding box center [452, 293] width 486 height 49
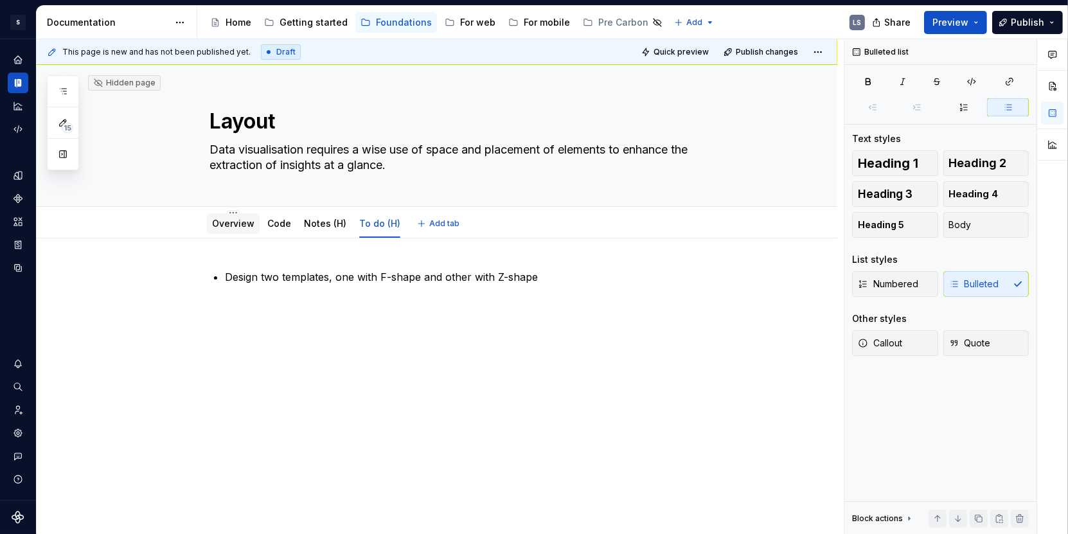
click at [241, 224] on link "Overview" at bounding box center [233, 223] width 42 height 11
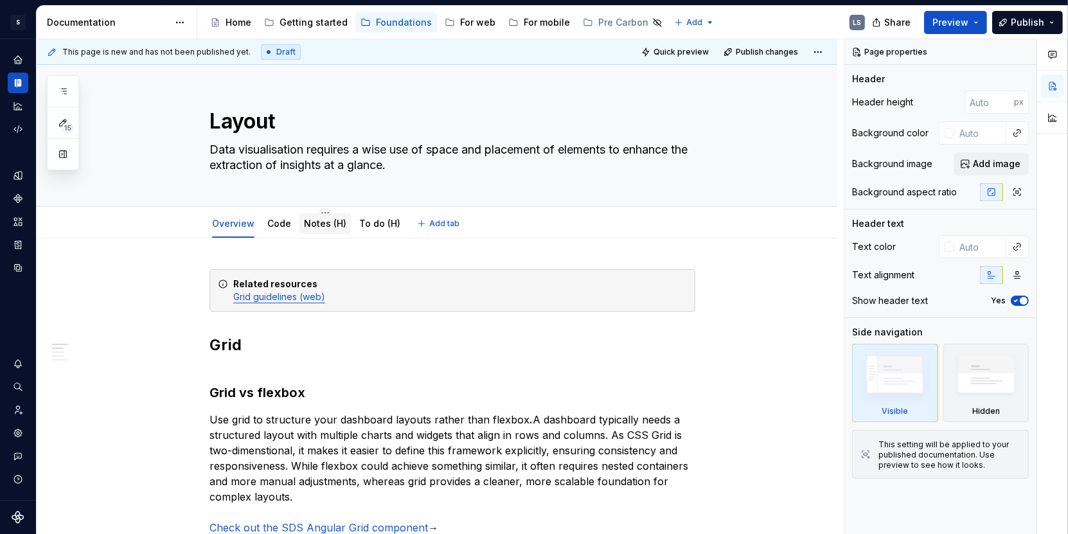
click at [314, 230] on div "Notes (H)" at bounding box center [325, 223] width 42 height 15
click at [327, 220] on link "Notes (H)" at bounding box center [325, 223] width 42 height 11
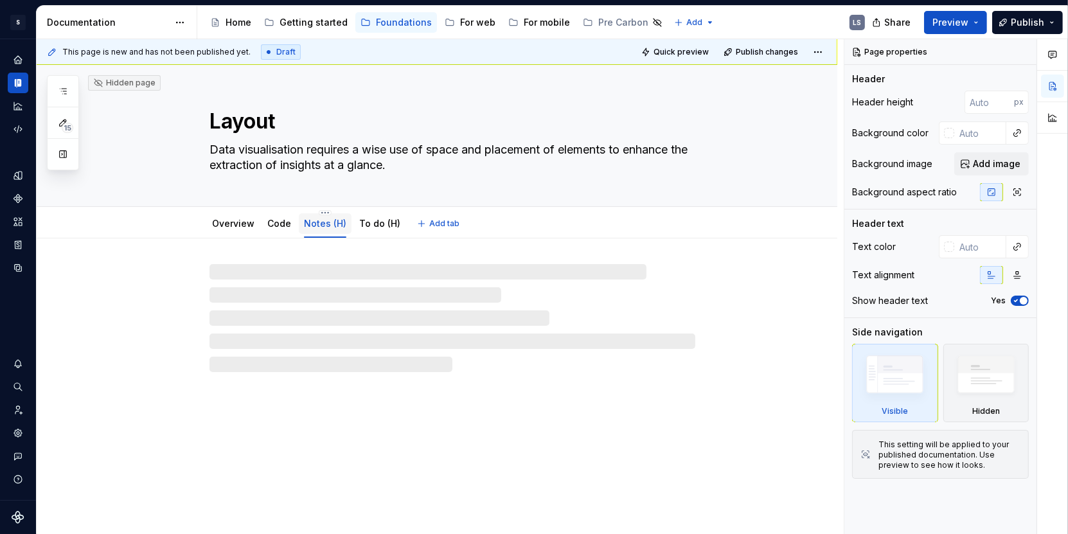
type textarea "*"
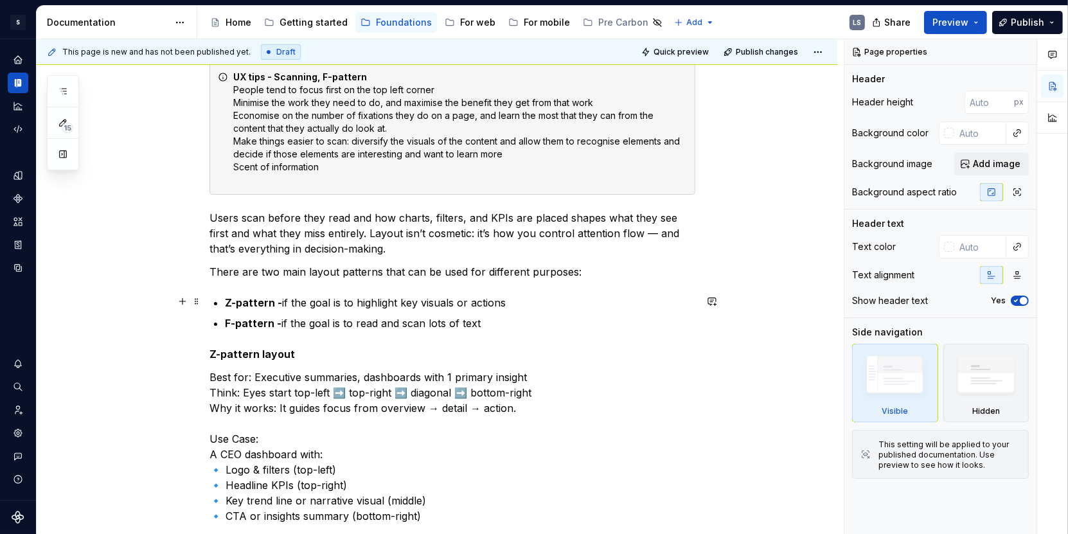
scroll to position [300, 0]
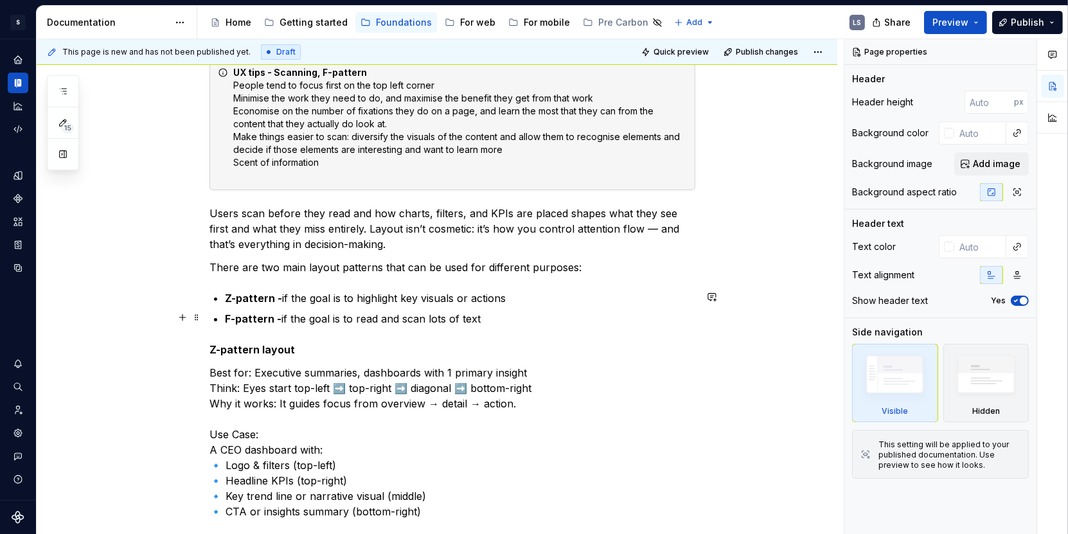
click at [486, 318] on p "F-pattern - if the goal is to read and scan lots of text" at bounding box center [460, 318] width 470 height 15
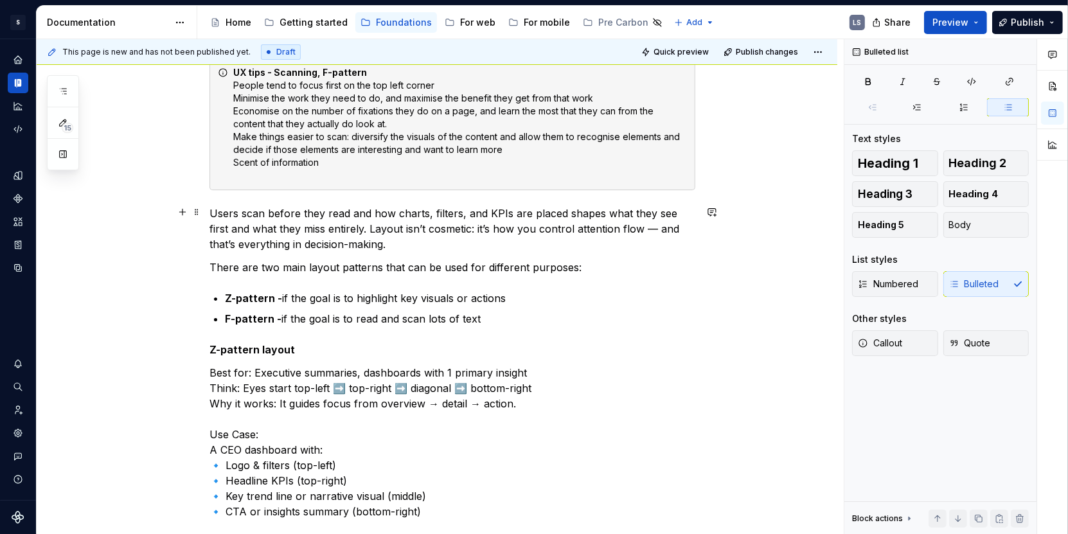
click at [561, 211] on p "Users scan before they read and how charts, filters, and KPIs are placed shapes…" at bounding box center [452, 229] width 486 height 46
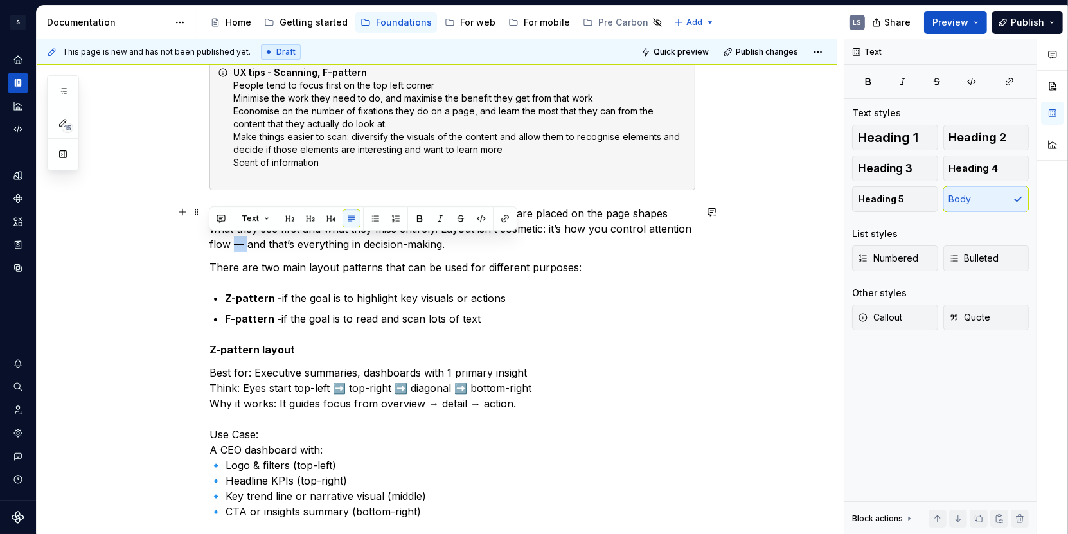
drag, startPoint x: 218, startPoint y: 244, endPoint x: 194, endPoint y: 244, distance: 23.8
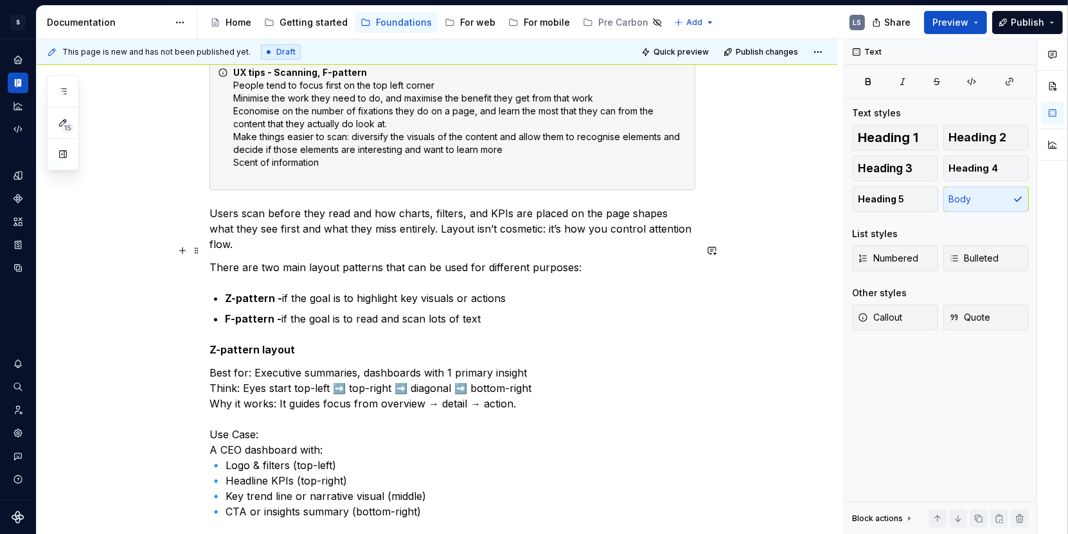
click at [544, 260] on p "There are two main layout patterns that can be used for different purposes:" at bounding box center [452, 267] width 486 height 15
click at [367, 260] on p "There are two main layout patterns that can be used for different purposes:" at bounding box center [452, 267] width 486 height 15
click at [210, 260] on p "There are two main layout patterns that can be used for different purposes:" at bounding box center [452, 267] width 486 height 15
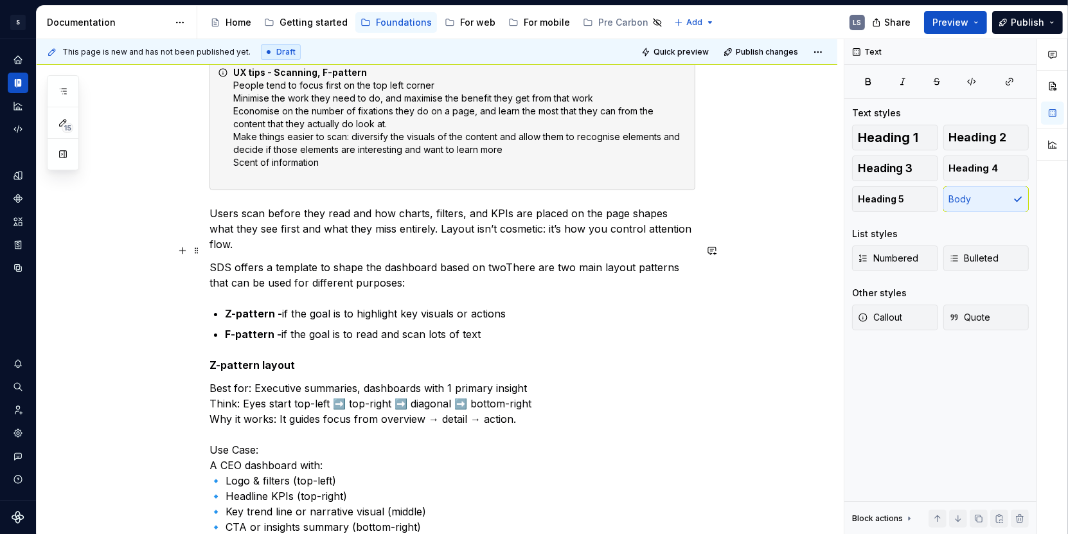
click at [337, 260] on p "SDS offers a template to shape the dashboard based on twoThere are two main lay…" at bounding box center [452, 275] width 486 height 31
click at [307, 260] on p "SDS offers a template to shape the dashboard based on twoThere are two main lay…" at bounding box center [452, 275] width 486 height 31
drag, startPoint x: 274, startPoint y: 250, endPoint x: 311, endPoint y: 253, distance: 36.7
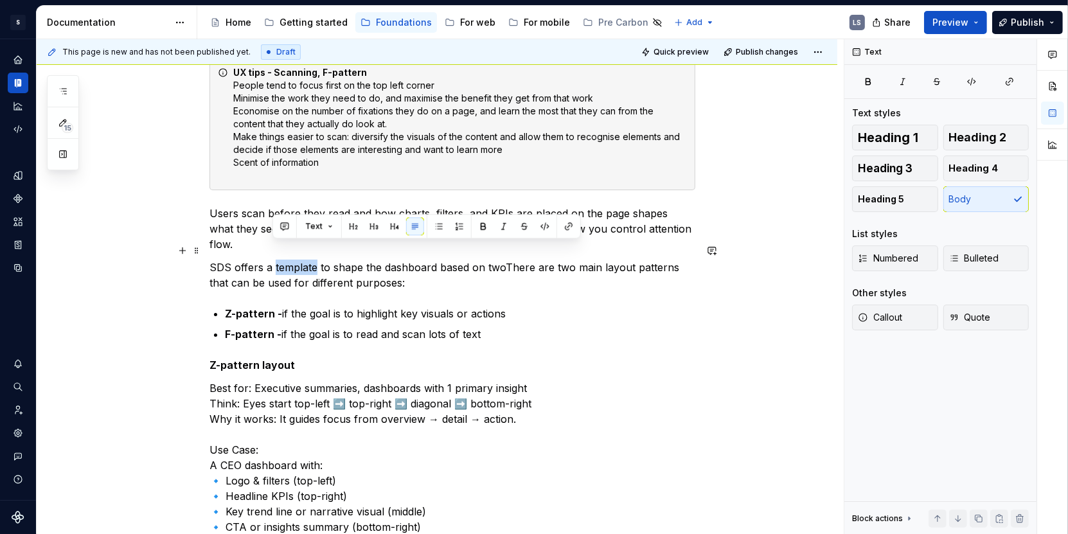
click at [274, 260] on p "SDS offers a template to shape the dashboard based on twoThere are two main lay…" at bounding box center [452, 275] width 486 height 31
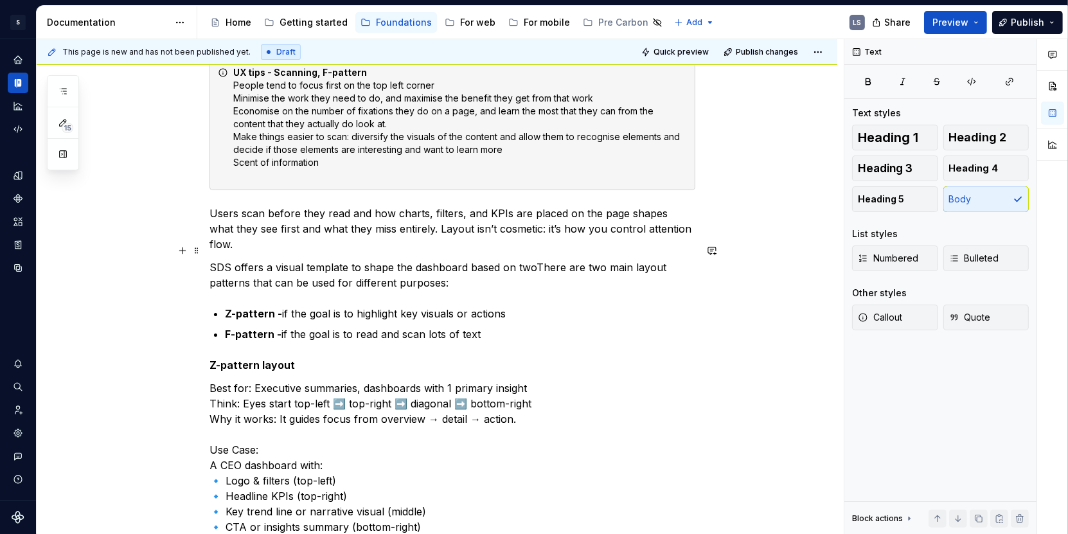
click at [285, 260] on p "SDS offers a visual template to shape the dashboard based on twoThere are two m…" at bounding box center [452, 275] width 486 height 31
click at [339, 260] on p "SDS offers a template to shape the dashboard based on twoThere are two main lay…" at bounding box center [452, 275] width 486 height 31
click at [571, 260] on p "SDS offers a template to layout the elements of a dashboard based on twoThere a…" at bounding box center [452, 275] width 486 height 31
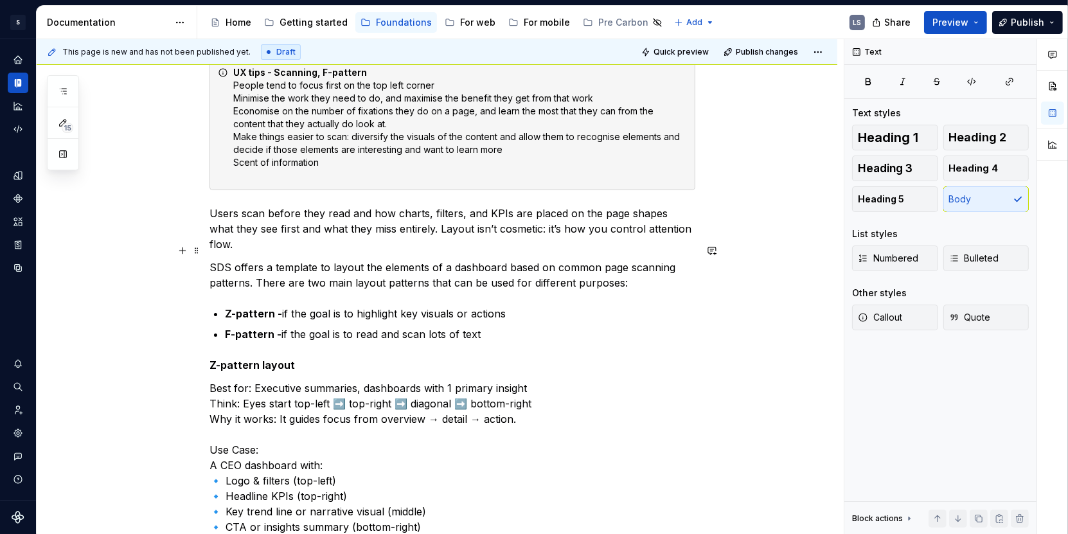
click at [641, 261] on p "SDS offers a template to layout the elements of a dashboard based on common pag…" at bounding box center [452, 275] width 486 height 31
click at [693, 224] on p "Users scan before they read and how charts, filters, and KPIs are placed on the…" at bounding box center [452, 229] width 486 height 46
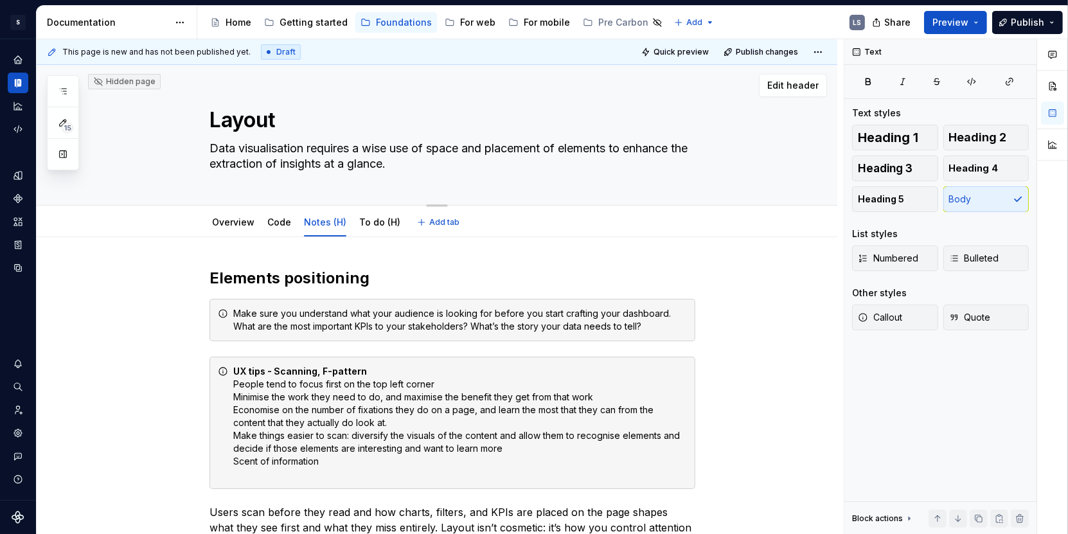
scroll to position [0, 0]
click at [372, 221] on link "To do (H)" at bounding box center [379, 223] width 41 height 11
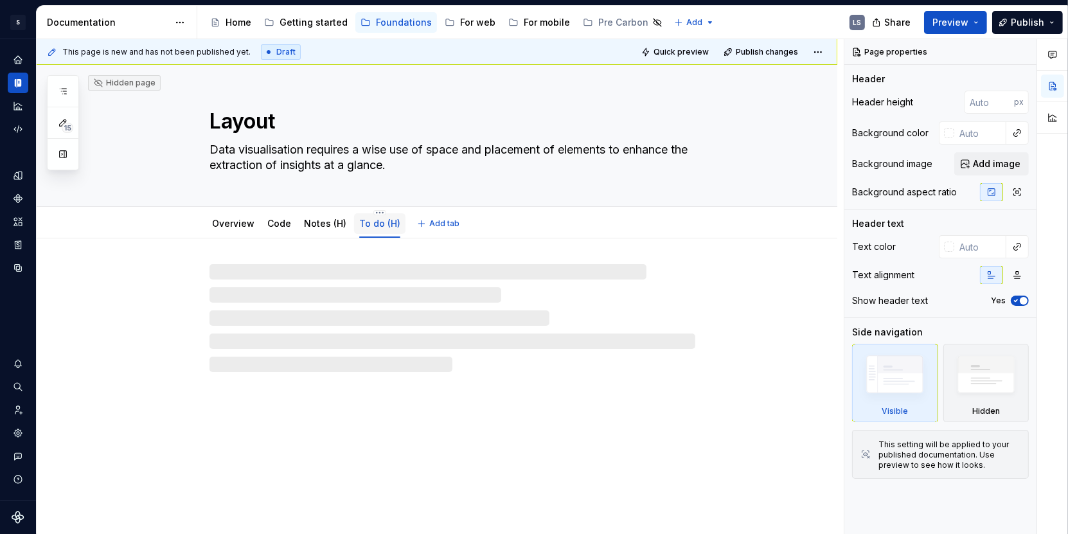
type textarea "*"
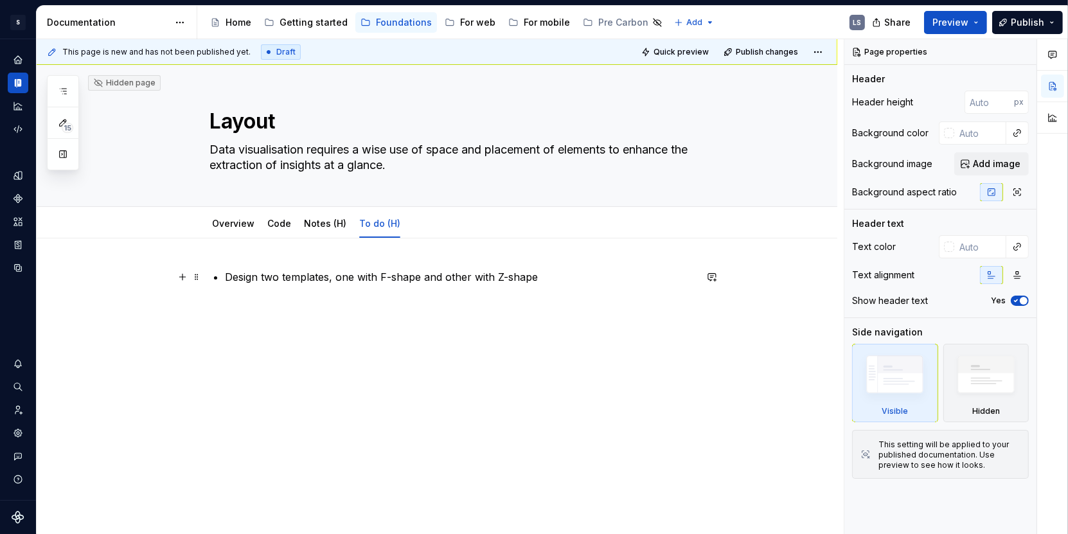
click at [562, 280] on p "Design two templates, one with F-shape and other with Z-shape" at bounding box center [460, 276] width 470 height 15
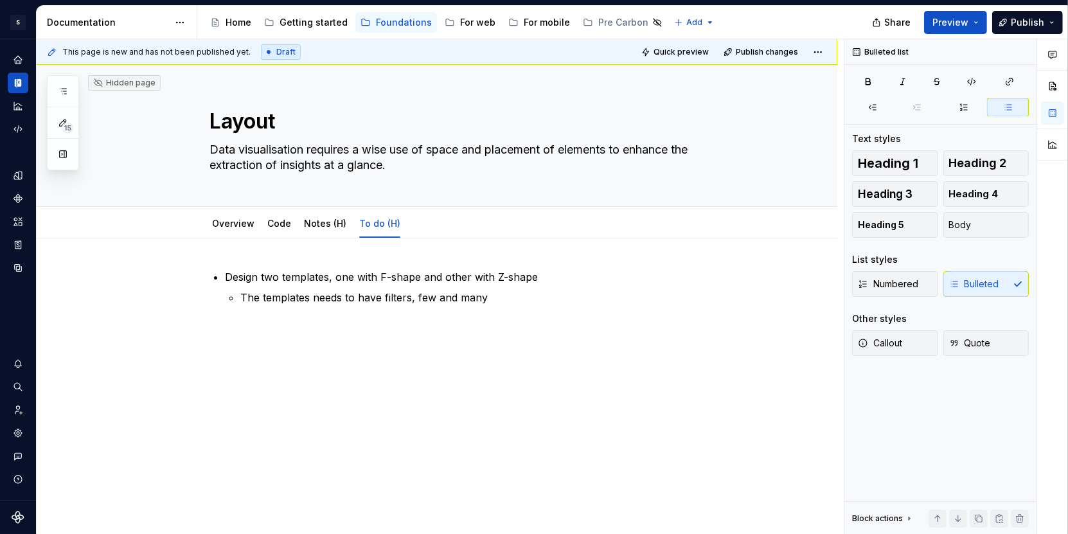
type textarea "*"
